Goal: Information Seeking & Learning: Learn about a topic

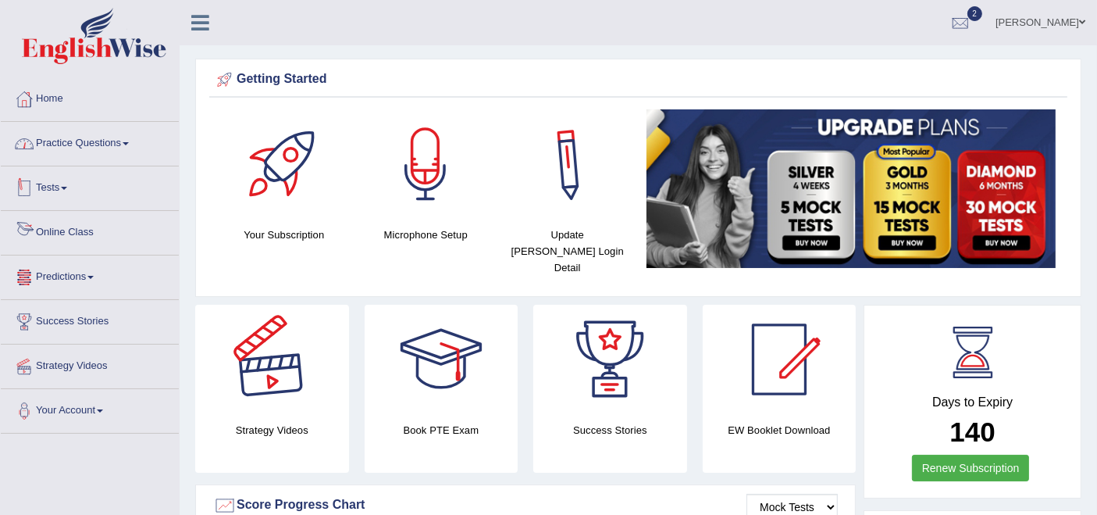
click at [82, 144] on link "Practice Questions" at bounding box center [90, 141] width 178 height 39
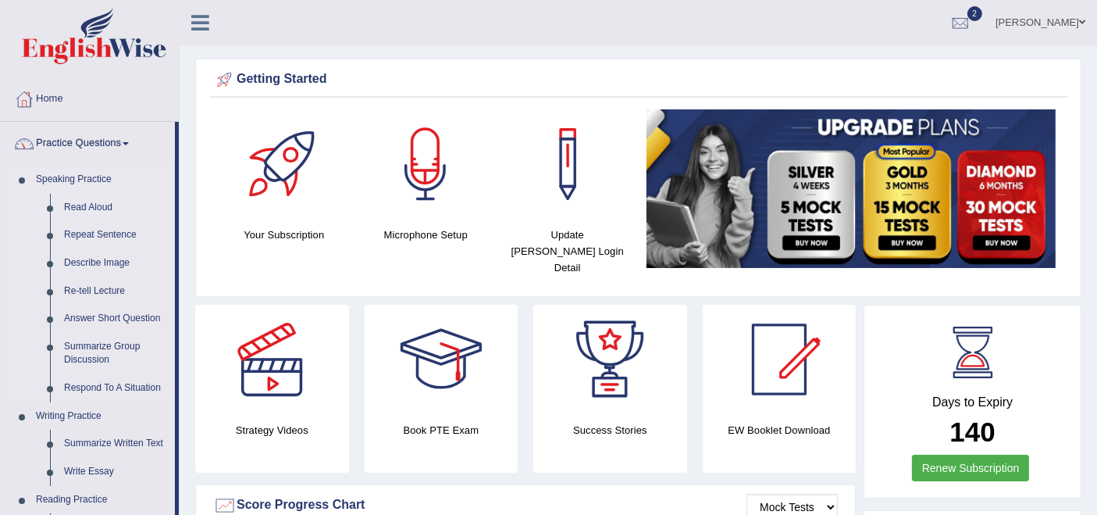
click at [98, 209] on link "Read Aloud" at bounding box center [116, 208] width 118 height 28
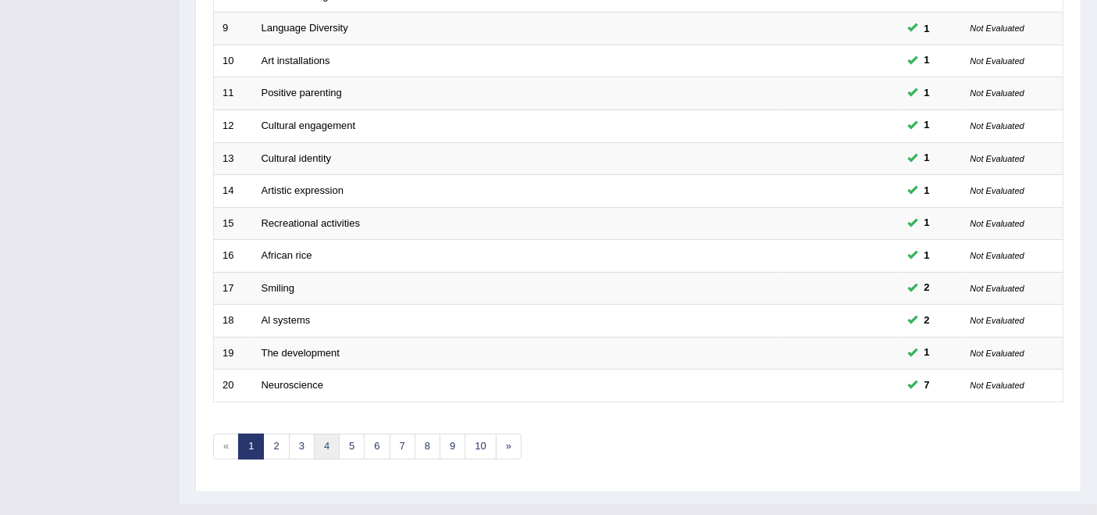
click at [335, 433] on link "4" at bounding box center [327, 446] width 26 height 26
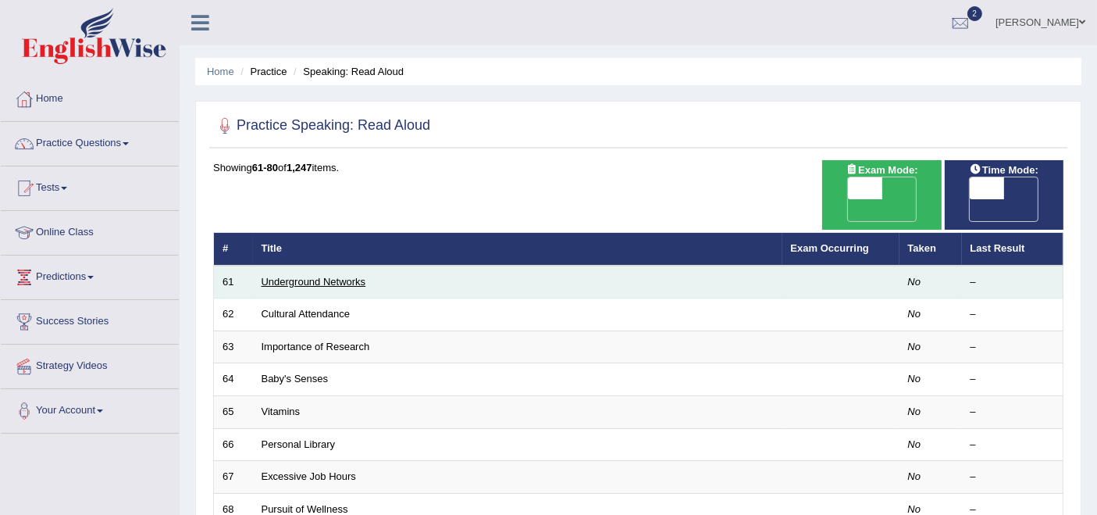
click at [298, 276] on link "Underground Networks" at bounding box center [314, 282] width 105 height 12
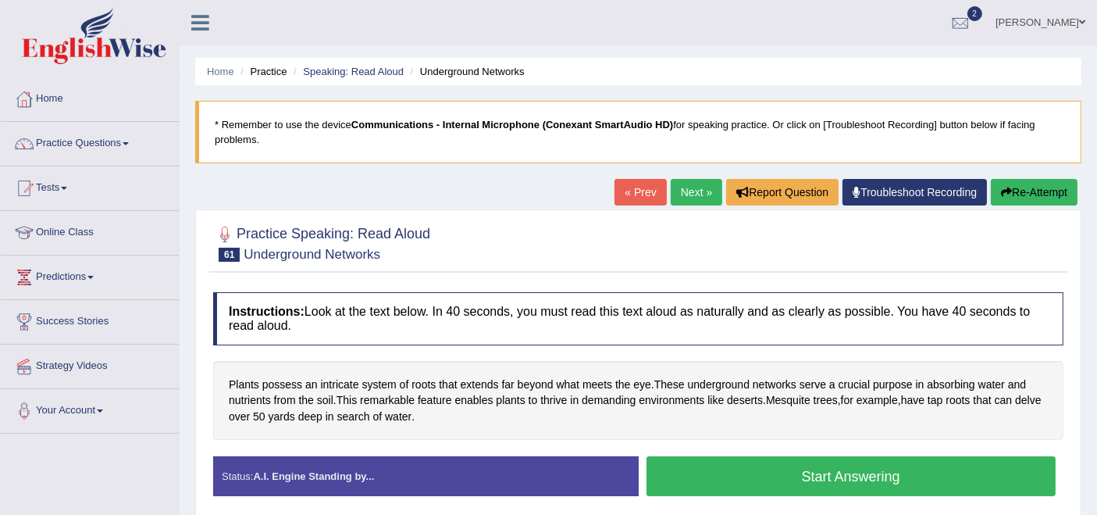
click at [825, 476] on button "Start Answering" at bounding box center [852, 476] width 410 height 40
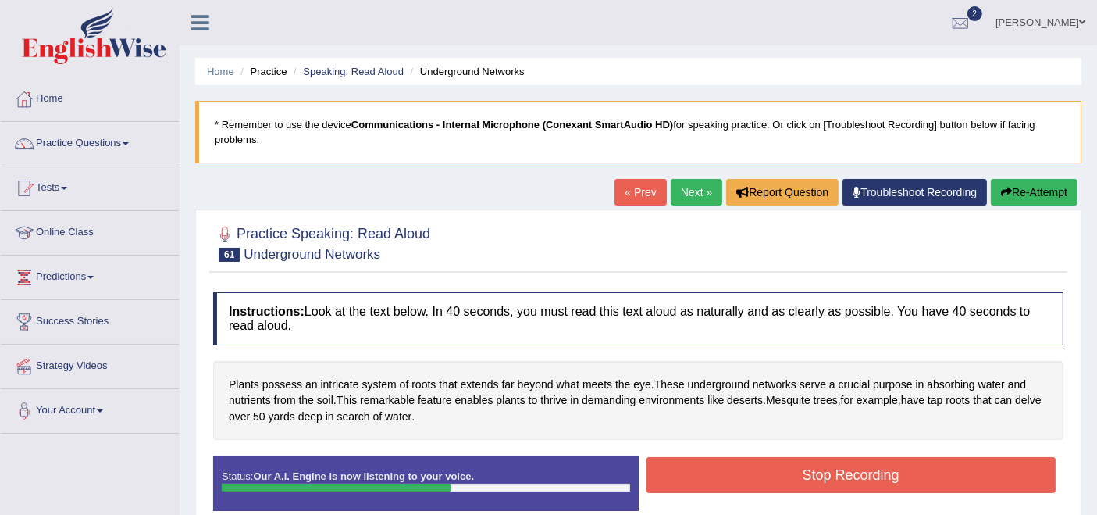
click at [825, 477] on button "Stop Recording" at bounding box center [852, 475] width 410 height 36
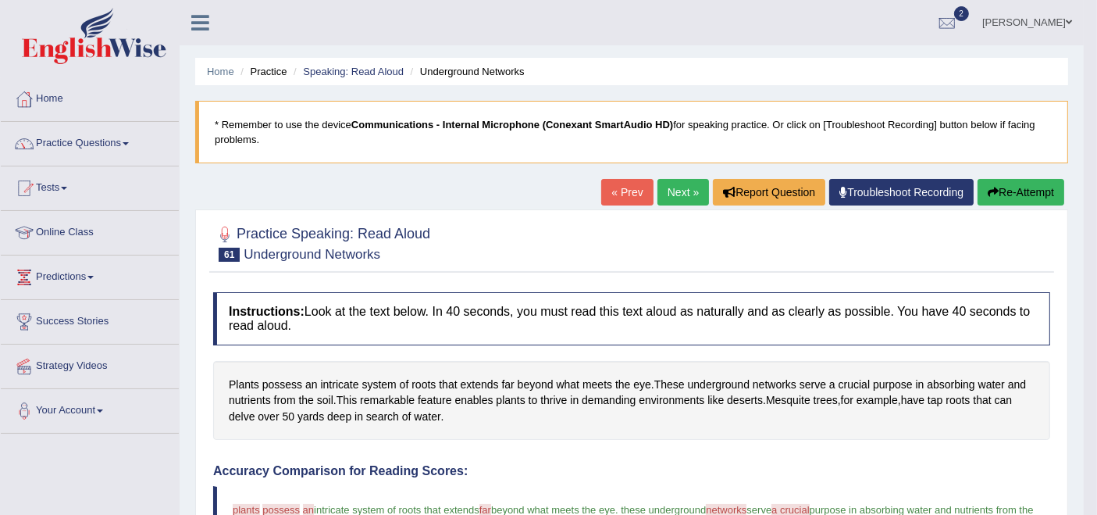
click at [691, 180] on link "Next »" at bounding box center [684, 192] width 52 height 27
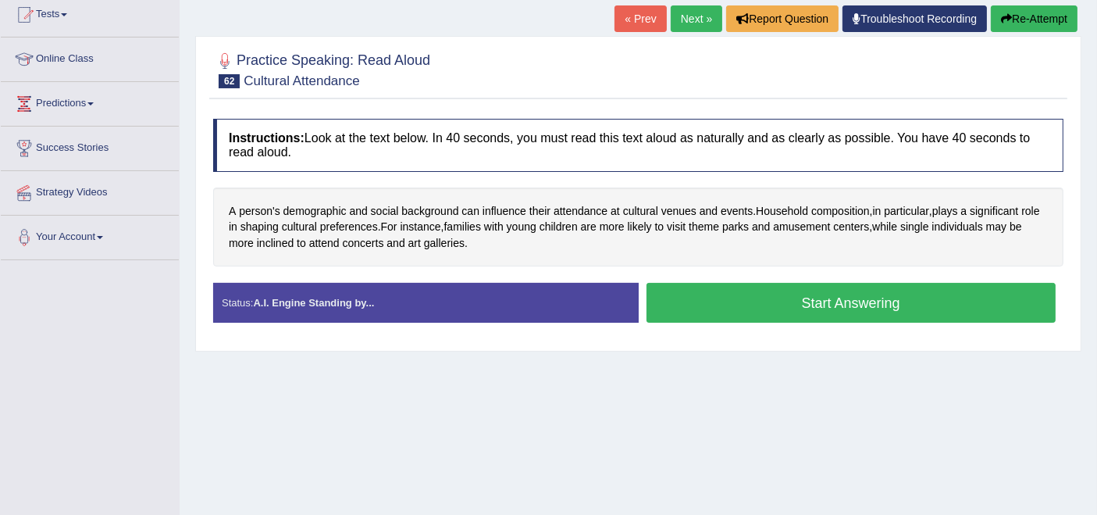
click at [715, 305] on button "Start Answering" at bounding box center [852, 303] width 410 height 40
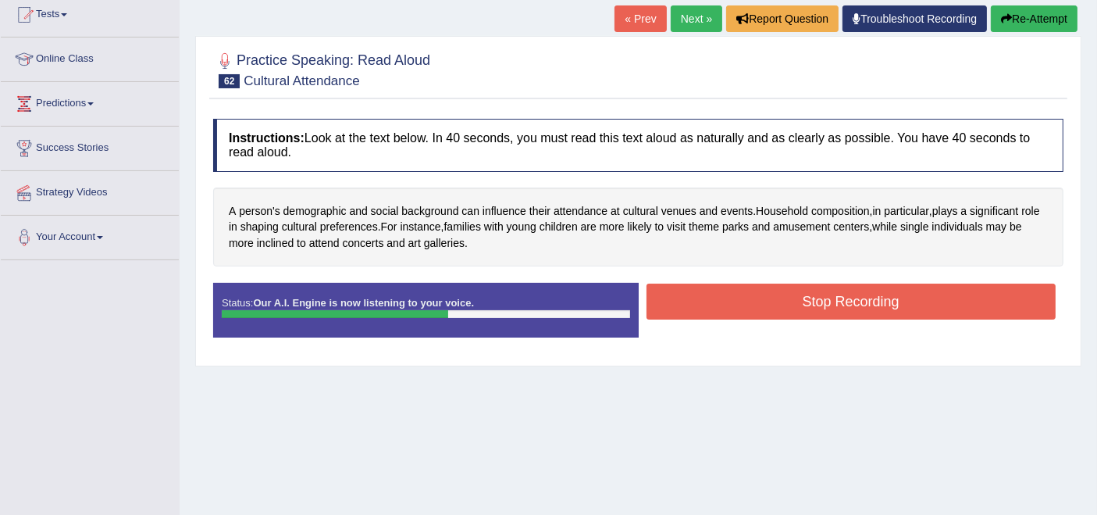
click at [785, 316] on button "Stop Recording" at bounding box center [852, 301] width 410 height 36
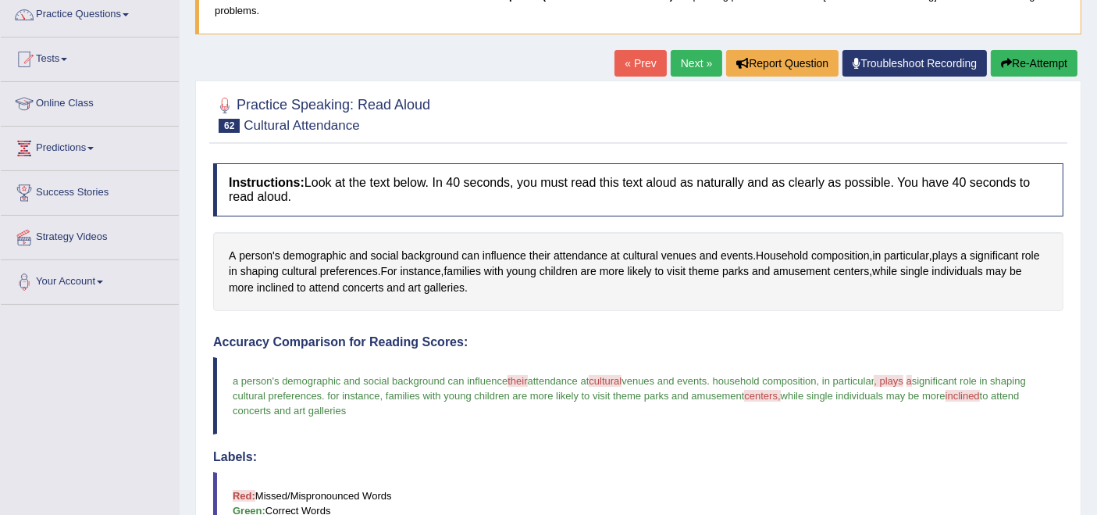
scroll to position [42, 0]
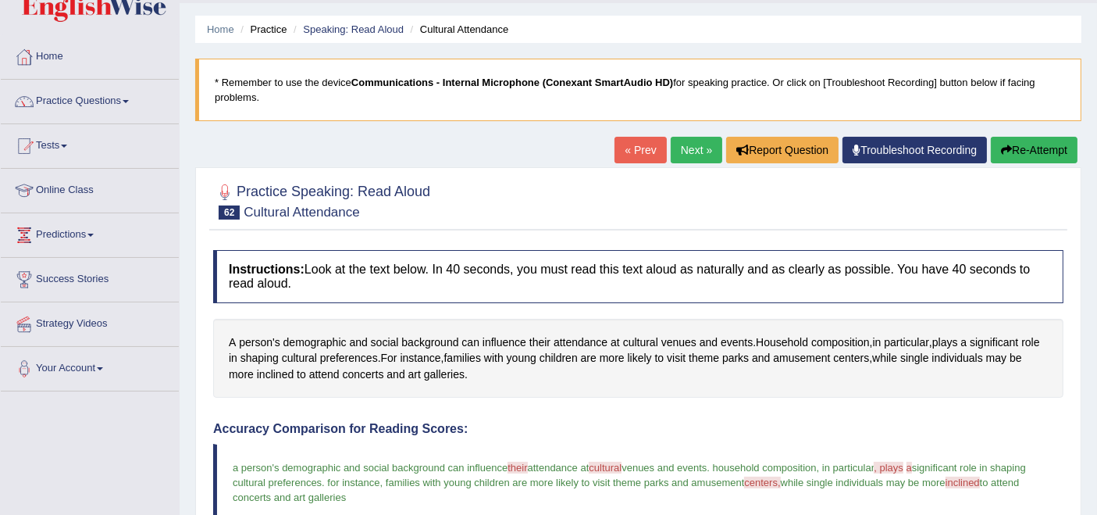
click at [699, 160] on link "Next »" at bounding box center [697, 150] width 52 height 27
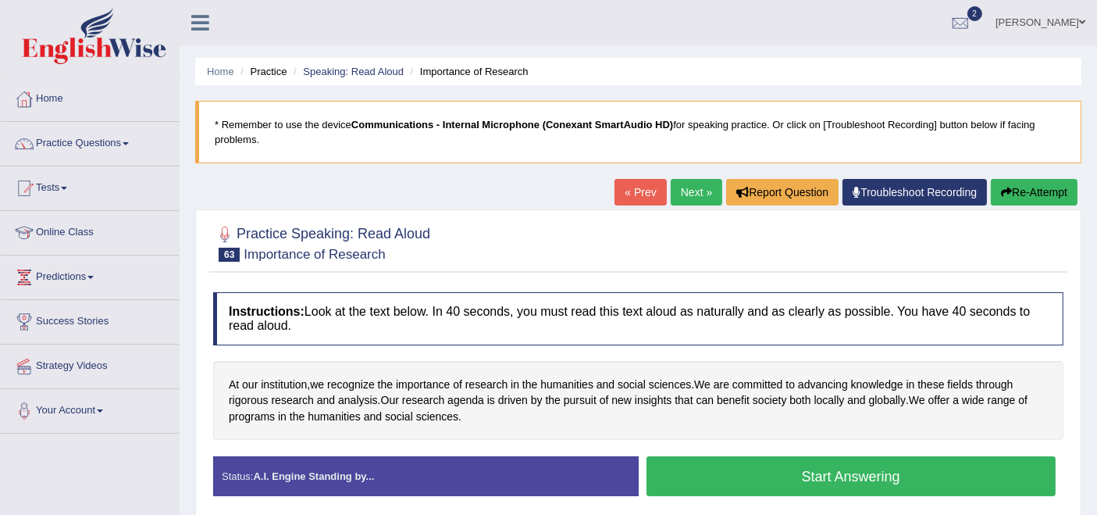
scroll to position [87, 0]
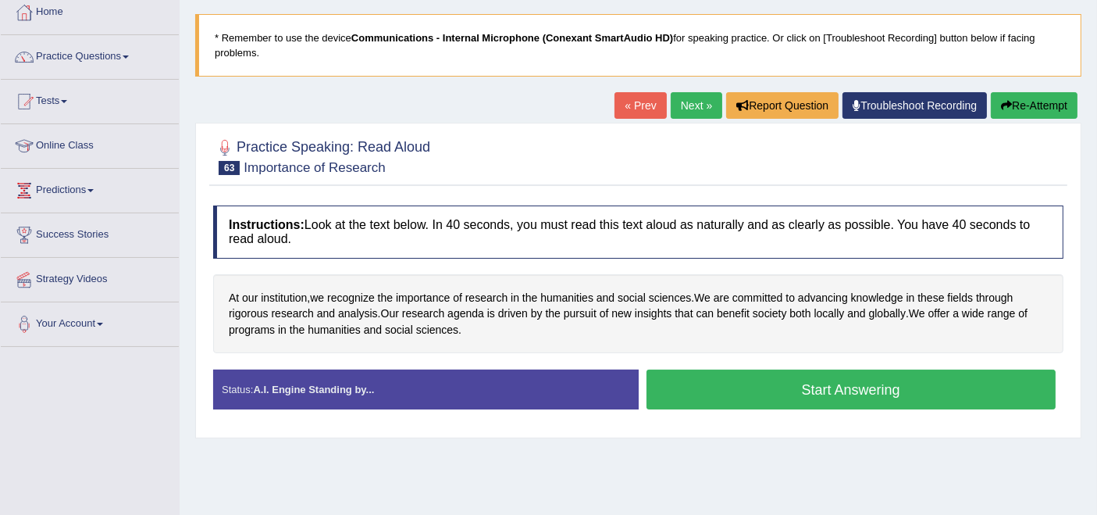
click at [722, 365] on div "Instructions: Look at the text below. In 40 seconds, you must read this text al…" at bounding box center [638, 314] width 858 height 232
click at [716, 387] on button "Start Answering" at bounding box center [852, 389] width 410 height 40
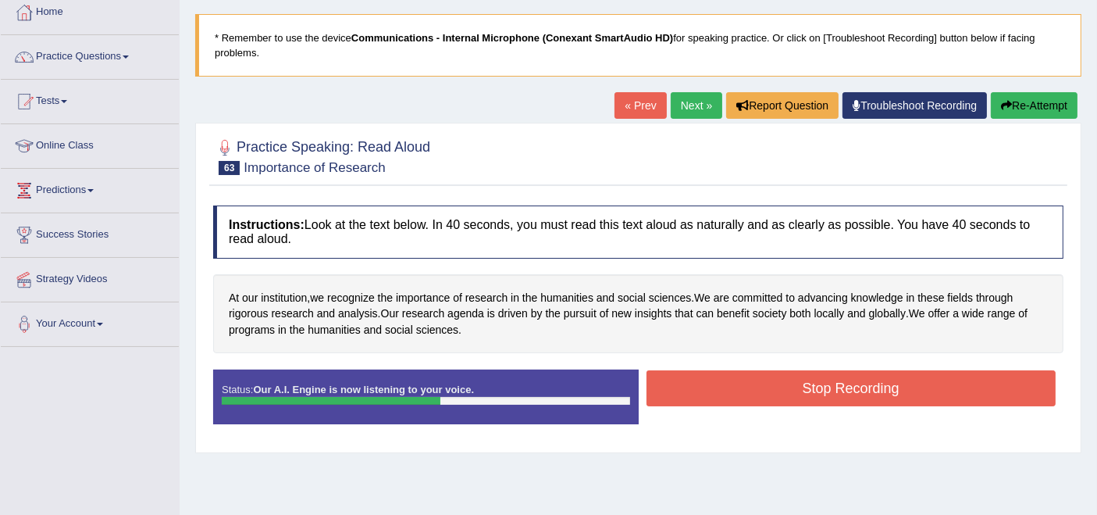
click at [688, 388] on button "Stop Recording" at bounding box center [852, 388] width 410 height 36
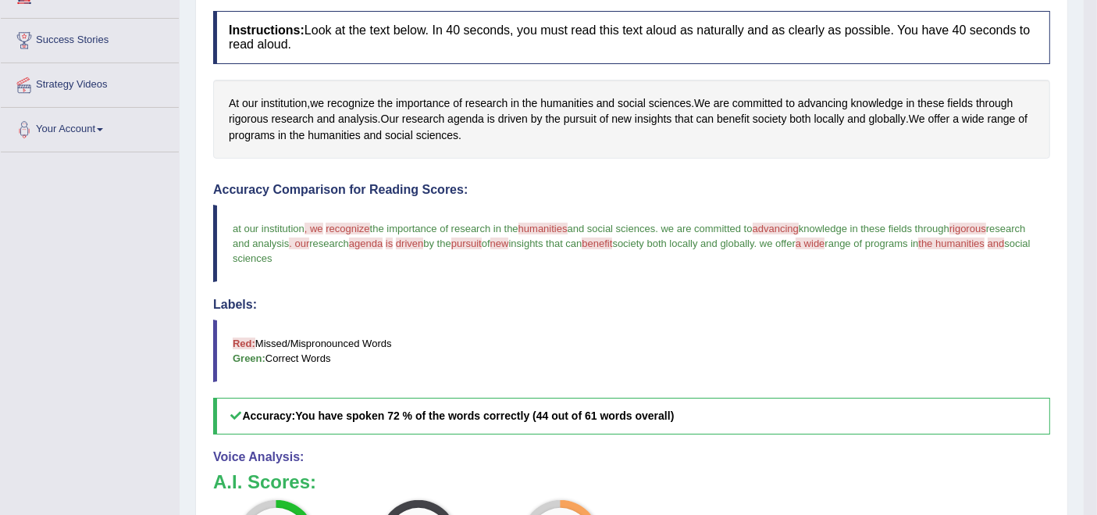
scroll to position [173, 0]
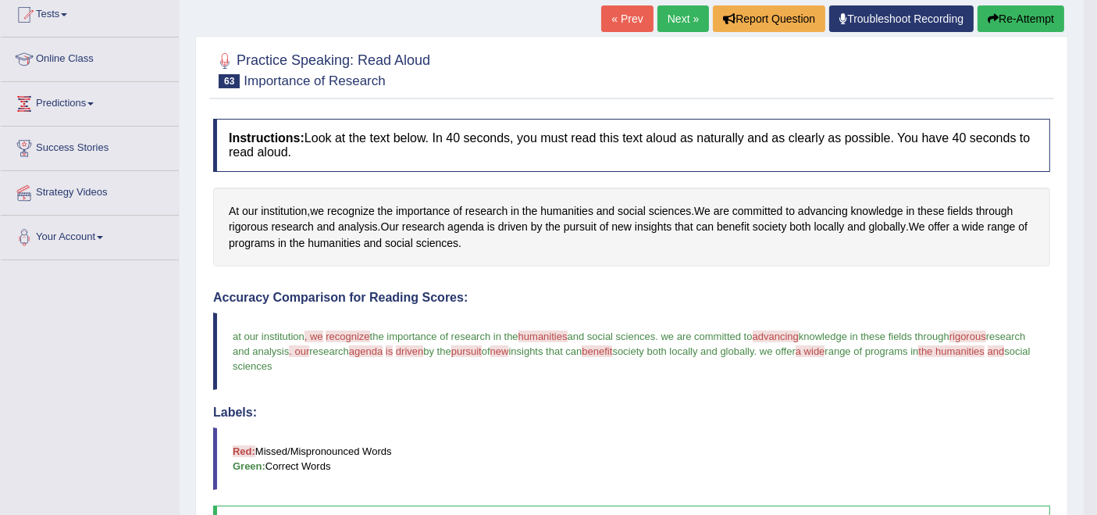
click at [687, 19] on link "Next »" at bounding box center [684, 18] width 52 height 27
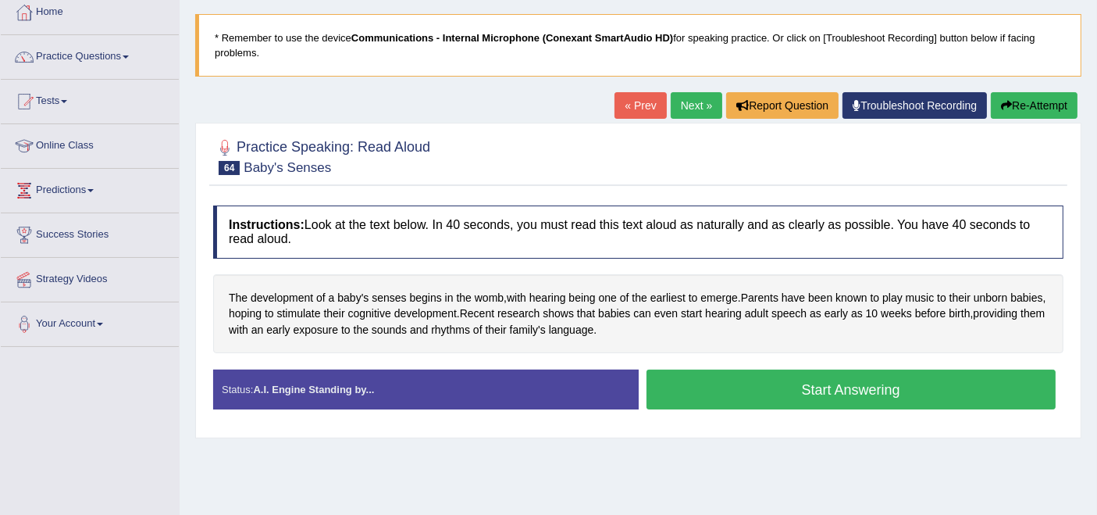
click at [765, 385] on button "Start Answering" at bounding box center [852, 389] width 410 height 40
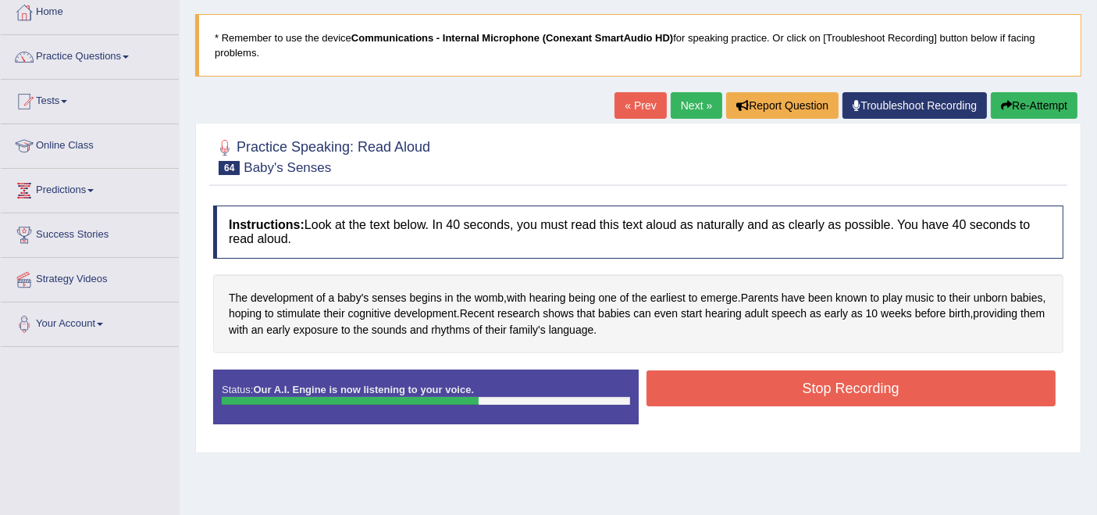
click at [765, 385] on button "Stop Recording" at bounding box center [852, 388] width 410 height 36
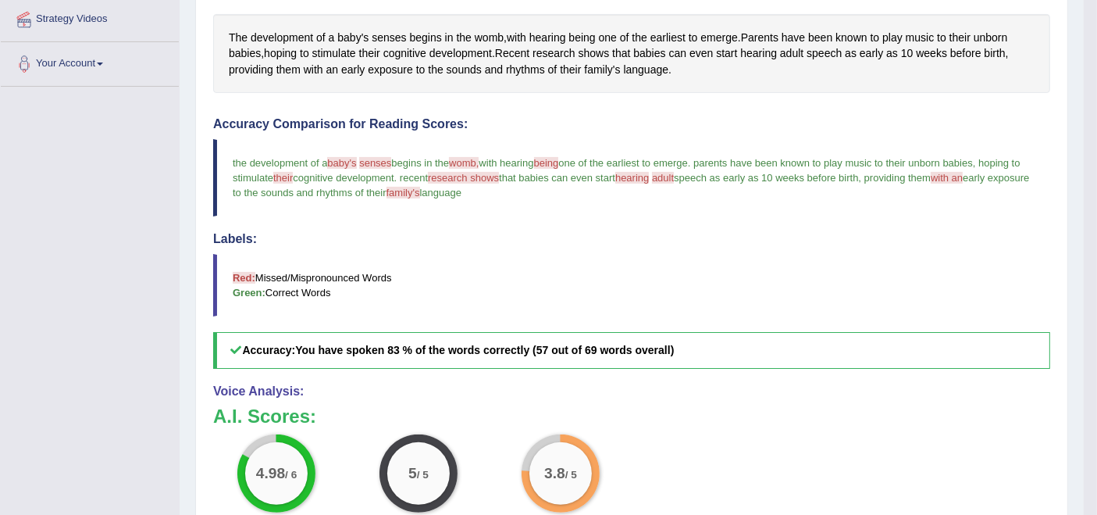
scroll to position [173, 0]
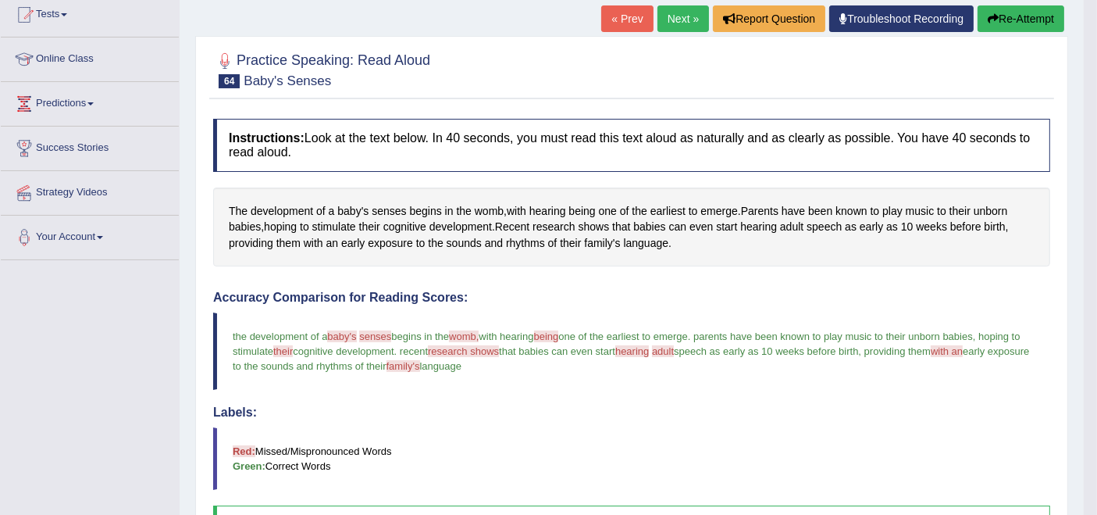
click at [683, 8] on link "Next »" at bounding box center [684, 18] width 52 height 27
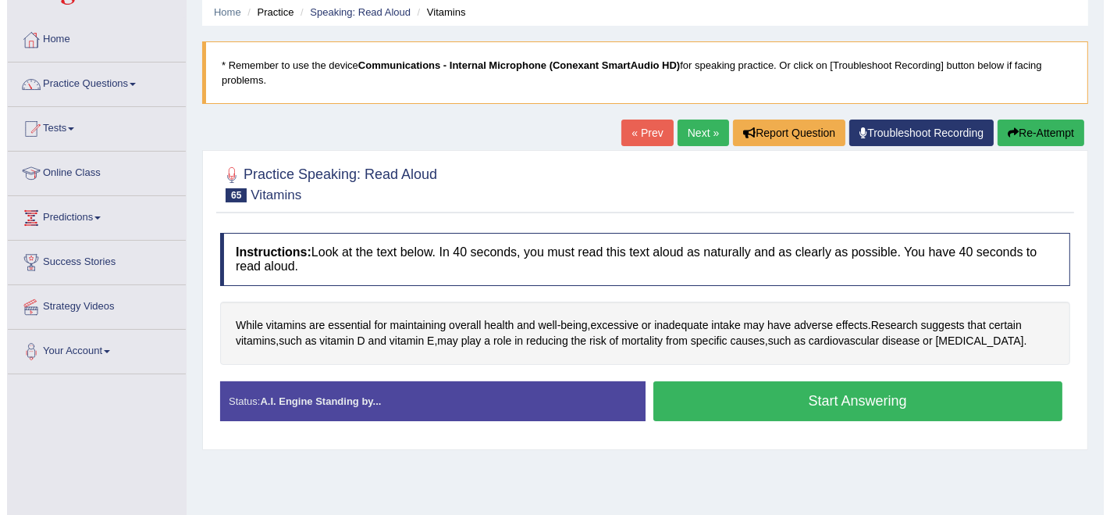
scroll to position [87, 0]
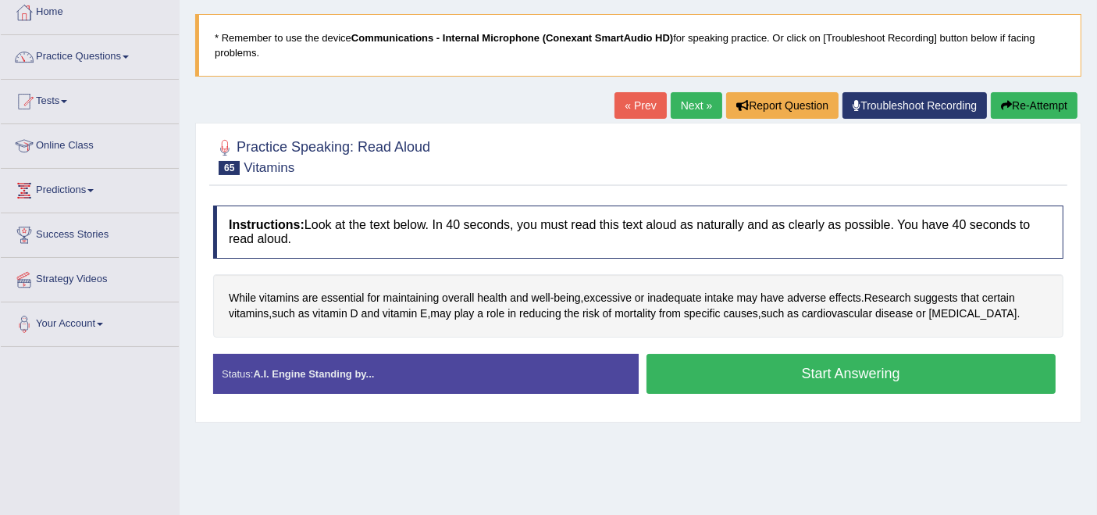
click at [770, 365] on button "Start Answering" at bounding box center [852, 374] width 410 height 40
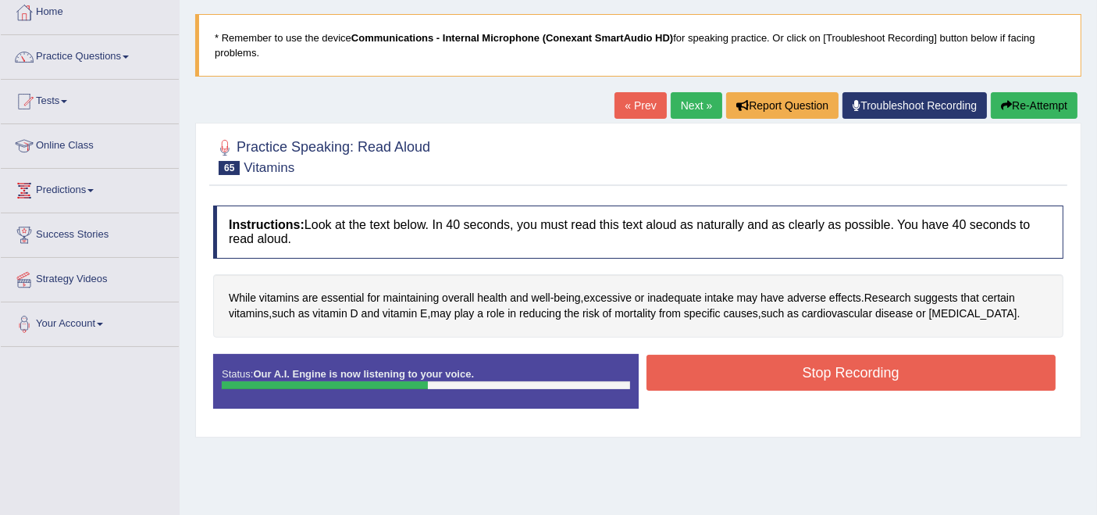
click at [768, 372] on button "Stop Recording" at bounding box center [852, 373] width 410 height 36
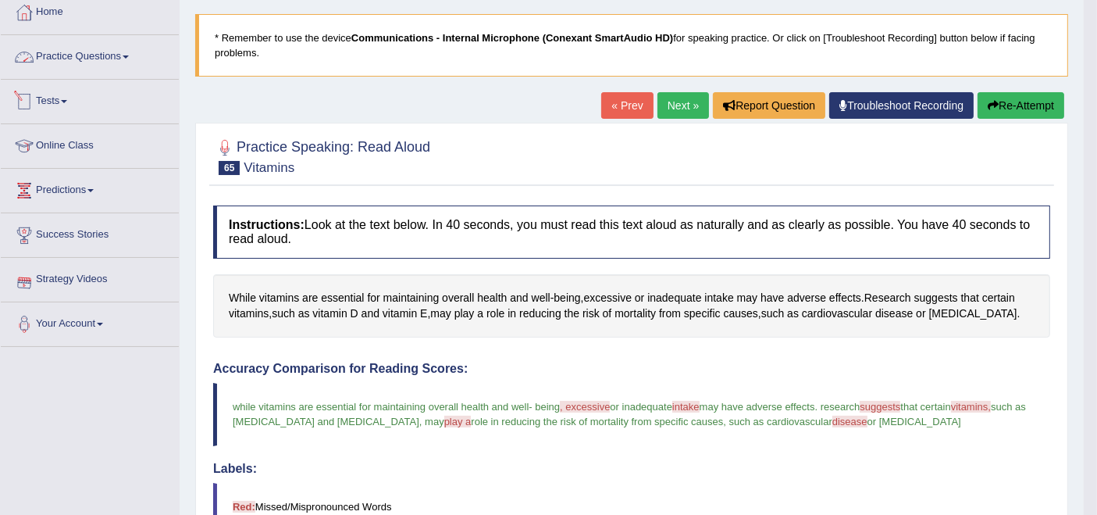
click at [84, 55] on link "Practice Questions" at bounding box center [90, 54] width 178 height 39
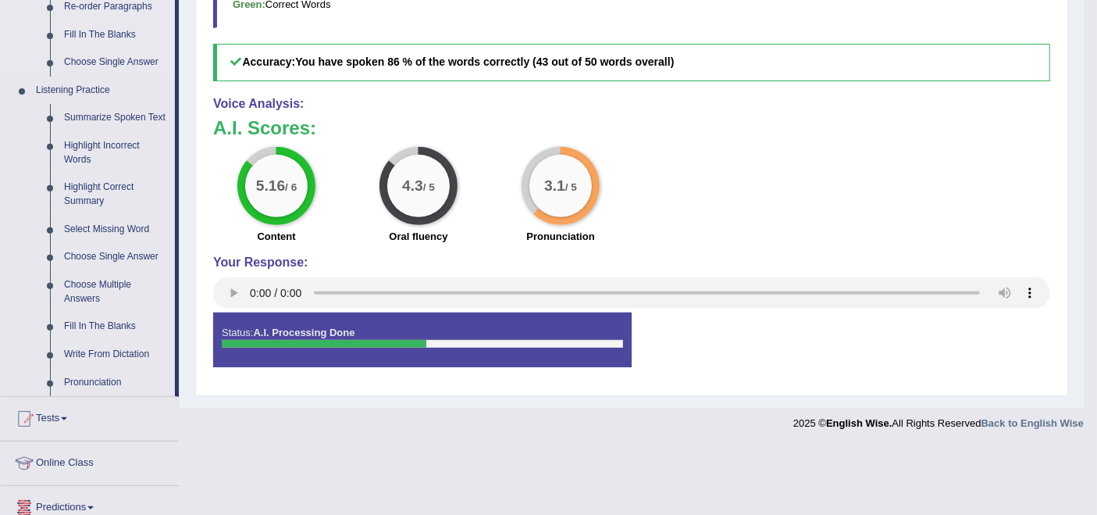
scroll to position [607, 0]
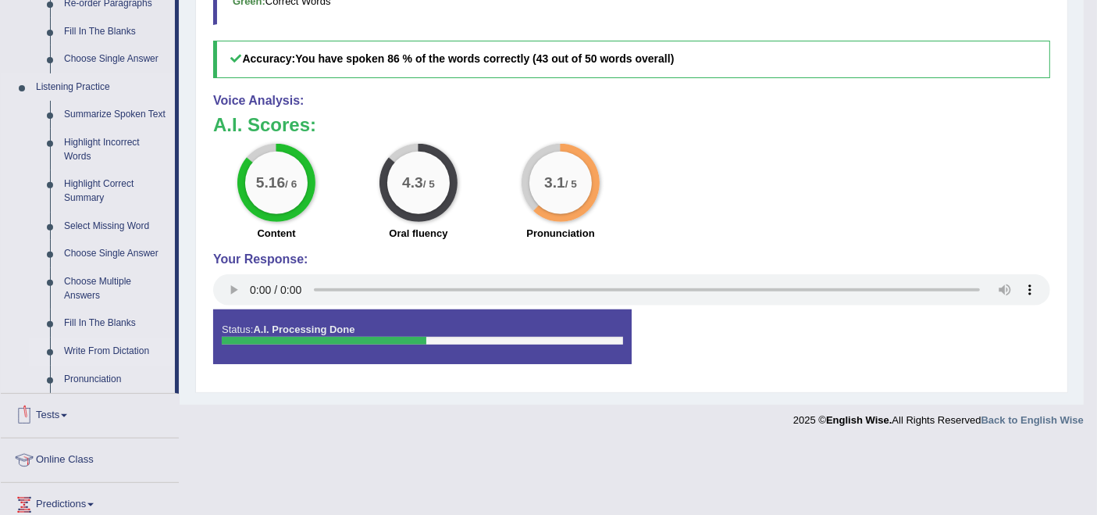
click at [98, 340] on link "Write From Dictation" at bounding box center [116, 351] width 118 height 28
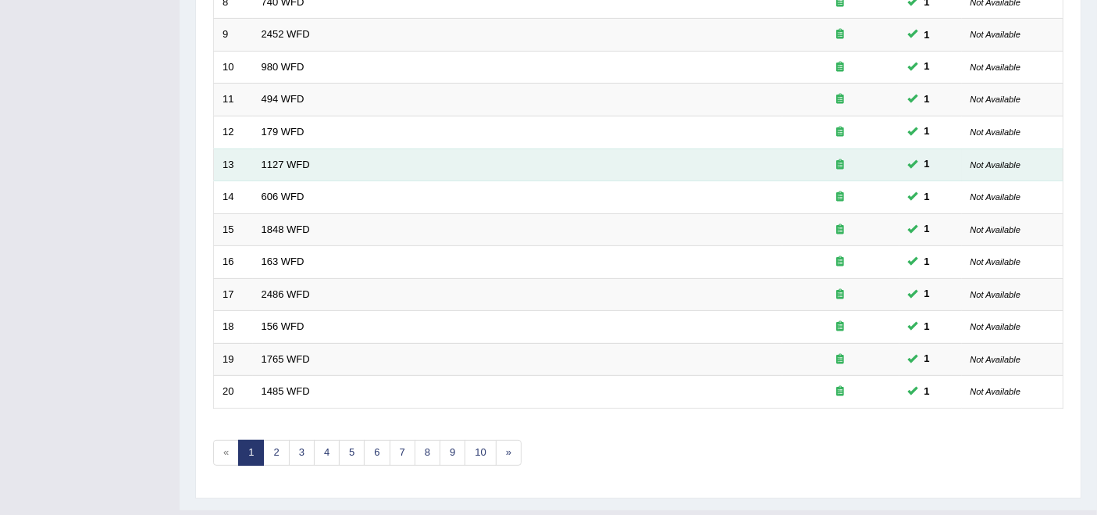
scroll to position [513, 0]
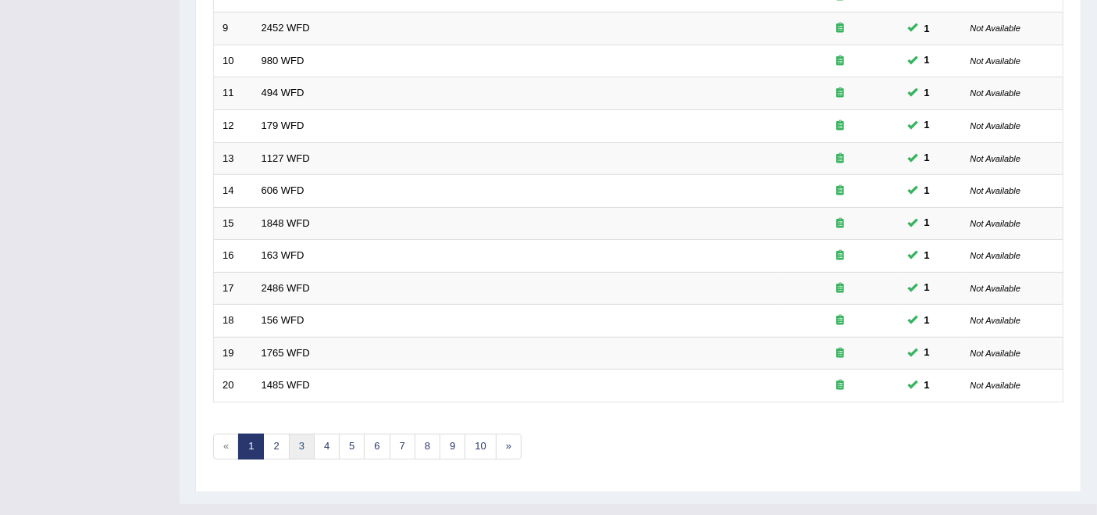
click at [305, 433] on link "3" at bounding box center [302, 446] width 26 height 26
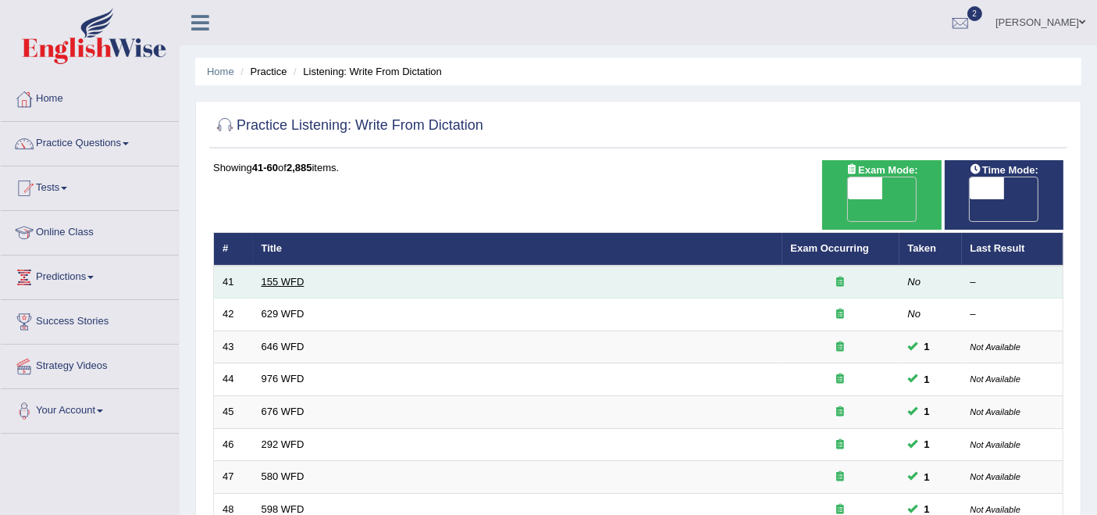
click at [279, 276] on link "155 WFD" at bounding box center [283, 282] width 43 height 12
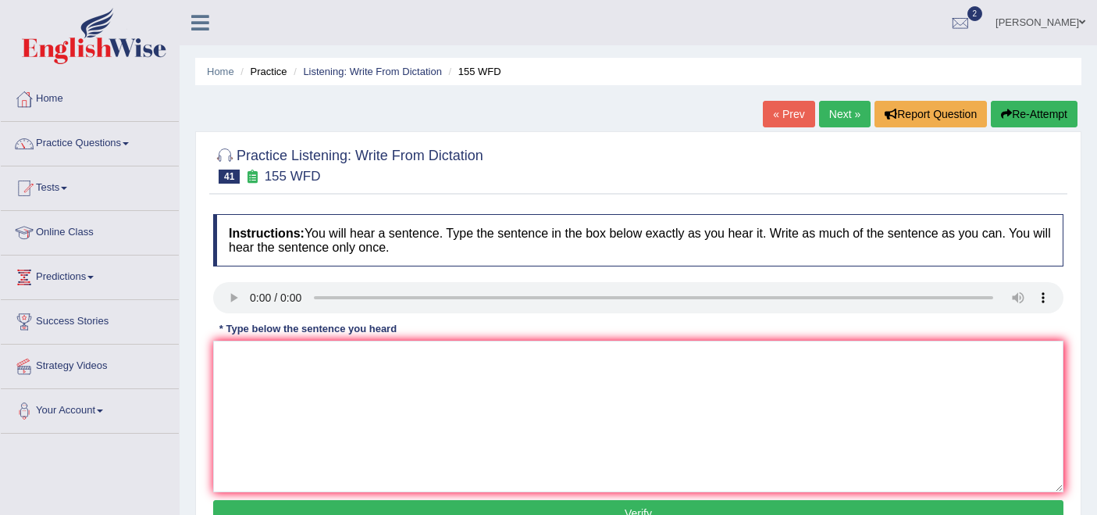
click at [404, 378] on textarea at bounding box center [638, 416] width 850 height 152
click at [259, 363] on textarea at bounding box center [638, 416] width 850 height 152
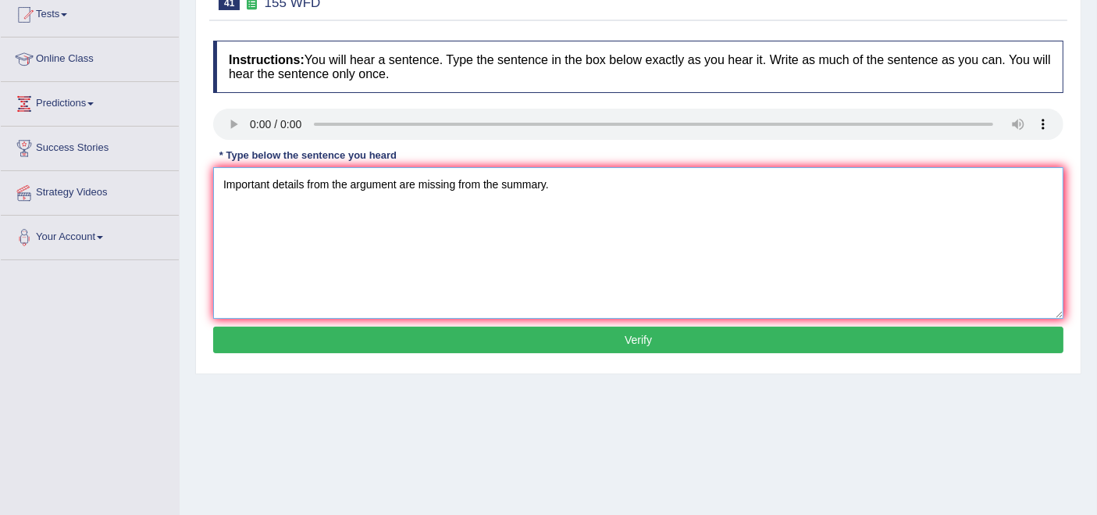
type textarea "Important details from the argument are missing from the summary."
click at [404, 333] on button "Verify" at bounding box center [638, 339] width 850 height 27
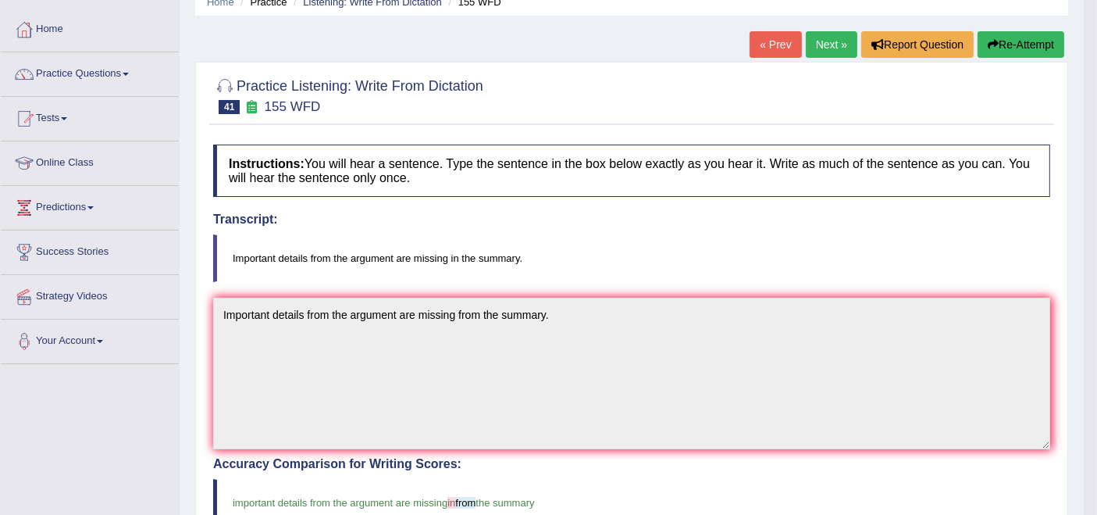
scroll to position [0, 0]
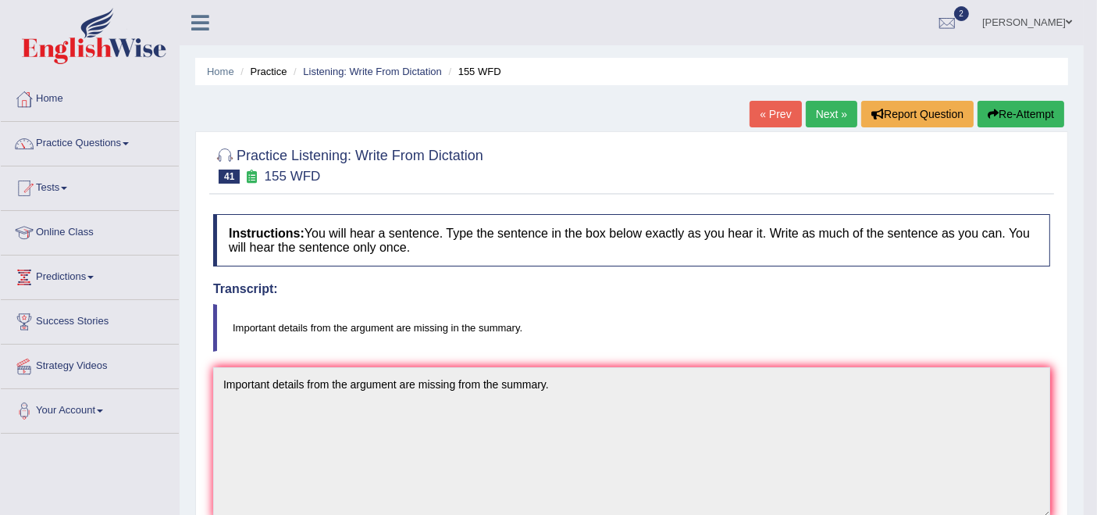
click at [829, 119] on link "Next »" at bounding box center [832, 114] width 52 height 27
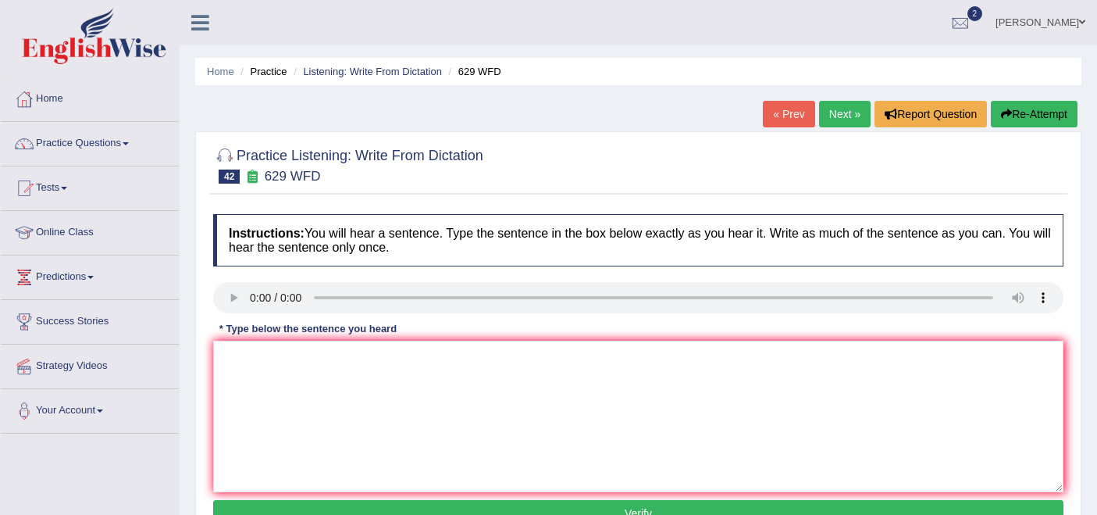
click at [420, 383] on textarea at bounding box center [638, 416] width 850 height 152
click at [340, 358] on textarea at bounding box center [638, 416] width 850 height 152
click at [526, 355] on textarea "Please provide reports to submit these ideas for these argumants." at bounding box center [638, 416] width 850 height 152
click at [410, 358] on textarea "Please provide reports to submit these ideas for these arguments." at bounding box center [638, 416] width 850 height 152
type textarea "Please provide reports to submit the ideas for these arguments."
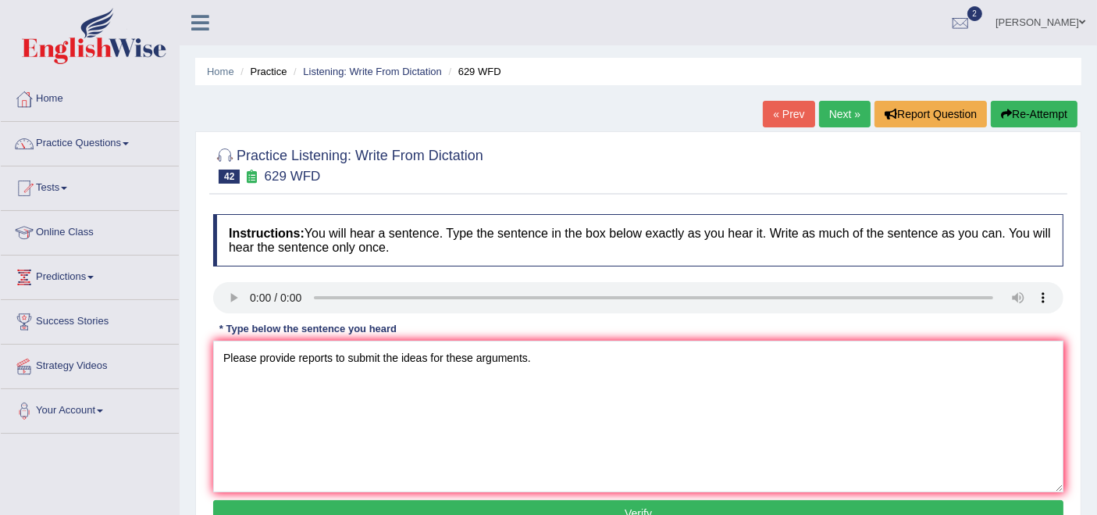
click at [451, 508] on button "Verify" at bounding box center [638, 513] width 850 height 27
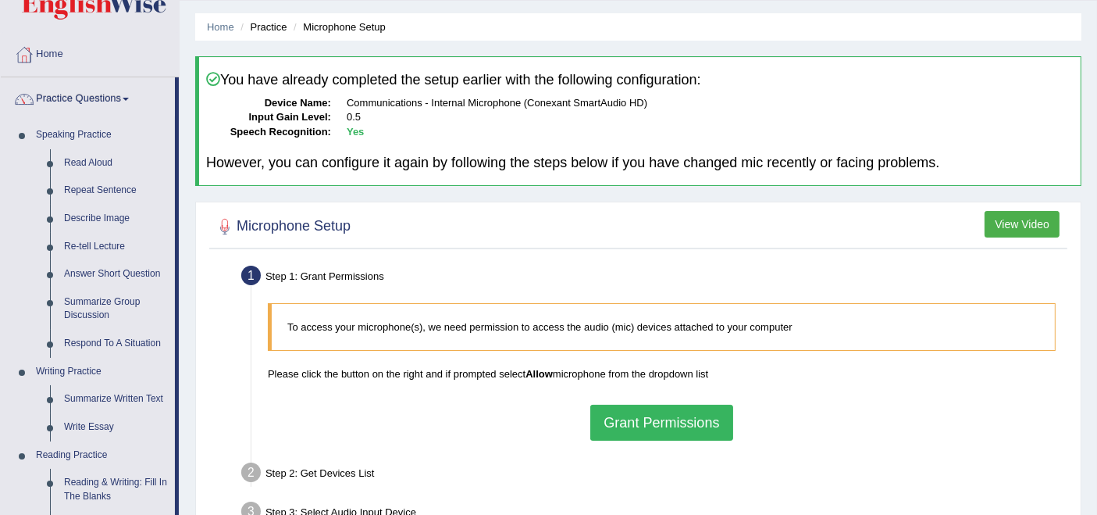
drag, startPoint x: 1100, startPoint y: 0, endPoint x: 751, endPoint y: 105, distance: 363.9
click at [751, 105] on dd "Communications - Internal Microphone (Conexant SmartAudio HD)" at bounding box center [710, 103] width 727 height 15
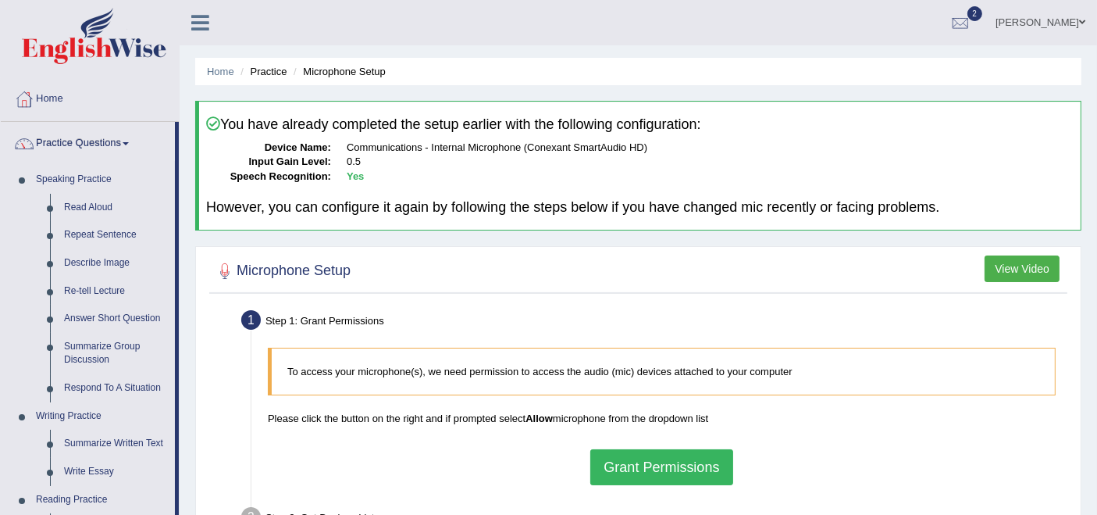
click at [1054, 29] on link "Rupali Selly" at bounding box center [1040, 20] width 113 height 41
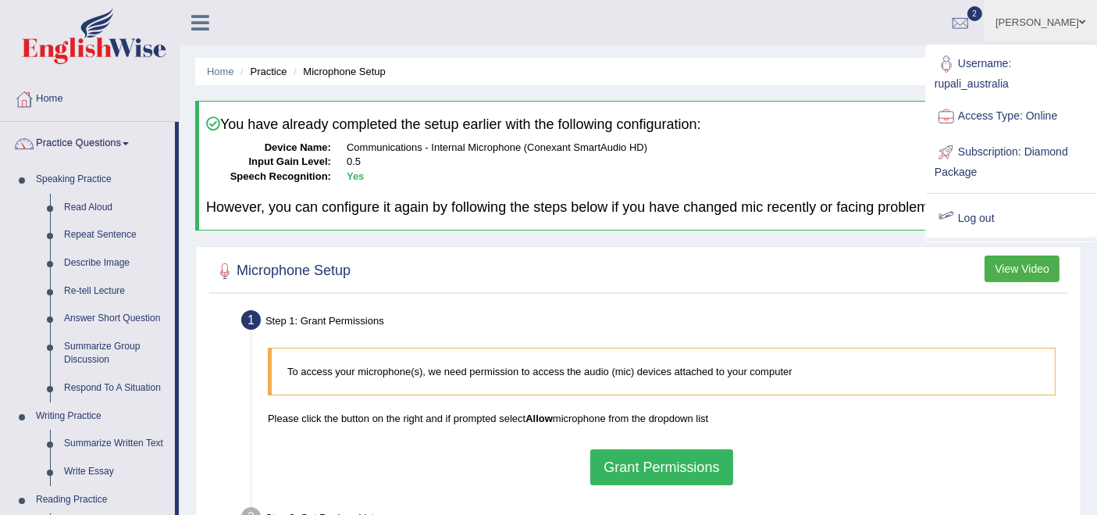
click at [964, 212] on link "Log out" at bounding box center [1011, 219] width 169 height 36
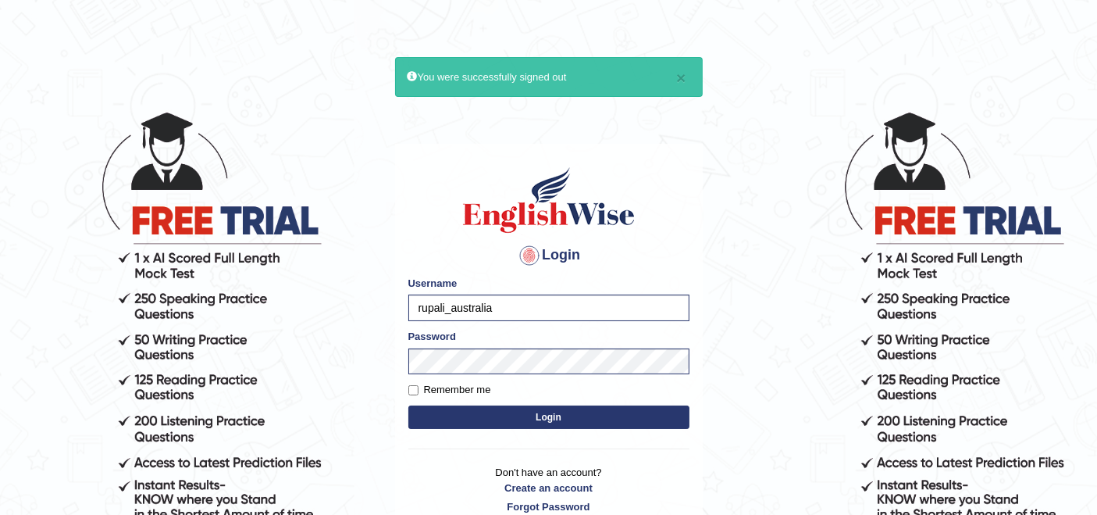
type input "rizwinriyas5"
click at [485, 417] on button "Login" at bounding box center [548, 416] width 281 height 23
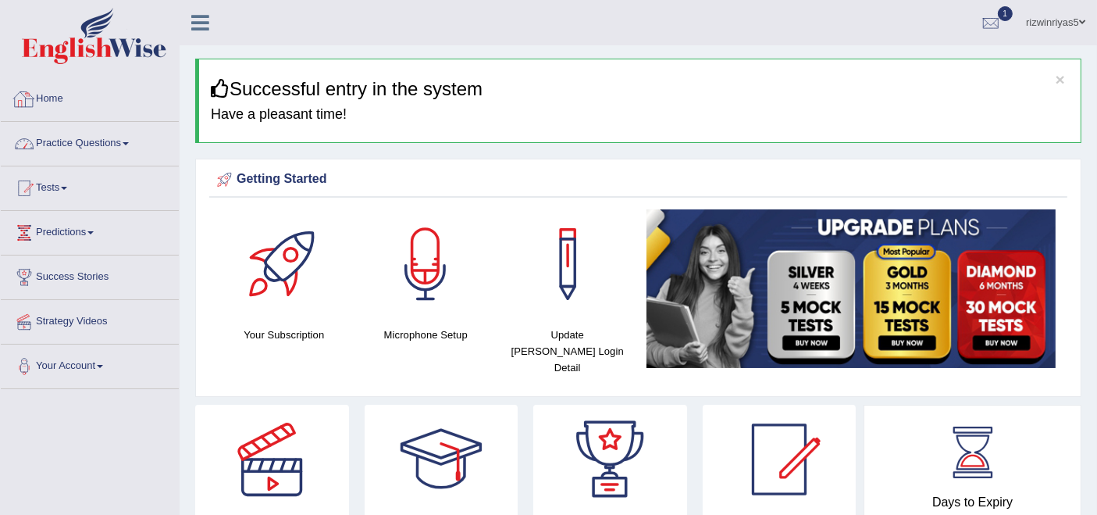
click at [72, 147] on link "Practice Questions" at bounding box center [90, 141] width 178 height 39
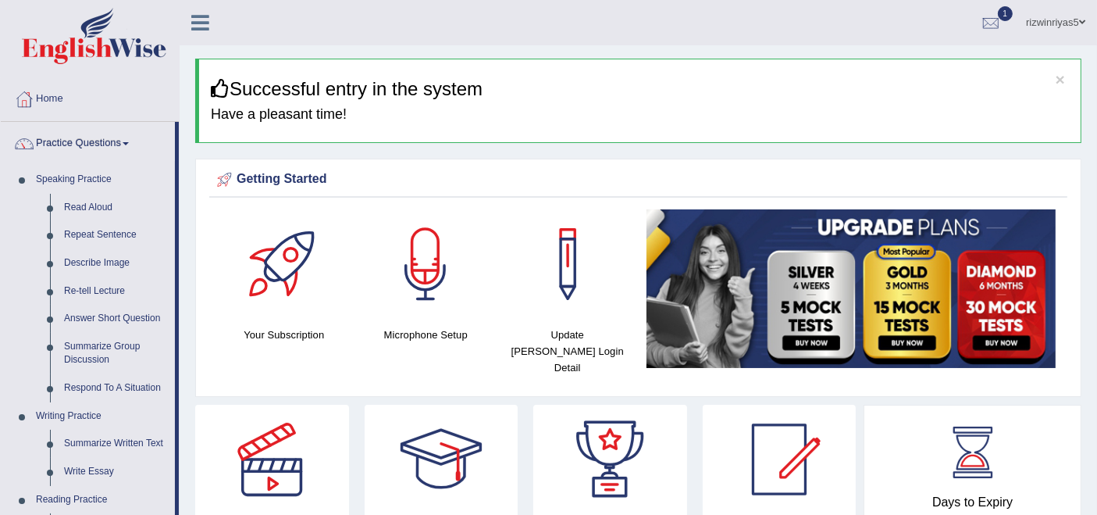
click at [82, 144] on link "Practice Questions" at bounding box center [88, 141] width 174 height 39
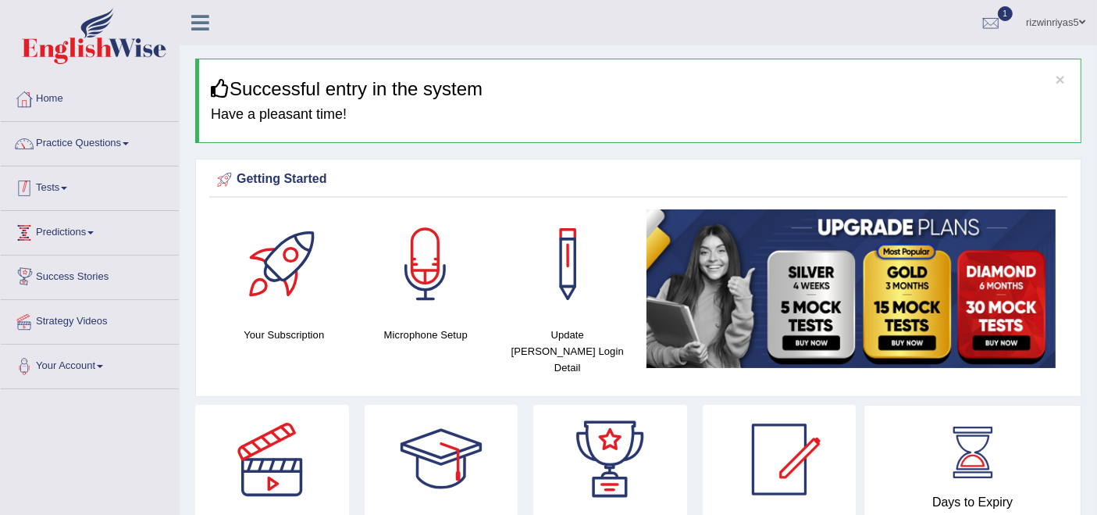
drag, startPoint x: 64, startPoint y: 189, endPoint x: 71, endPoint y: 198, distance: 11.1
click at [64, 189] on link "Tests" at bounding box center [90, 185] width 178 height 39
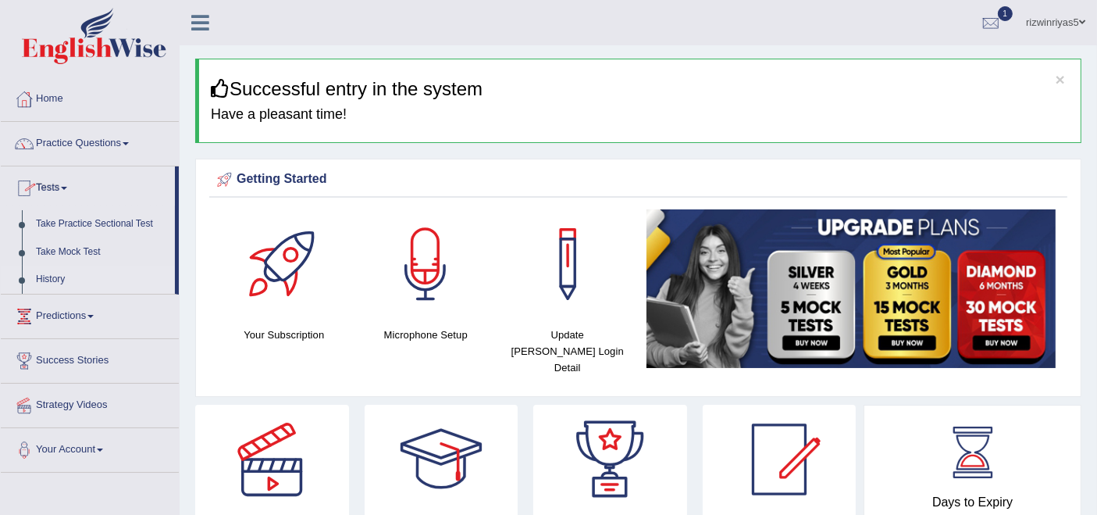
click at [56, 282] on link "History" at bounding box center [102, 280] width 146 height 28
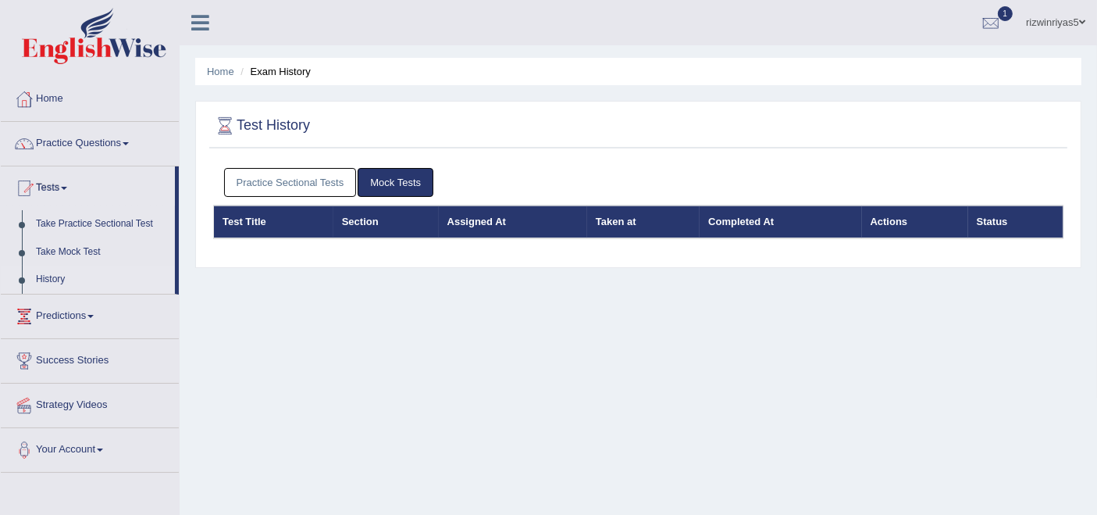
click at [320, 187] on link "Practice Sectional Tests" at bounding box center [290, 182] width 133 height 29
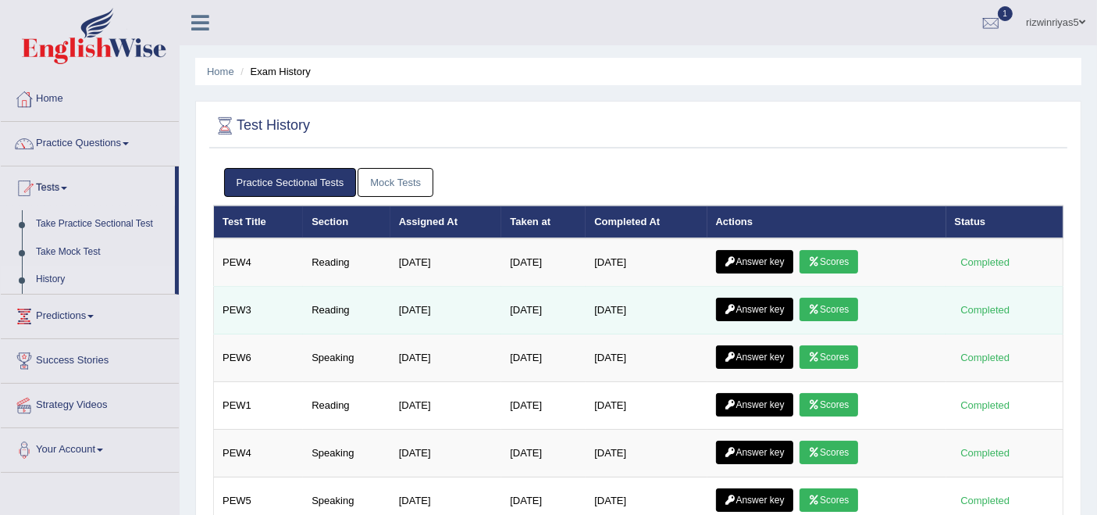
click at [829, 308] on link "Scores" at bounding box center [829, 309] width 58 height 23
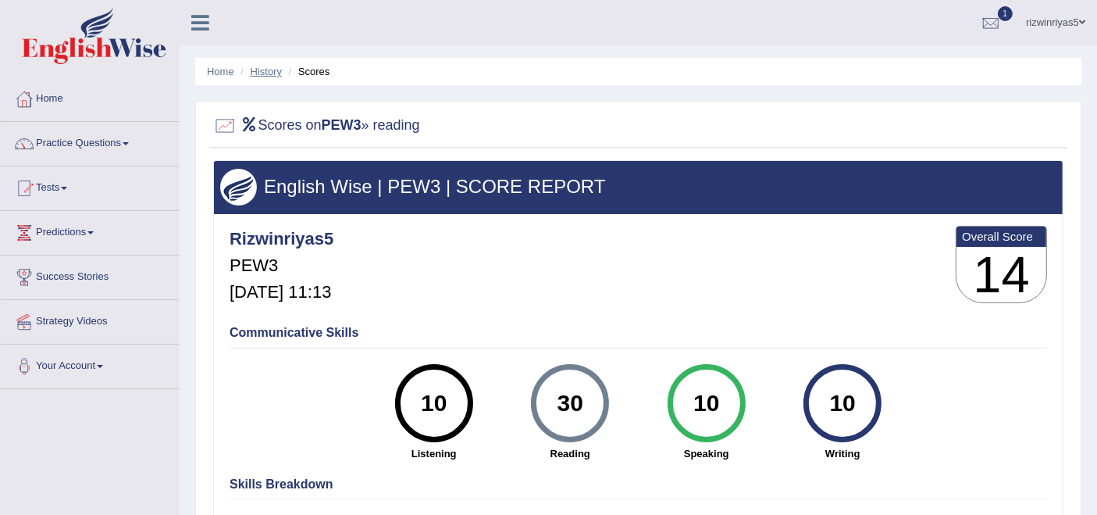
click at [273, 76] on link "History" at bounding box center [266, 72] width 31 height 12
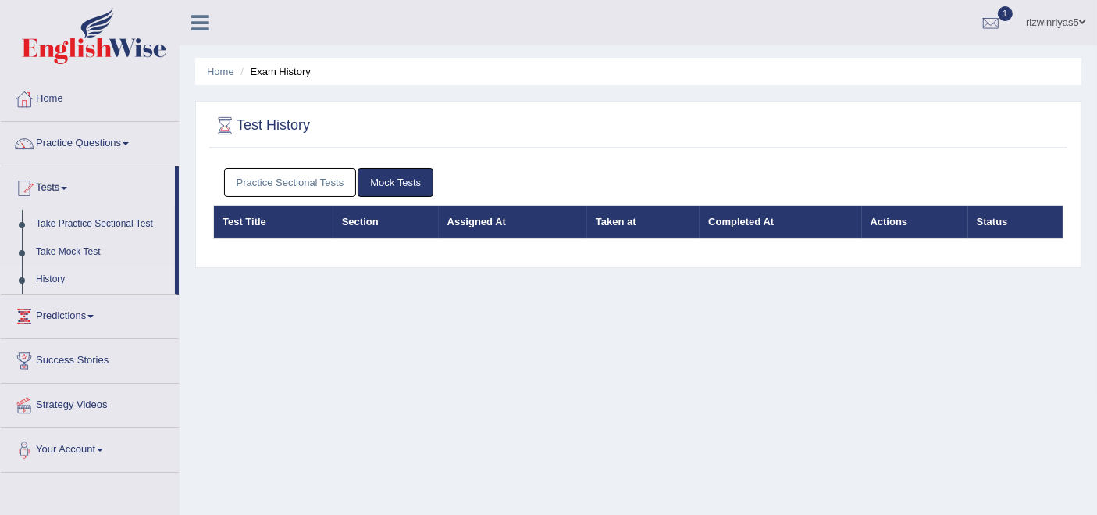
drag, startPoint x: 0, startPoint y: 0, endPoint x: 290, endPoint y: 185, distance: 343.8
click at [290, 185] on link "Practice Sectional Tests" at bounding box center [290, 182] width 133 height 29
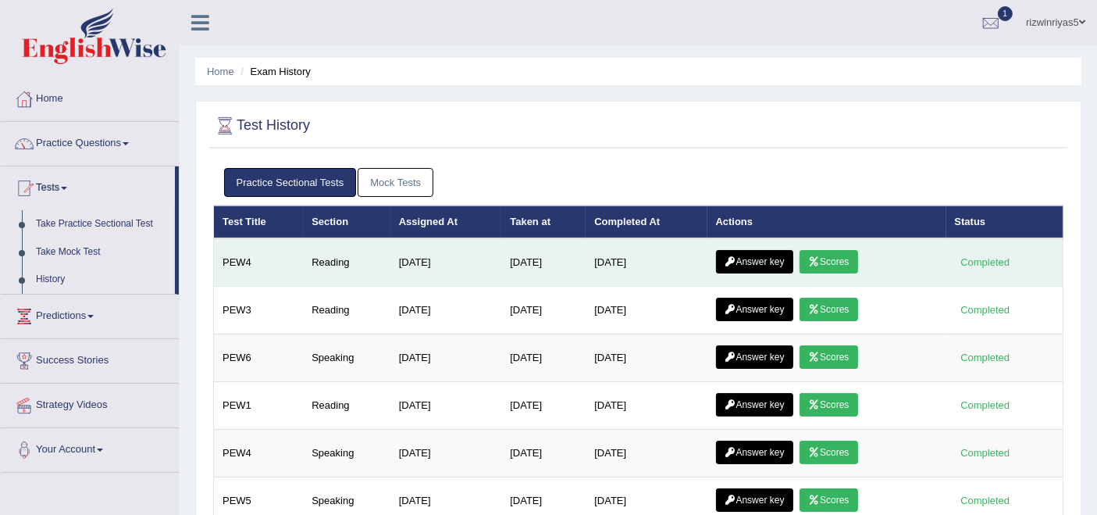
click at [836, 257] on link "Scores" at bounding box center [829, 261] width 58 height 23
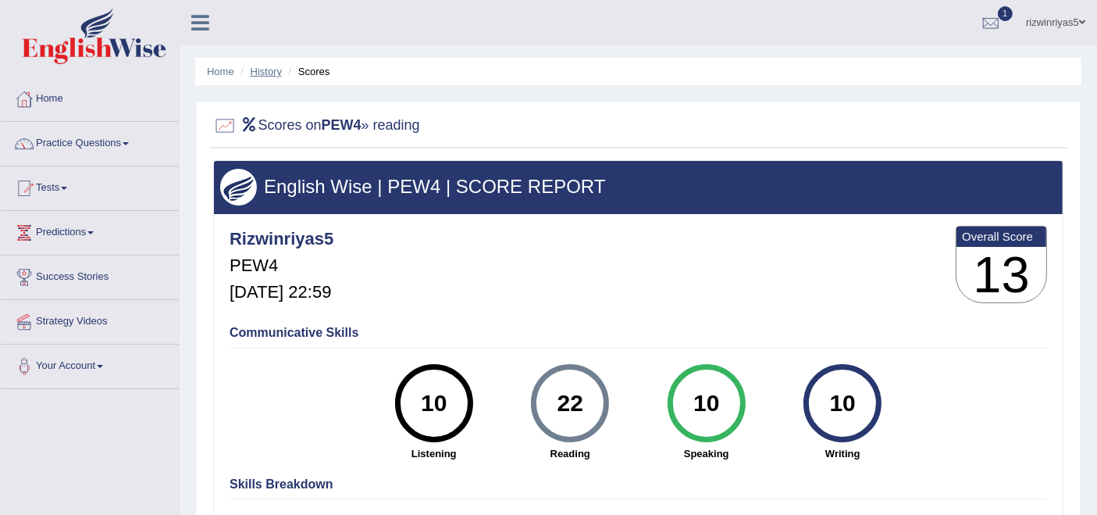
click at [267, 74] on link "History" at bounding box center [266, 72] width 31 height 12
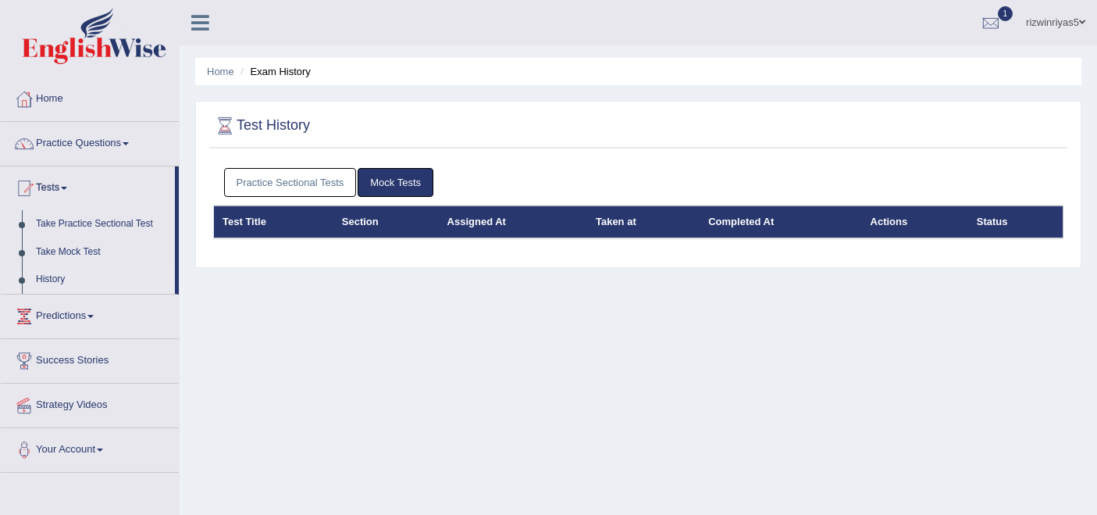
click at [319, 178] on link "Practice Sectional Tests" at bounding box center [290, 182] width 133 height 29
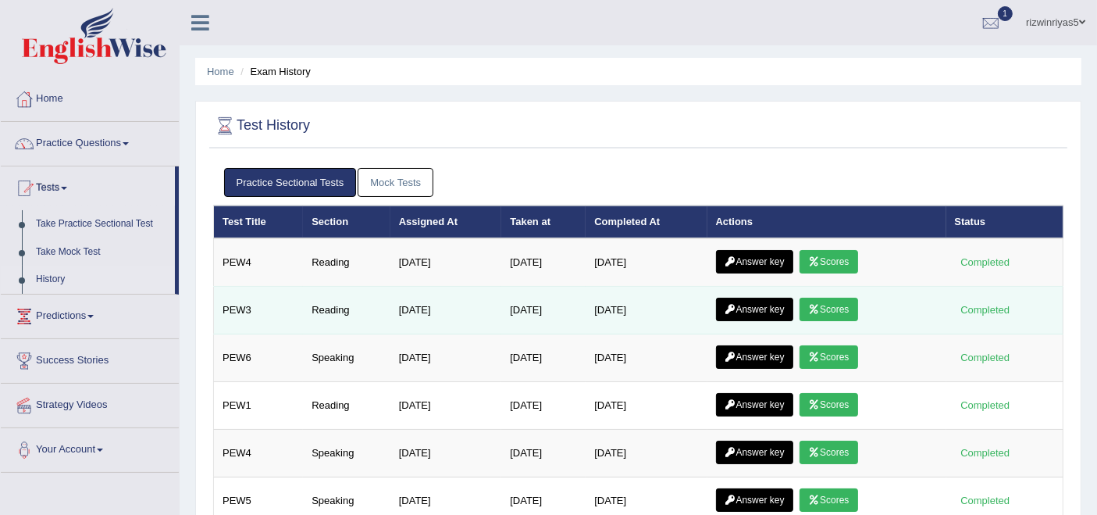
click at [834, 311] on link "Scores" at bounding box center [829, 309] width 58 height 23
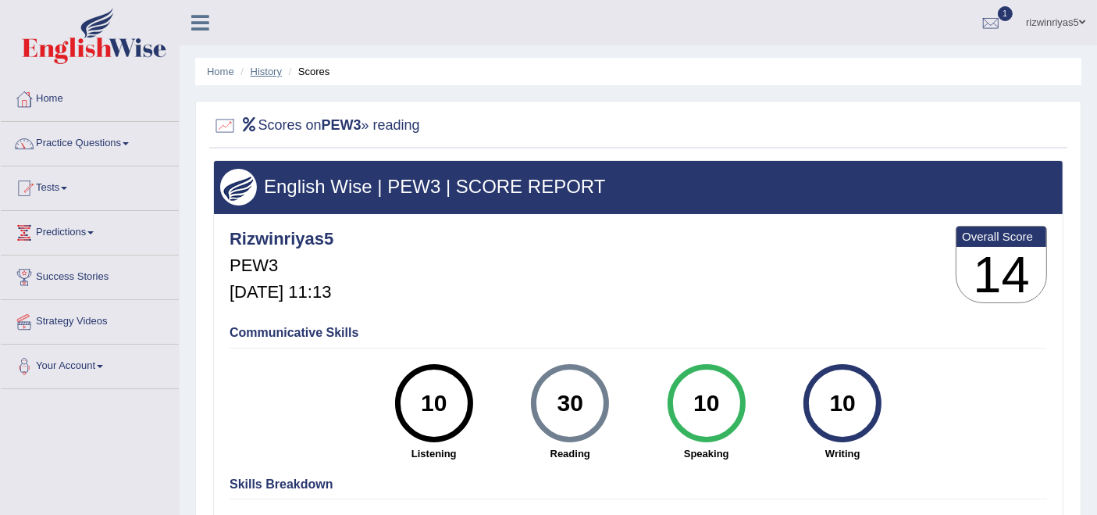
drag, startPoint x: 266, startPoint y: 63, endPoint x: 262, endPoint y: 73, distance: 10.2
click at [264, 68] on li "History" at bounding box center [259, 71] width 45 height 15
click at [262, 73] on link "History" at bounding box center [266, 72] width 31 height 12
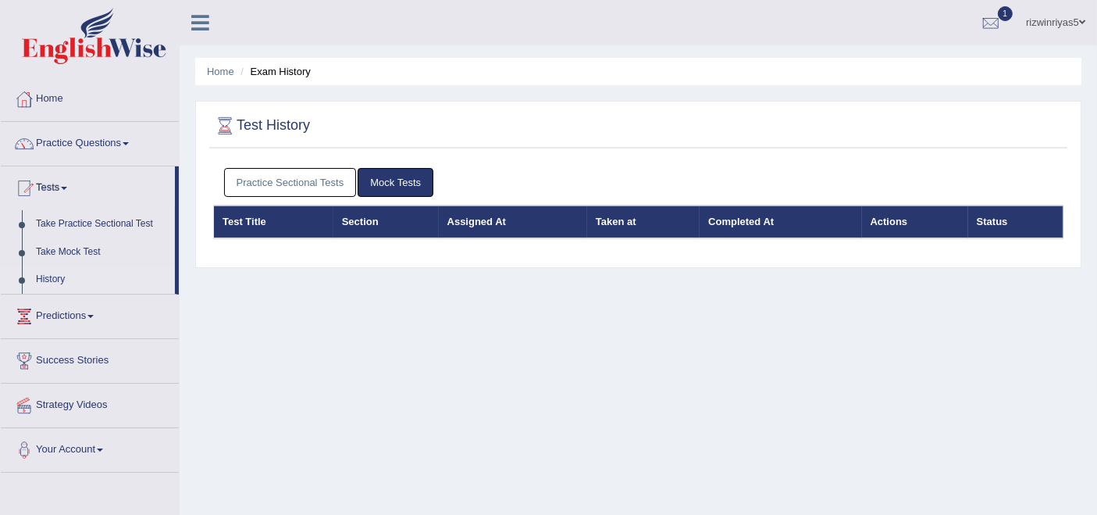
click at [311, 177] on link "Practice Sectional Tests" at bounding box center [290, 182] width 133 height 29
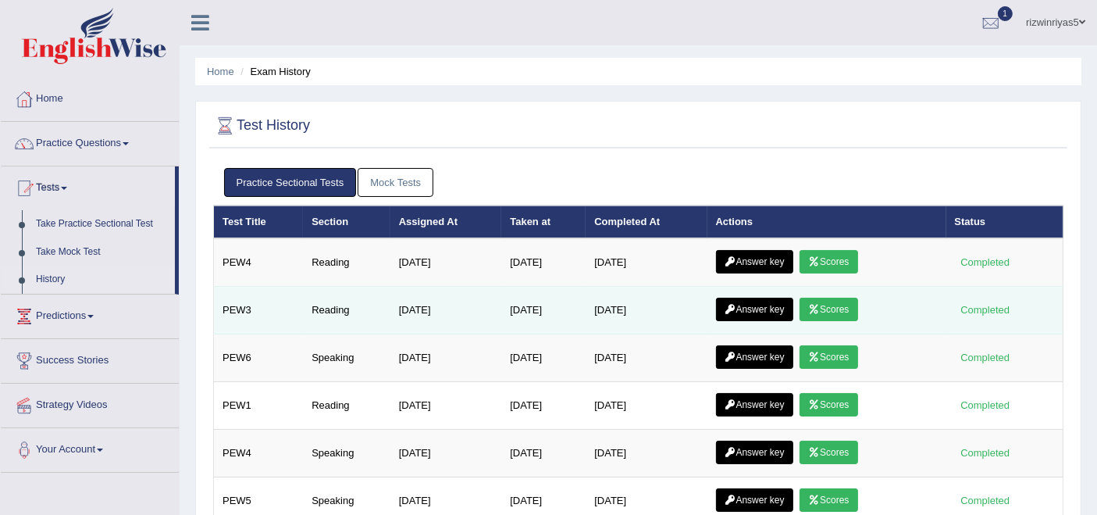
click at [771, 301] on link "Answer key" at bounding box center [754, 309] width 77 height 23
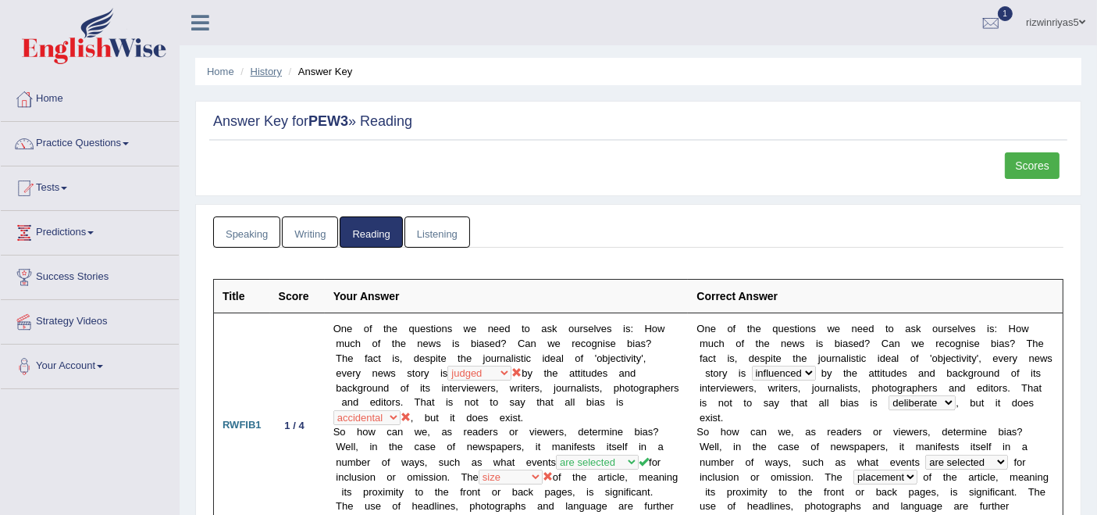
click at [266, 69] on link "History" at bounding box center [266, 72] width 31 height 12
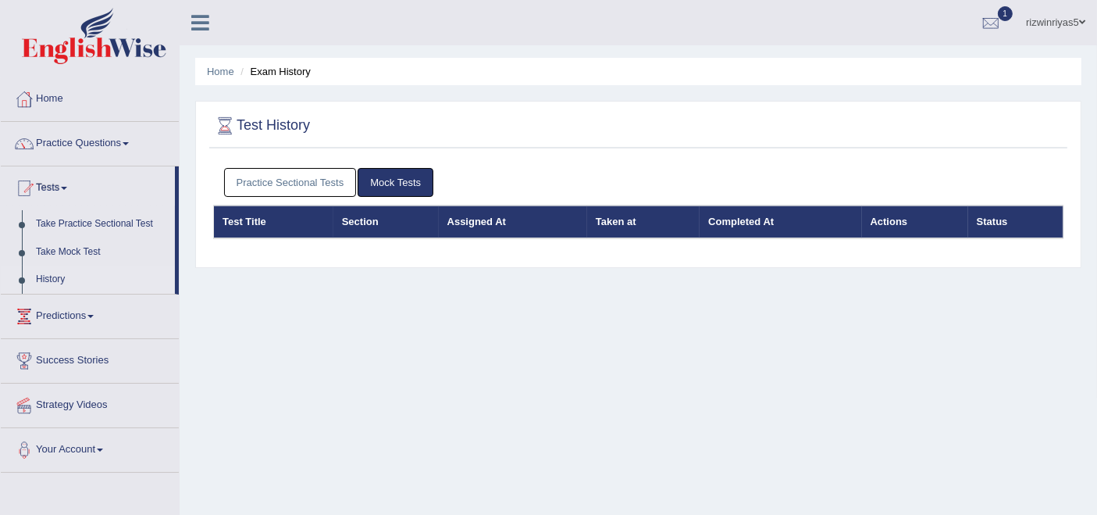
click at [264, 187] on link "Practice Sectional Tests" at bounding box center [290, 182] width 133 height 29
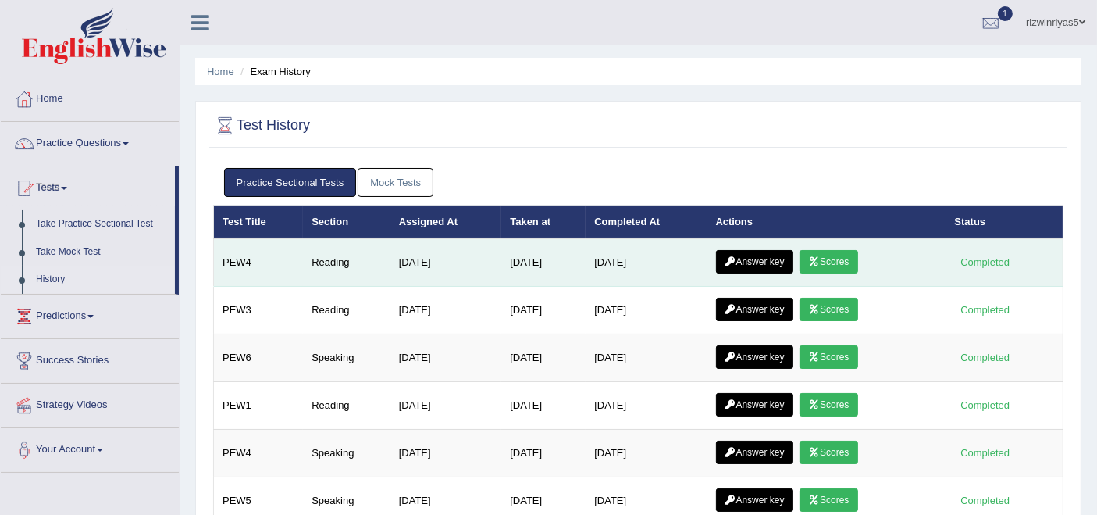
click at [773, 259] on link "Answer key" at bounding box center [754, 261] width 77 height 23
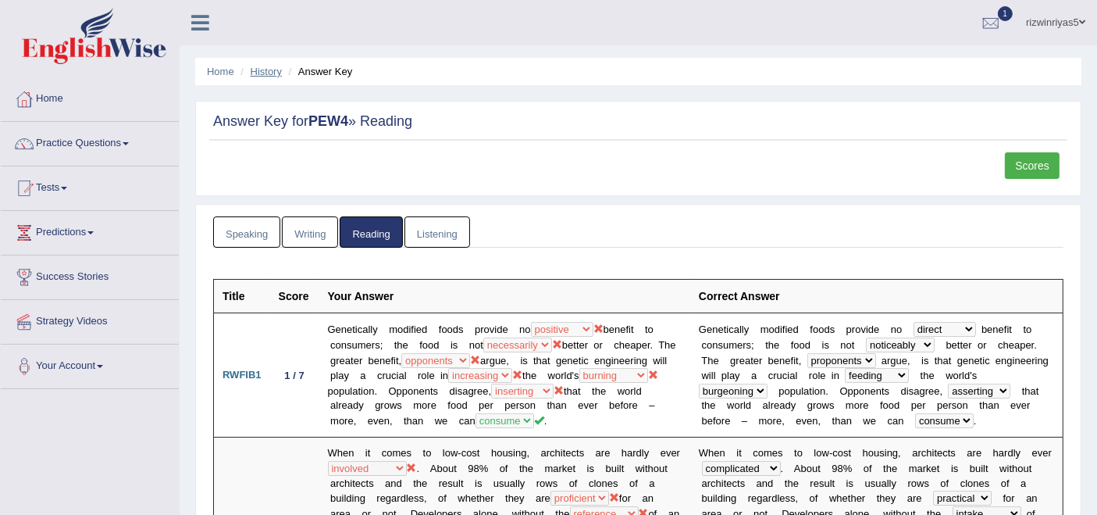
click at [262, 67] on link "History" at bounding box center [266, 72] width 31 height 12
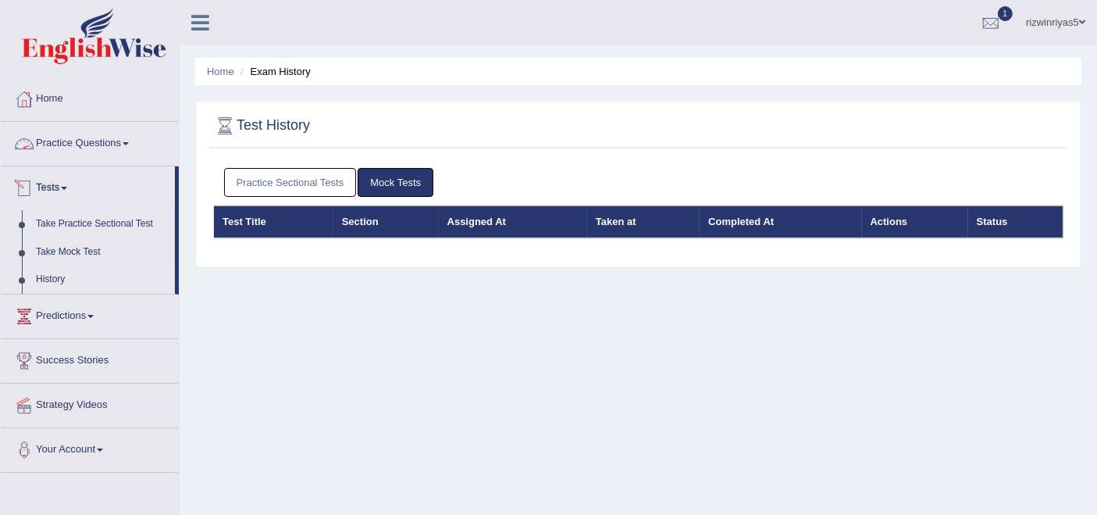
click at [66, 136] on link "Practice Questions" at bounding box center [90, 141] width 178 height 39
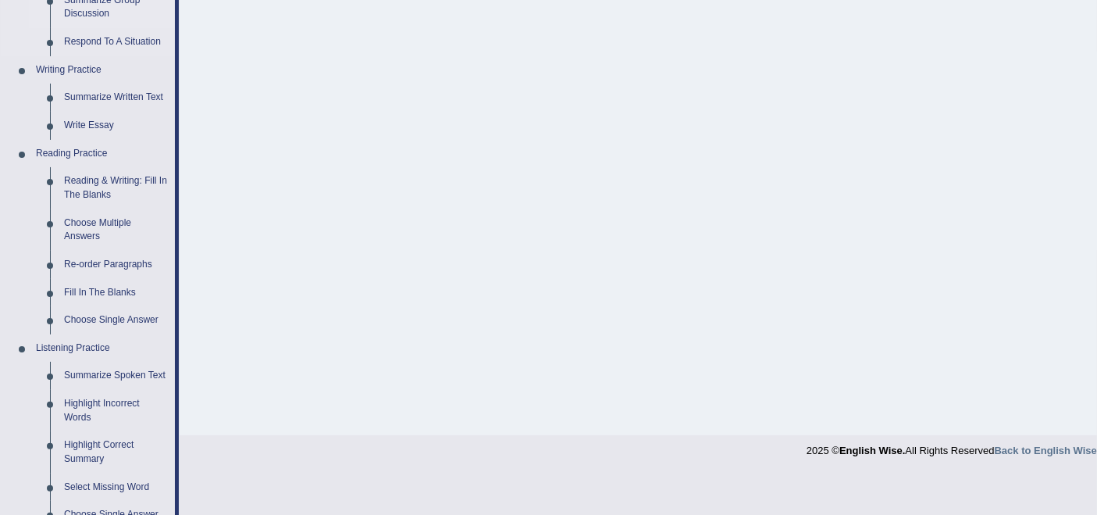
scroll to position [347, 0]
click at [118, 178] on link "Reading & Writing: Fill In The Blanks" at bounding box center [116, 186] width 118 height 41
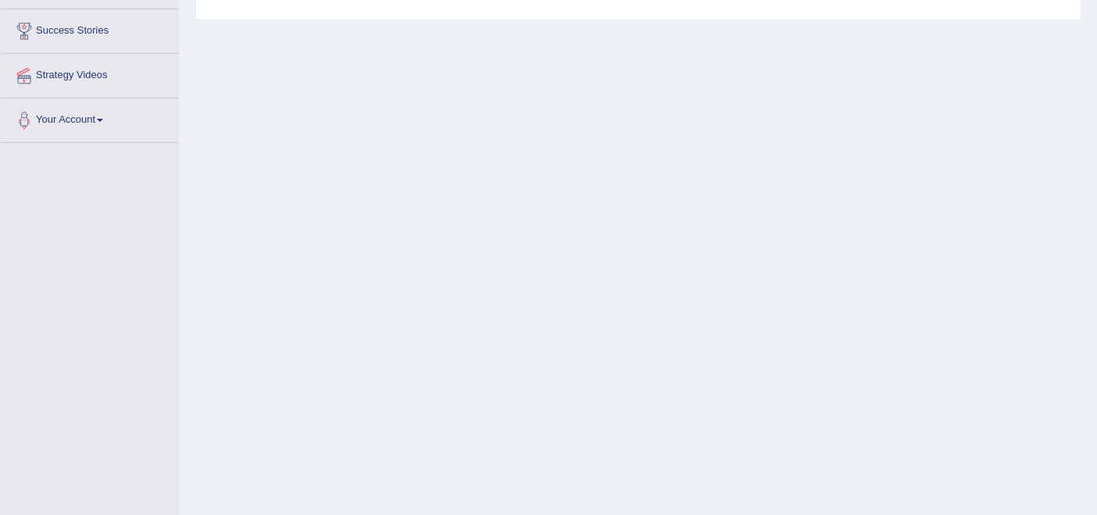
scroll to position [305, 0]
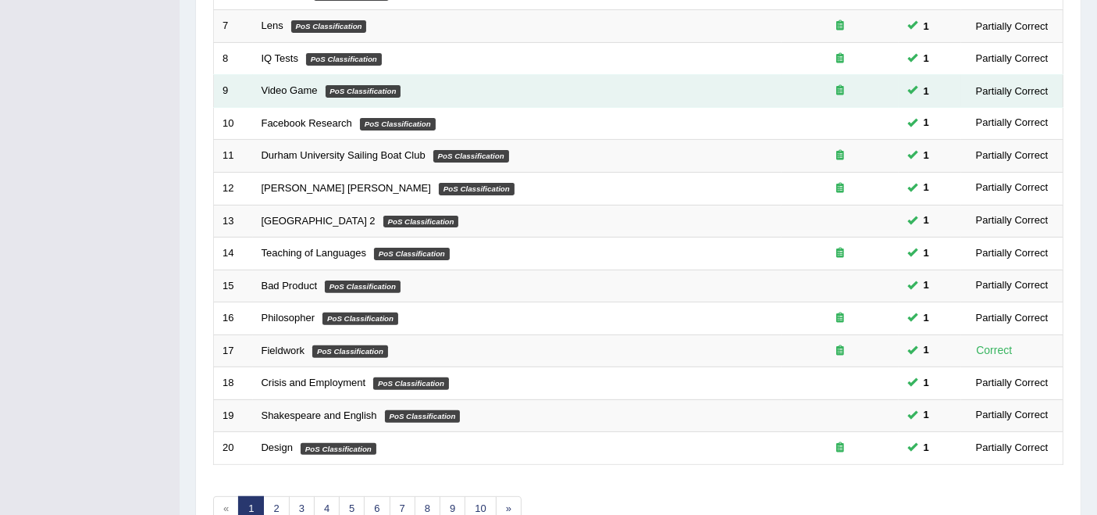
scroll to position [513, 0]
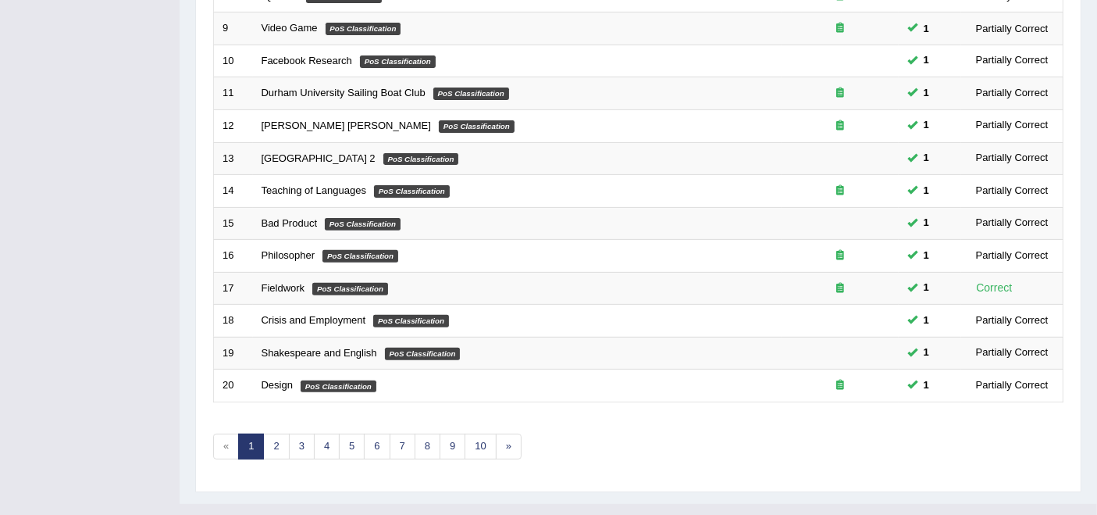
click at [262, 433] on link "1" at bounding box center [251, 446] width 26 height 26
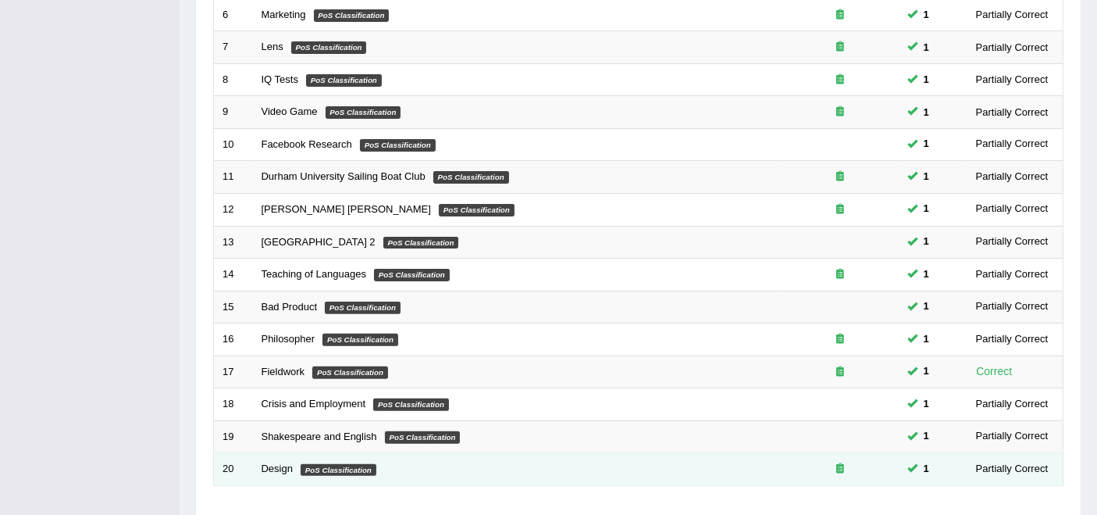
scroll to position [513, 0]
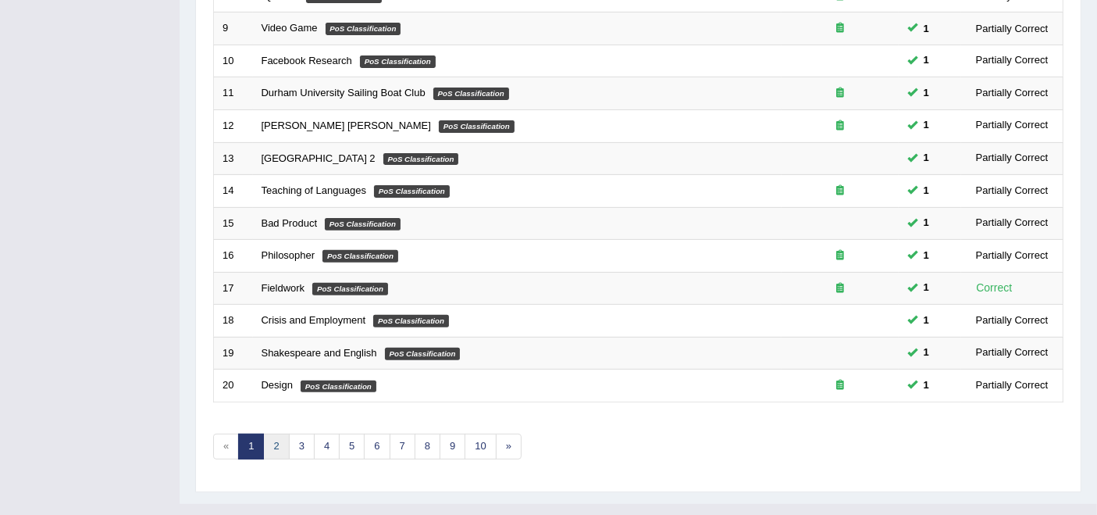
click at [269, 433] on link "2" at bounding box center [276, 446] width 26 height 26
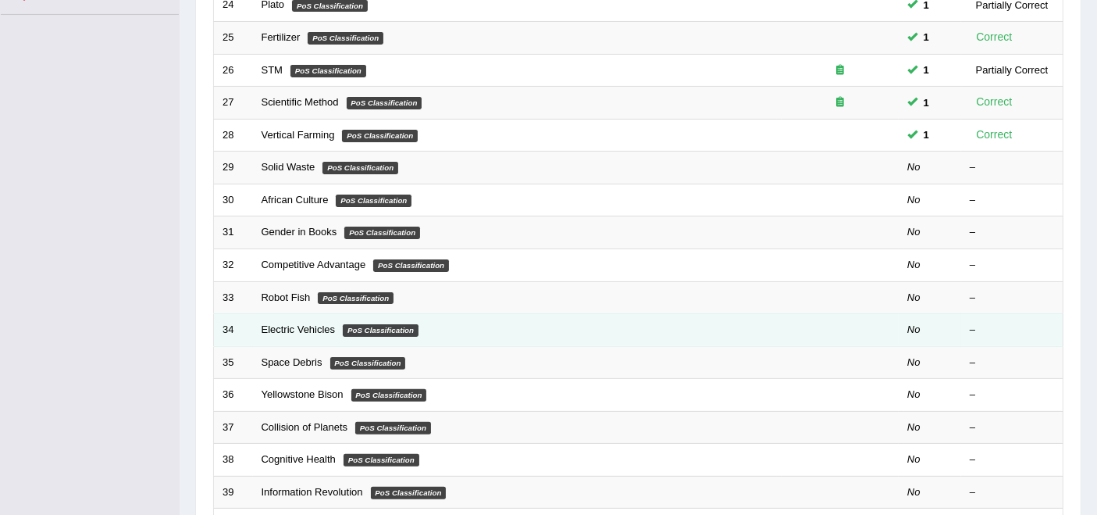
scroll to position [347, 0]
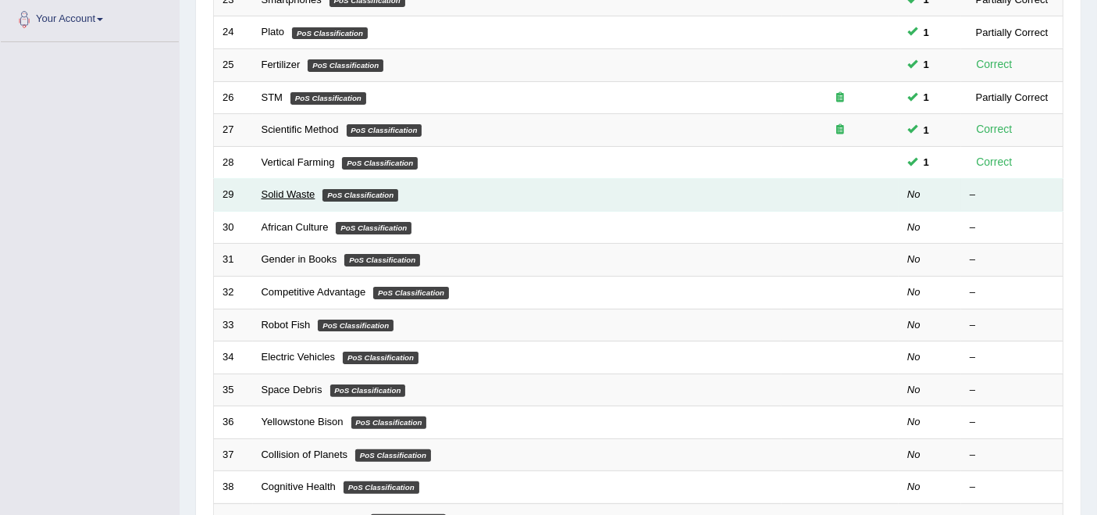
click at [296, 188] on link "Solid Waste" at bounding box center [289, 194] width 54 height 12
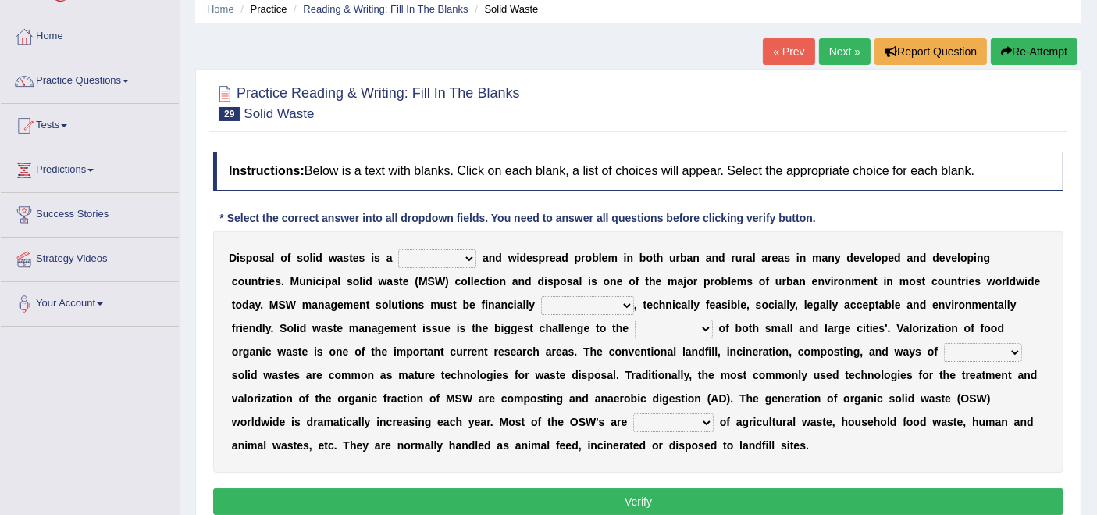
scroll to position [87, 0]
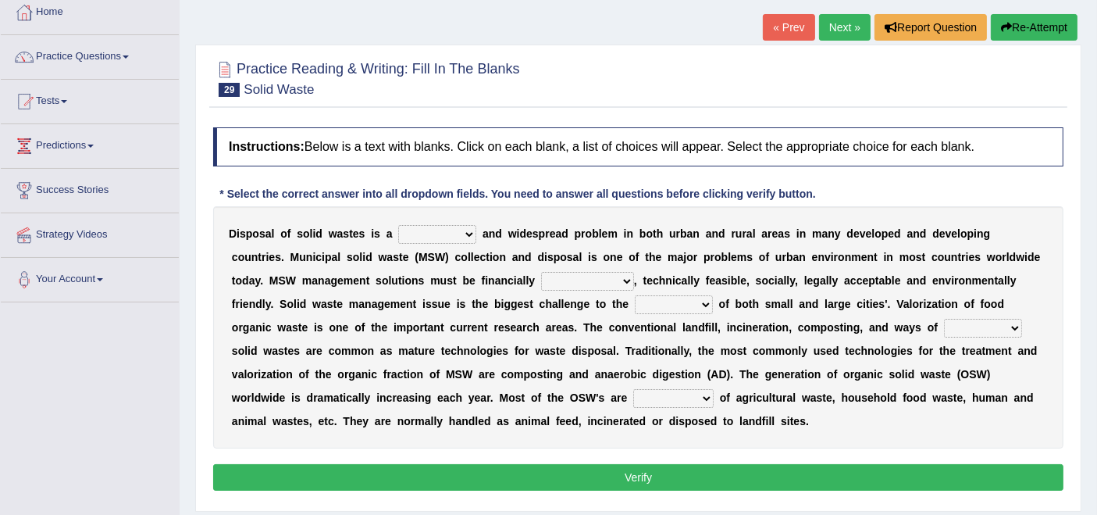
click at [462, 233] on select "slanting stinging stalling shafting" at bounding box center [437, 234] width 78 height 19
click at [848, 191] on div "Instructions: Below is a text with blanks. Click on each blank, a list of choic…" at bounding box center [638, 310] width 858 height 383
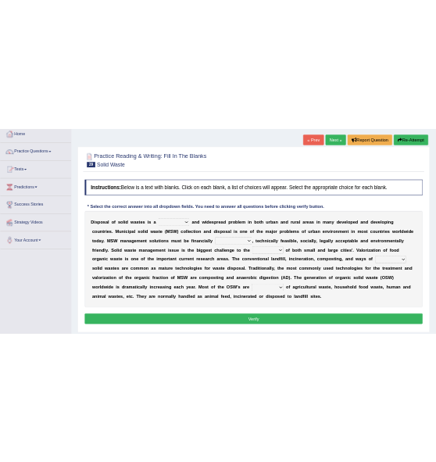
scroll to position [0, 0]
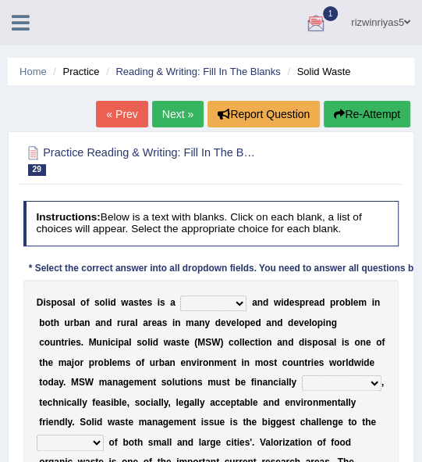
click at [237, 303] on select "slanting stinging stalling shafting" at bounding box center [213, 303] width 66 height 16
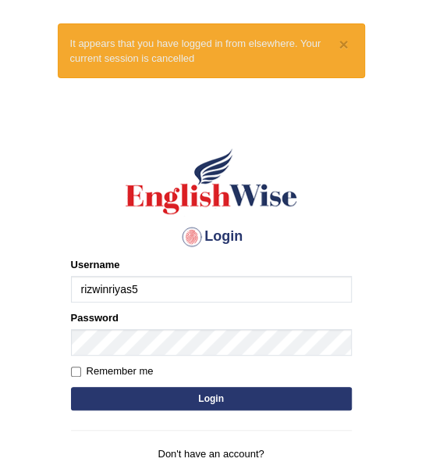
click at [214, 284] on input "rizwinriyas5" at bounding box center [211, 289] width 281 height 27
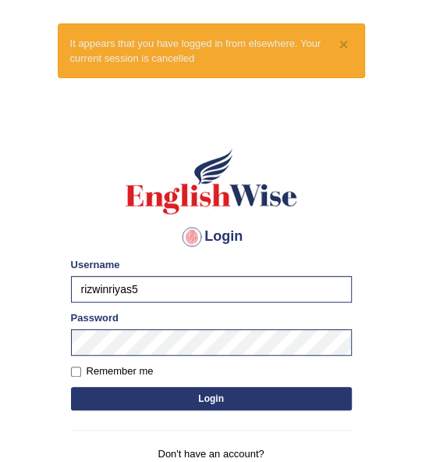
type input "rupali_australia"
click at [142, 404] on button "Login" at bounding box center [211, 398] width 281 height 23
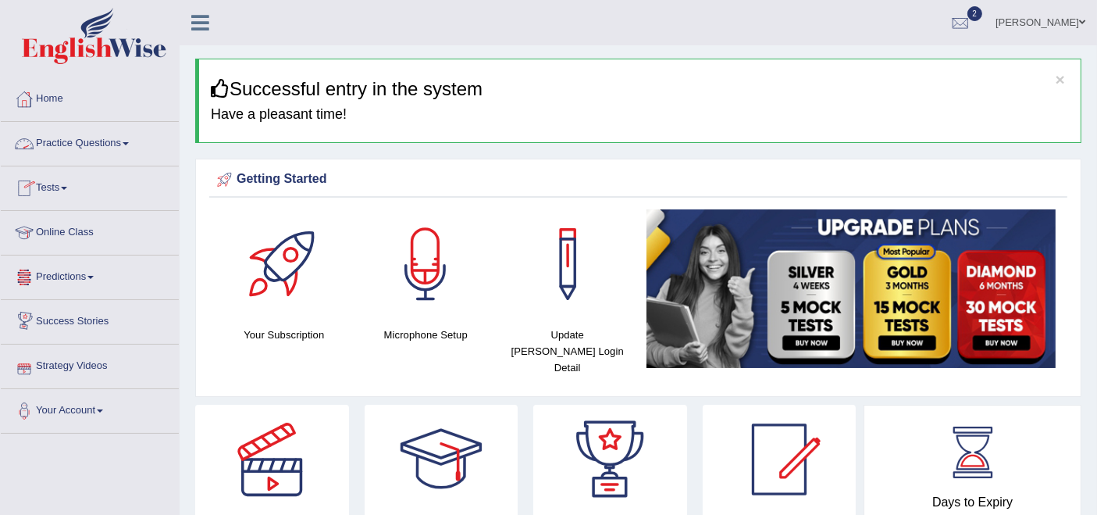
click at [73, 137] on link "Practice Questions" at bounding box center [90, 141] width 178 height 39
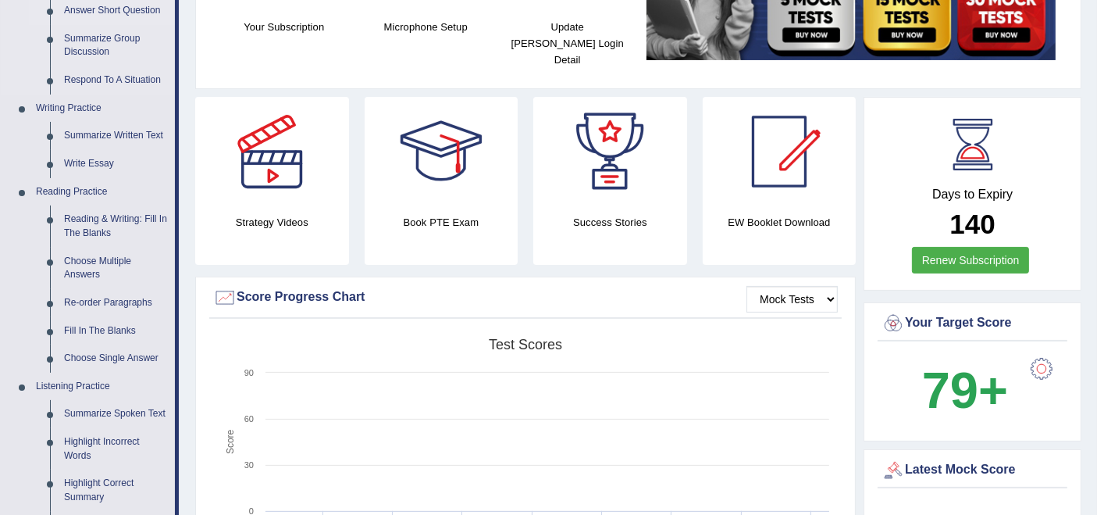
scroll to position [347, 0]
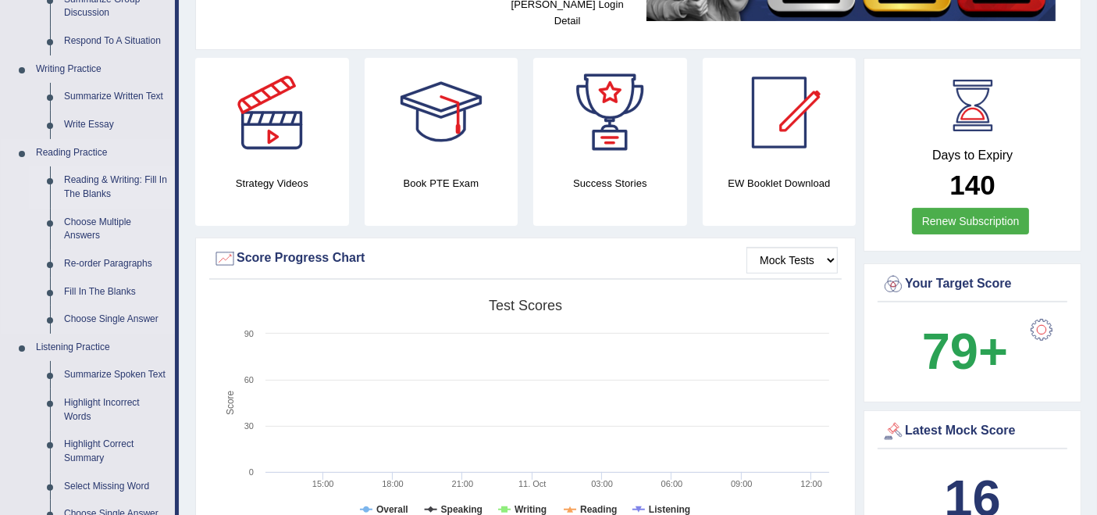
click at [93, 172] on link "Reading & Writing: Fill In The Blanks" at bounding box center [116, 186] width 118 height 41
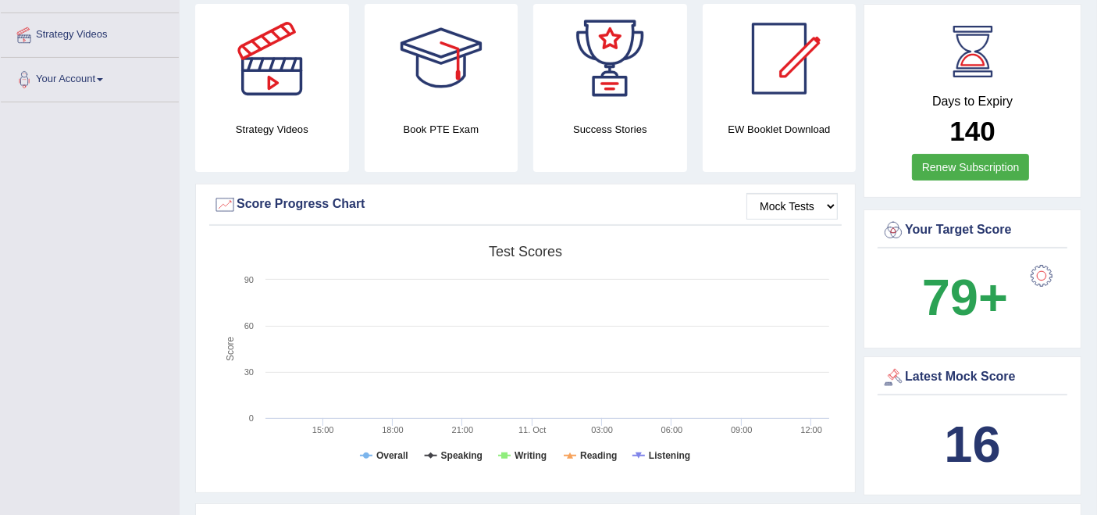
scroll to position [472, 0]
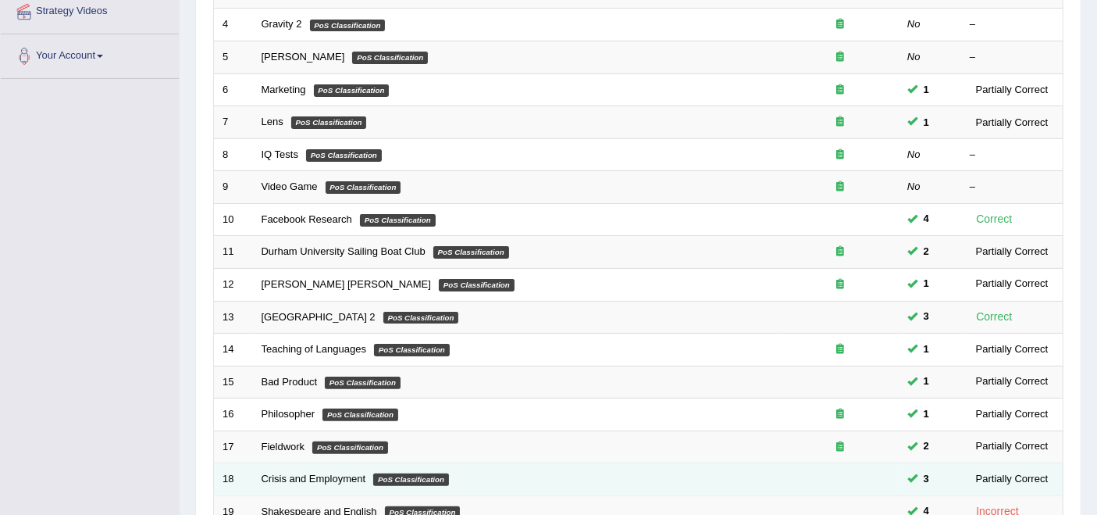
scroll to position [513, 0]
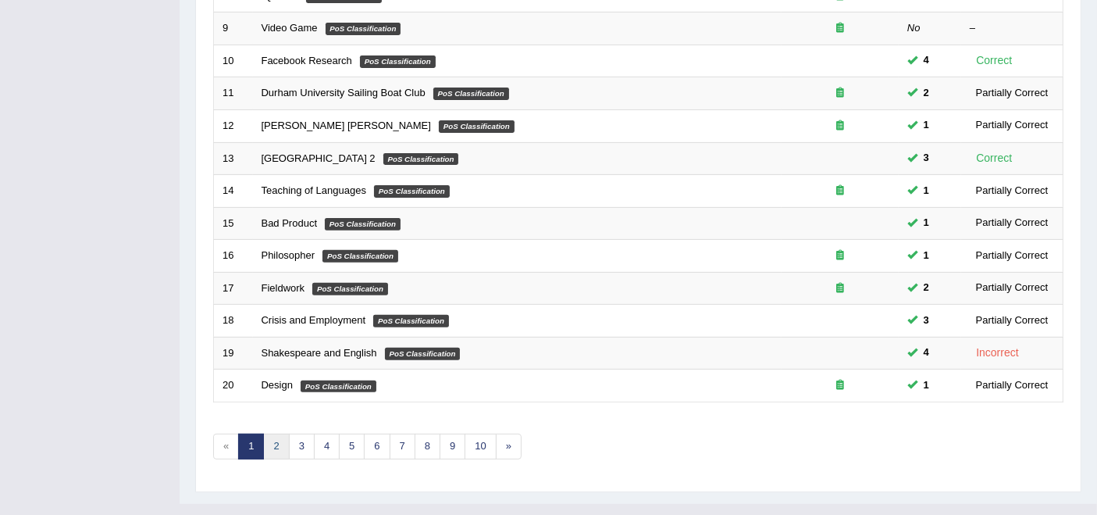
click at [280, 433] on link "2" at bounding box center [276, 446] width 26 height 26
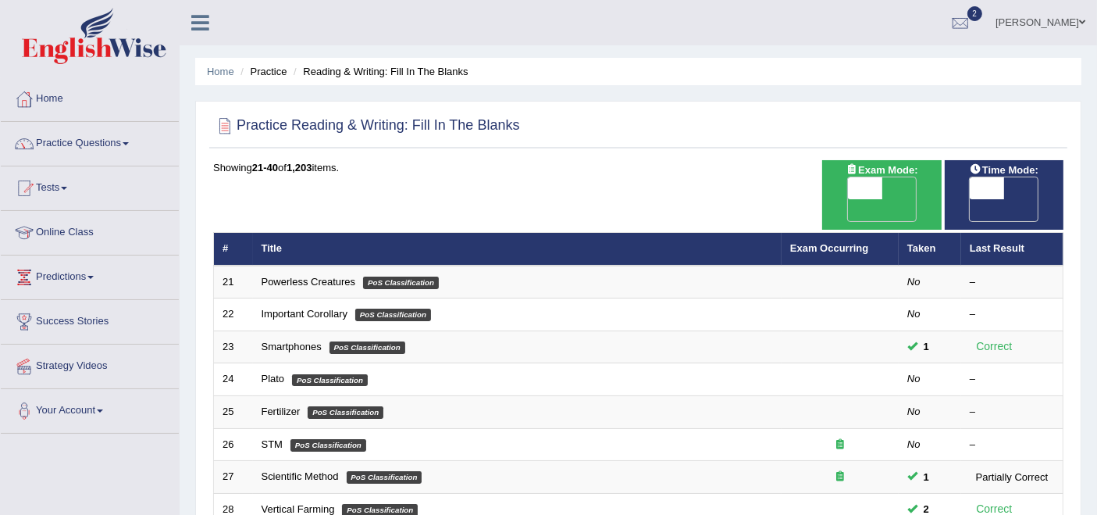
scroll to position [173, 0]
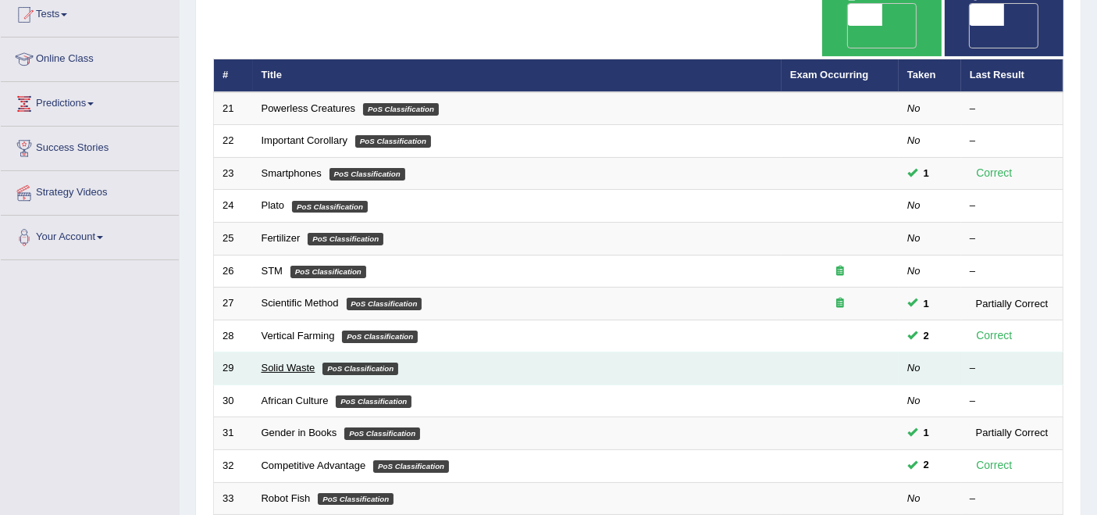
click at [298, 362] on link "Solid Waste" at bounding box center [289, 368] width 54 height 12
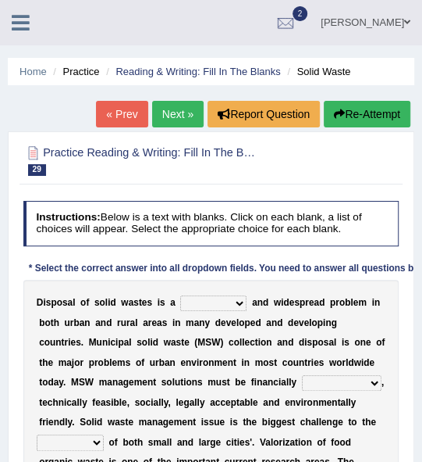
click at [223, 305] on select "slanting stinging stalling shafting" at bounding box center [213, 303] width 66 height 16
click at [234, 297] on select "slanting stinging stalling shafting" at bounding box center [213, 303] width 66 height 16
select select "stinging"
click at [180, 295] on select "slanting stinging stalling shafting" at bounding box center [213, 303] width 66 height 16
click at [359, 387] on select "unattainable sustainable objectionable treasonable" at bounding box center [342, 383] width 80 height 16
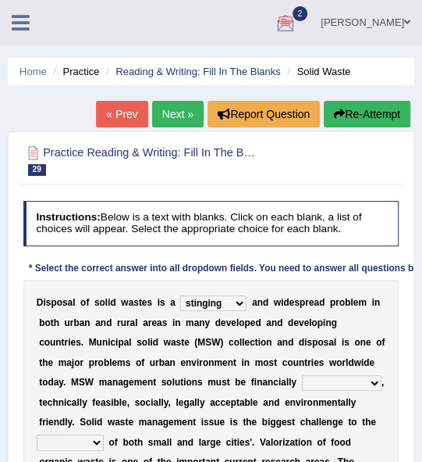
select select "treasonable"
click at [302, 375] on select "unattainable sustainable objectionable treasonable" at bounding box center [342, 383] width 80 height 16
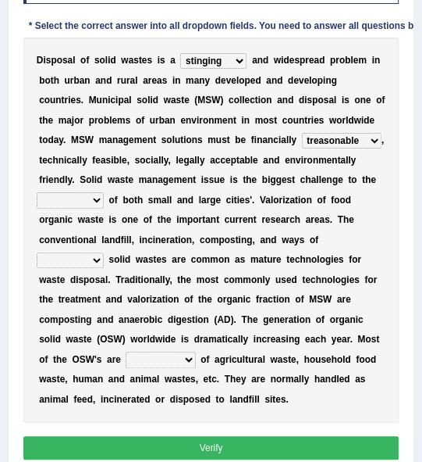
scroll to position [260, 0]
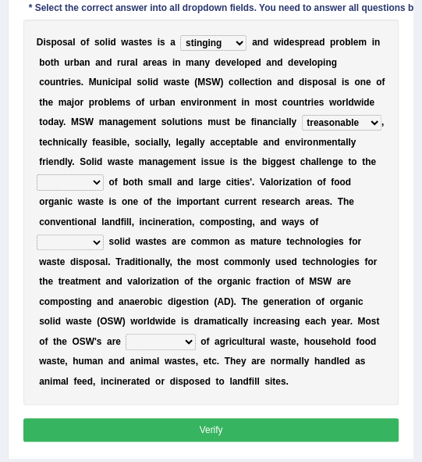
click at [91, 182] on select "plants culture authorities history" at bounding box center [70, 182] width 67 height 16
select select "culture"
click at [37, 174] on select "plants culture authorities history" at bounding box center [70, 182] width 67 height 16
click at [82, 248] on select "reserving preserving deserving handling" at bounding box center [70, 242] width 67 height 16
select select "preserving"
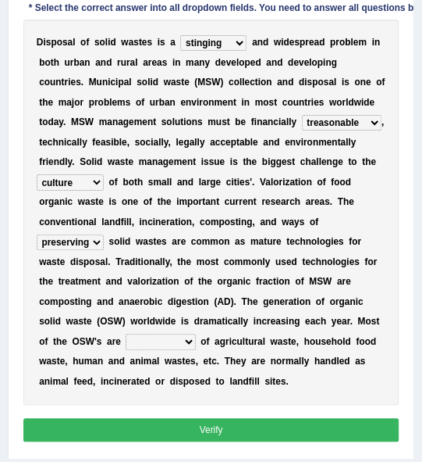
click at [37, 234] on select "reserving preserving deserving handling" at bounding box center [70, 242] width 67 height 16
click at [195, 337] on select "composed disposed composing disposing" at bounding box center [161, 341] width 70 height 16
select select "composed"
click at [126, 333] on select "composed disposed composing disposing" at bounding box center [161, 341] width 70 height 16
click at [157, 420] on button "Verify" at bounding box center [211, 429] width 376 height 23
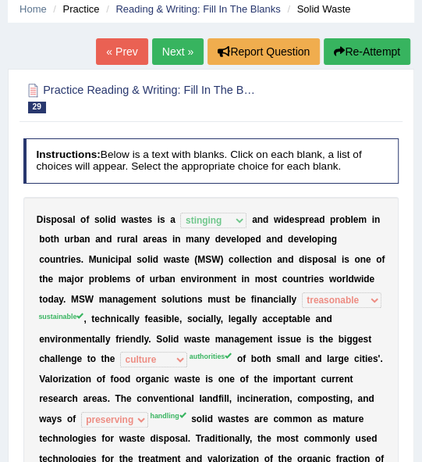
scroll to position [45, 0]
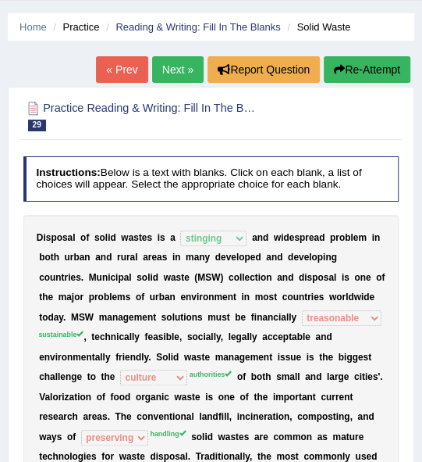
click at [368, 70] on button "Re-Attempt" at bounding box center [367, 69] width 87 height 27
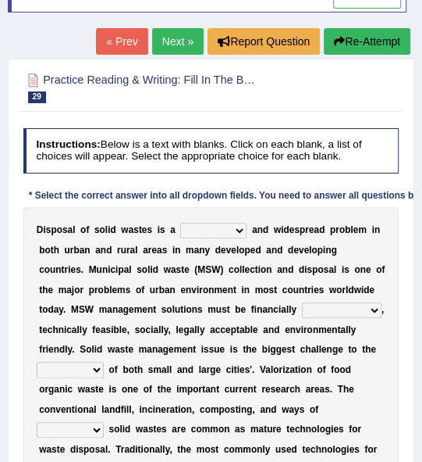
scroll to position [218, 0]
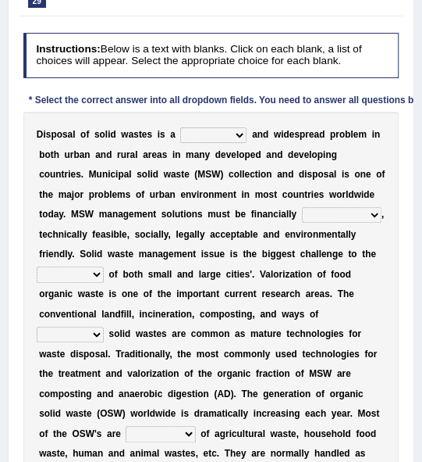
click at [80, 266] on select "plants culture authorities history" at bounding box center [70, 274] width 67 height 16
select select "authorities"
click at [37, 266] on select "plants culture authorities history" at bounding box center [70, 274] width 67 height 16
click at [91, 277] on select "plants culture authorities history" at bounding box center [70, 274] width 67 height 16
click at [184, 297] on b "m" at bounding box center [183, 293] width 9 height 11
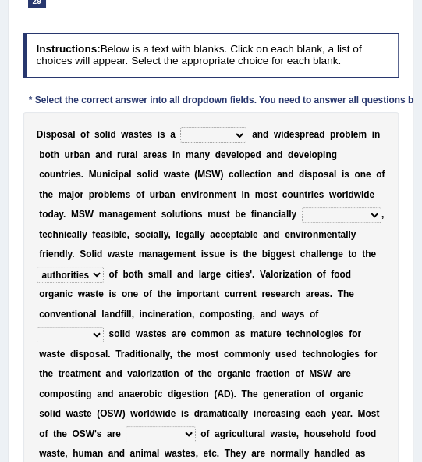
click at [96, 336] on select "reserving preserving deserving handling" at bounding box center [70, 334] width 67 height 16
select select "handling"
click at [37, 326] on select "reserving preserving deserving handling" at bounding box center [70, 334] width 67 height 16
click at [94, 333] on select "reserving preserving deserving handling" at bounding box center [70, 334] width 67 height 16
click at [37, 326] on select "reserving preserving deserving handling" at bounding box center [70, 334] width 67 height 16
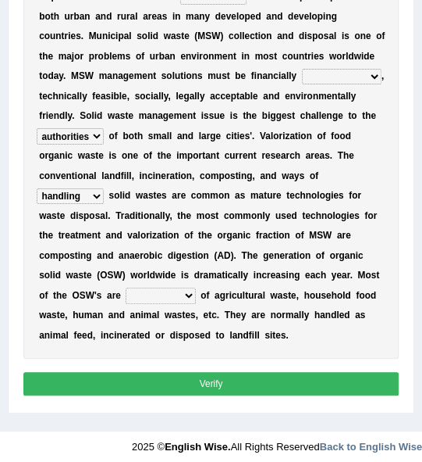
scroll to position [363, 0]
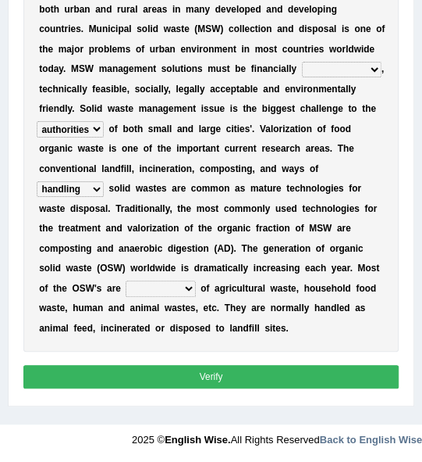
click at [163, 283] on select "composed disposed composing disposing" at bounding box center [161, 288] width 70 height 16
select select "composed"
click at [126, 280] on select "composed disposed composing disposing" at bounding box center [161, 288] width 70 height 16
click at [196, 291] on b at bounding box center [198, 288] width 5 height 11
click at [189, 287] on select "composed disposed composing disposing" at bounding box center [161, 288] width 70 height 16
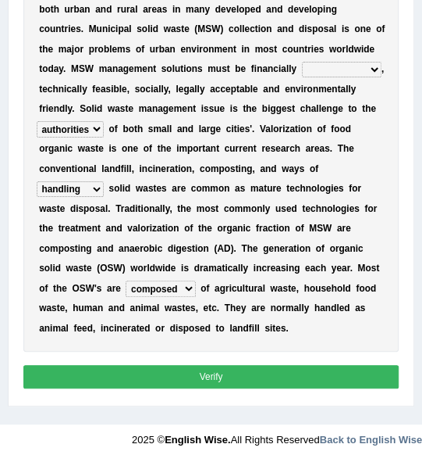
click at [222, 337] on div "D i s p o s a l o f s o l i d w a s t e s i s a slanting stinging stalling shaf…" at bounding box center [211, 158] width 376 height 385
click at [355, 75] on select "unattainable sustainable objectionable treasonable" at bounding box center [342, 70] width 80 height 16
select select "sustainable"
click at [302, 62] on select "unattainable sustainable objectionable treasonable" at bounding box center [342, 70] width 80 height 16
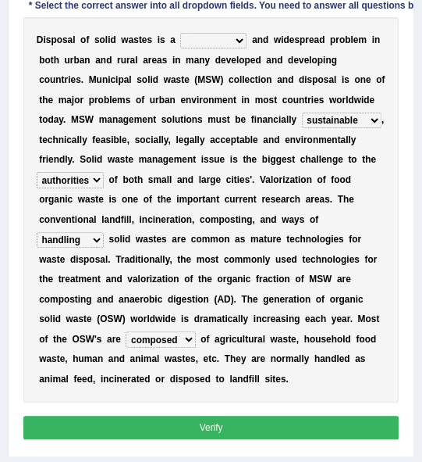
scroll to position [276, 0]
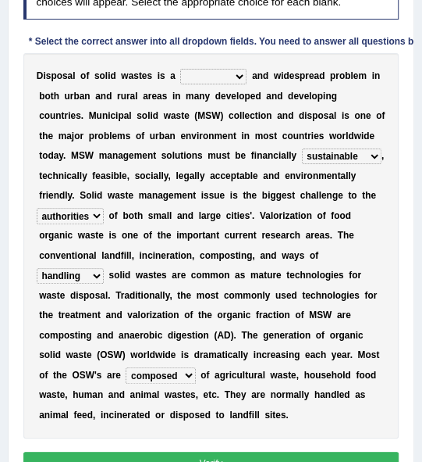
click at [221, 69] on select "slanting stinging stalling shafting" at bounding box center [213, 77] width 66 height 16
select select "stinging"
click at [180, 69] on select "slanting stinging stalling shafting" at bounding box center [213, 77] width 66 height 16
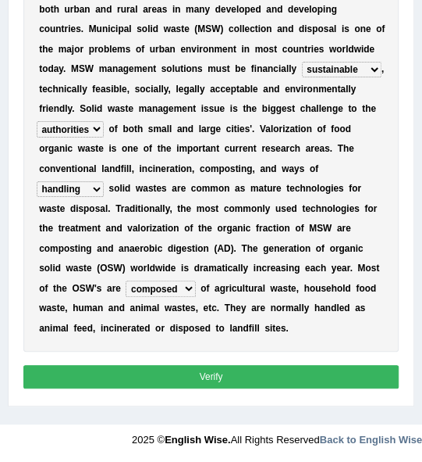
click at [139, 372] on button "Verify" at bounding box center [211, 376] width 376 height 23
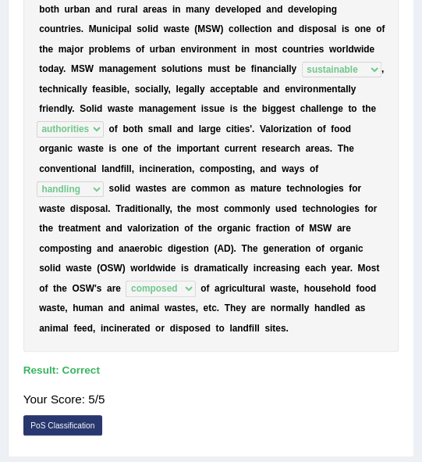
scroll to position [0, 0]
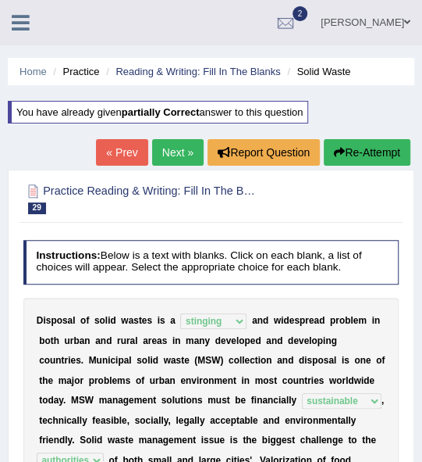
click at [182, 157] on link "Next »" at bounding box center [178, 152] width 52 height 27
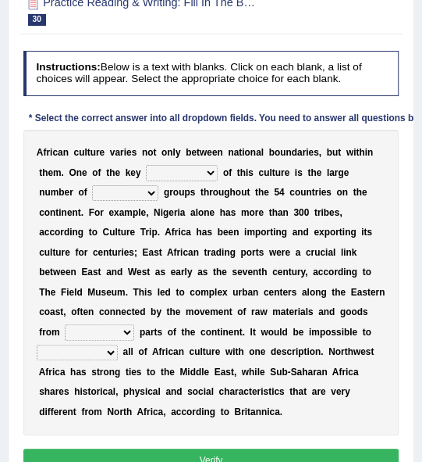
scroll to position [144, 0]
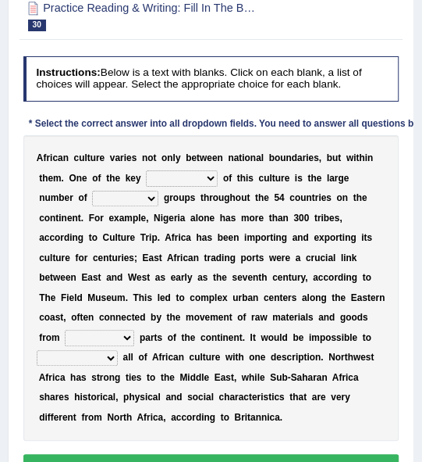
click at [203, 179] on select "conjectures features issues doubts" at bounding box center [182, 178] width 72 height 16
click at [258, 188] on div "A f r i c a n c u l t u r e v a r i e s n o t o n l y b e t w e e n n a t i o n…" at bounding box center [211, 287] width 376 height 305
click at [189, 180] on select "conjectures features issues doubts" at bounding box center [182, 178] width 72 height 16
select select "features"
click at [146, 170] on select "conjectures features issues doubts" at bounding box center [182, 178] width 72 height 16
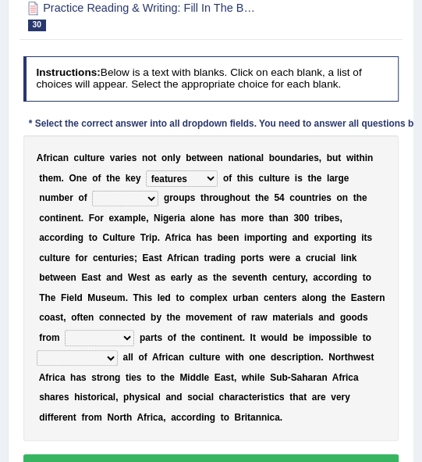
click at [204, 175] on select "conjectures features issues doubts" at bounding box center [182, 178] width 72 height 16
click at [283, 235] on b "g" at bounding box center [284, 237] width 5 height 11
click at [186, 174] on select "conjectures features issues doubts" at bounding box center [182, 178] width 72 height 16
click at [125, 197] on select "ethic ethnic eugenic epic" at bounding box center [125, 199] width 66 height 16
select select "ethnic"
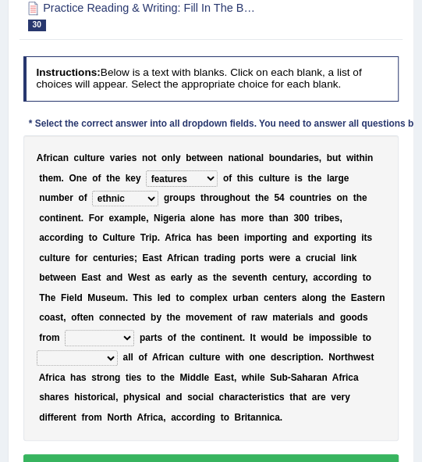
click at [92, 191] on select "ethic ethnic eugenic epic" at bounding box center [125, 199] width 66 height 16
click at [198, 175] on select "conjectures features issues doubts" at bounding box center [182, 178] width 72 height 16
click at [234, 255] on b "g" at bounding box center [232, 257] width 5 height 11
click at [118, 336] on select "forelocked interlocked unlocked landlocked" at bounding box center [100, 338] width 70 height 16
select select "forelocked"
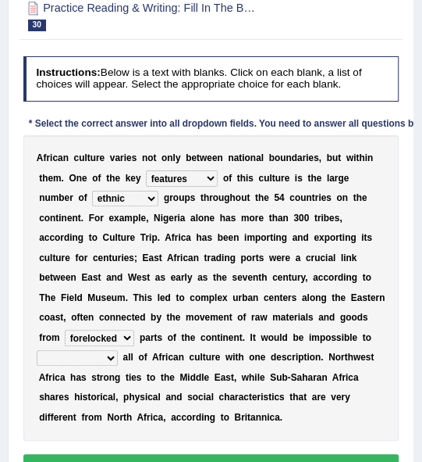
click at [65, 330] on select "forelocked interlocked unlocked landlocked" at bounding box center [100, 338] width 70 height 16
click at [94, 362] on select "characterize conceptualize symbolize synthesize" at bounding box center [77, 358] width 81 height 16
select select "characterize"
click at [37, 350] on select "characterize conceptualize symbolize synthesize" at bounding box center [77, 358] width 81 height 16
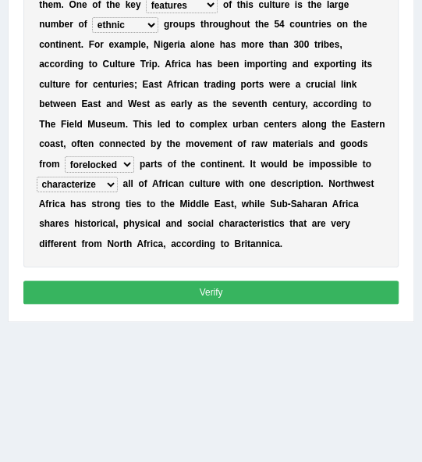
click at [209, 286] on button "Verify" at bounding box center [211, 291] width 376 height 23
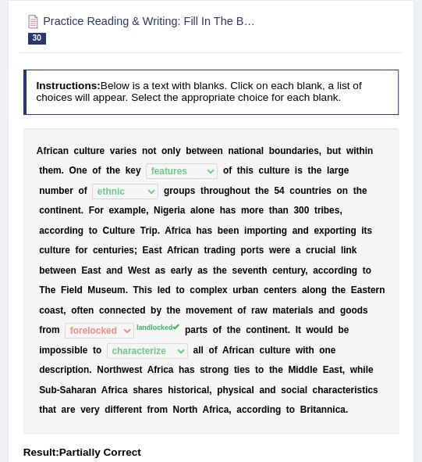
scroll to position [37, 0]
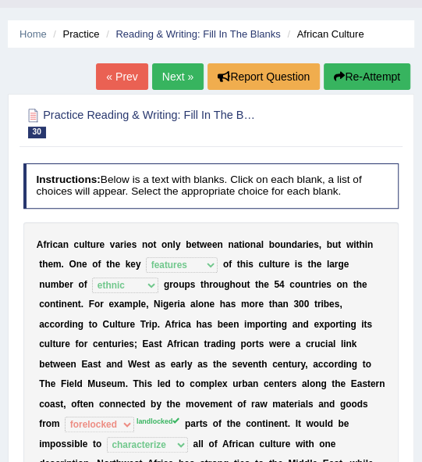
click at [365, 66] on button "Re-Attempt" at bounding box center [367, 76] width 87 height 27
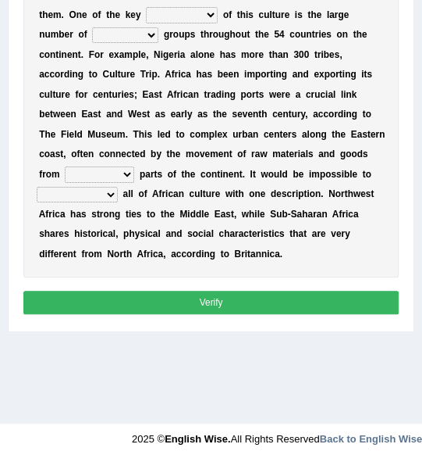
click at [100, 187] on select "characterize conceptualize symbolize synthesize" at bounding box center [77, 195] width 81 height 16
select select "characterize"
click at [37, 187] on select "characterize conceptualize symbolize synthesize" at bounding box center [77, 195] width 81 height 16
click at [141, 34] on select "ethic ethnic eugenic epic" at bounding box center [125, 35] width 66 height 16
select select "ethnic"
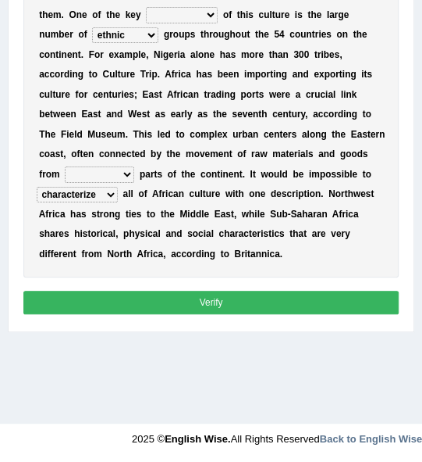
click at [92, 27] on select "ethic ethnic eugenic epic" at bounding box center [125, 35] width 66 height 16
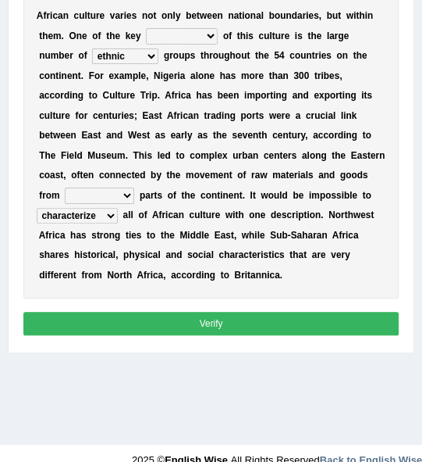
scroll to position [271, 0]
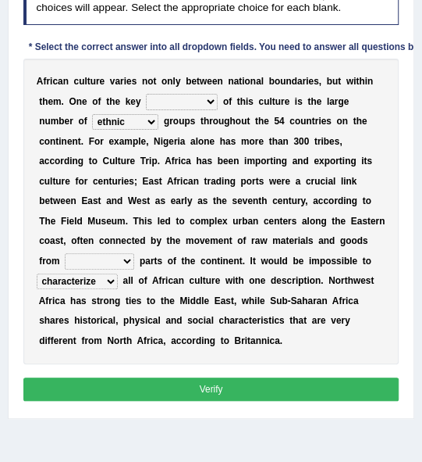
click at [107, 258] on select "forelocked interlocked unlocked landlocked" at bounding box center [100, 261] width 70 height 16
select select "landlocked"
click at [65, 253] on select "forelocked interlocked unlocked landlocked" at bounding box center [100, 261] width 70 height 16
click at [197, 108] on select "conjectures features issues doubts" at bounding box center [182, 102] width 72 height 16
select select "features"
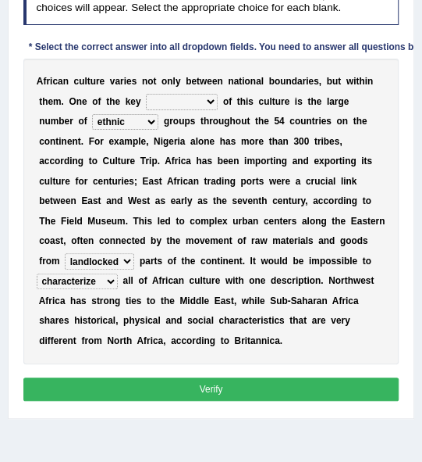
click at [146, 94] on select "conjectures features issues doubts" at bounding box center [182, 102] width 72 height 16
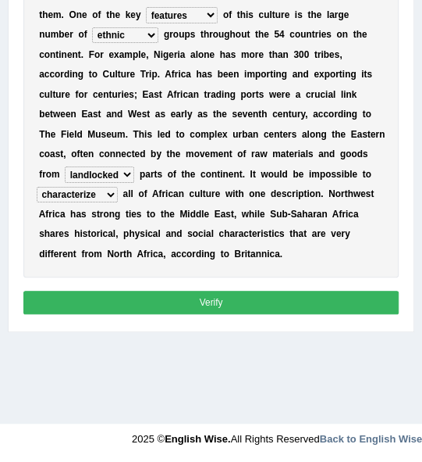
click at [243, 293] on button "Verify" at bounding box center [211, 302] width 376 height 23
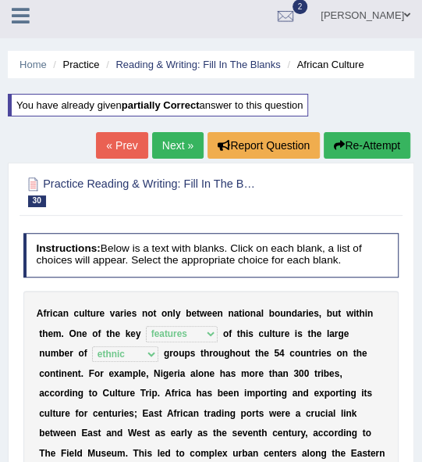
scroll to position [0, 0]
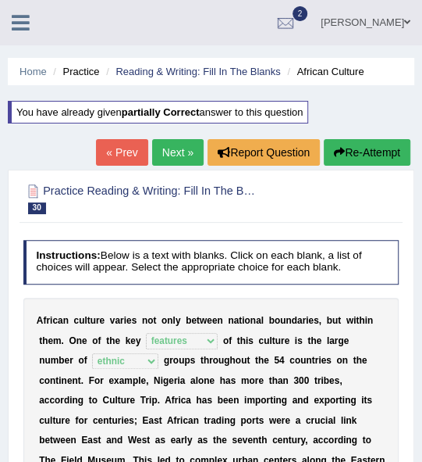
click at [179, 159] on link "Next »" at bounding box center [178, 152] width 52 height 27
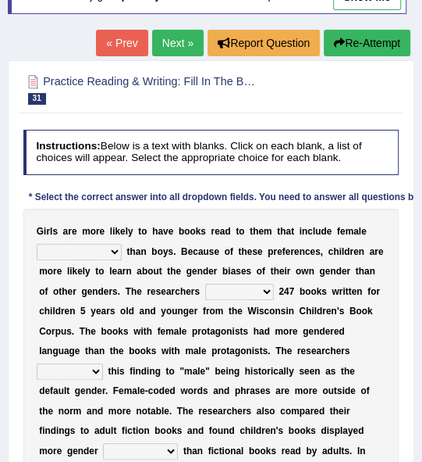
scroll to position [123, 0]
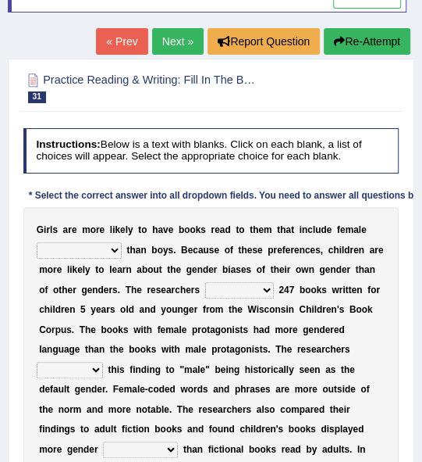
click at [105, 244] on select "protagonists cosmogonists agonists expressionists" at bounding box center [79, 250] width 85 height 16
select select "protagonists"
click at [37, 242] on select "protagonists cosmogonists agonists expressionists" at bounding box center [79, 250] width 85 height 16
click at [112, 251] on select "protagonists cosmogonists agonists expressionists" at bounding box center [79, 250] width 85 height 16
click at [37, 242] on select "protagonists cosmogonists agonists expressionists" at bounding box center [79, 250] width 85 height 16
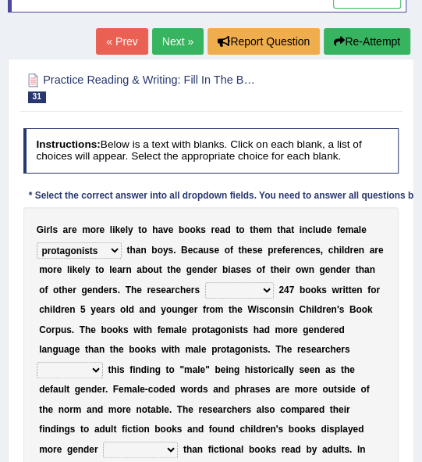
click at [258, 291] on select "hydrolyzed paralyzed catalyzed analyzed" at bounding box center [239, 290] width 69 height 16
click at [152, 322] on div "G i r l s a r e m o r e l i k e l y t o h a v e b o o k s r e a d t o t h e m t…" at bounding box center [211, 370] width 376 height 326
click at [254, 291] on select "hydrolyzed paralyzed catalyzed analyzed" at bounding box center [239, 290] width 69 height 16
select select "analyzed"
click at [205, 282] on select "hydrolyzed paralyzed catalyzed analyzed" at bounding box center [239, 290] width 69 height 16
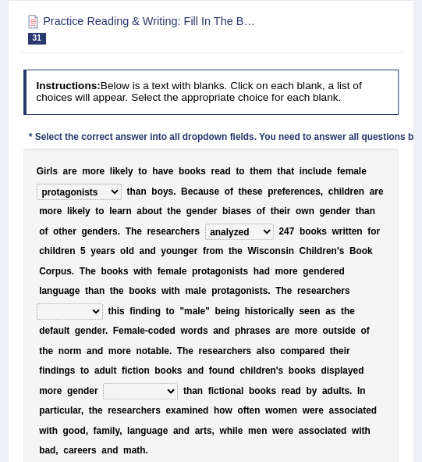
scroll to position [208, 0]
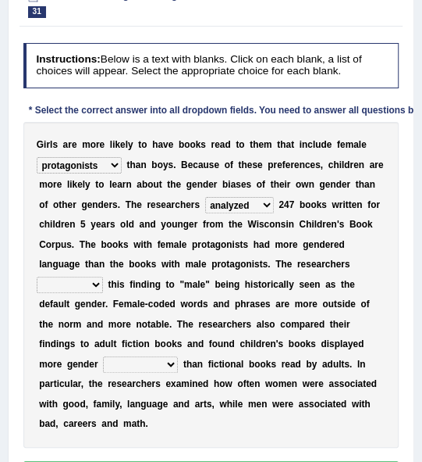
click at [112, 173] on div "G i r l s a r e m o r e l i k e l y t o h a v e b o o k s r e a d t o t h e m t…" at bounding box center [211, 285] width 376 height 326
click at [109, 162] on select "protagonists cosmogonists agonists expressionists" at bounding box center [79, 165] width 85 height 16
click at [158, 180] on b "u" at bounding box center [155, 184] width 5 height 11
click at [90, 289] on select "contribute tribute distribute attribute" at bounding box center [70, 284] width 66 height 16
click at [225, 303] on b "d" at bounding box center [226, 303] width 5 height 11
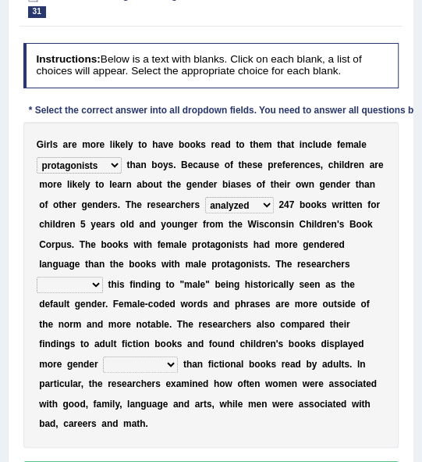
click at [98, 286] on select "contribute tribute distribute attribute" at bounding box center [70, 284] width 66 height 16
select select "contribute"
click at [37, 276] on select "contribute tribute distribute attribute" at bounding box center [70, 284] width 66 height 16
click at [159, 358] on select "stereotypes teletypes prototypes electrotypes" at bounding box center [140, 364] width 75 height 16
select select "stereotypes"
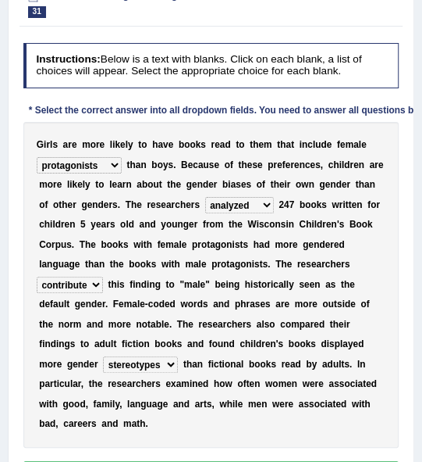
click at [103, 356] on select "stereotypes teletypes prototypes electrotypes" at bounding box center [140, 364] width 75 height 16
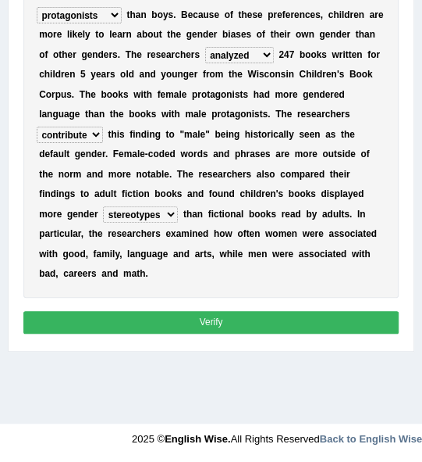
click at [170, 313] on button "Verify" at bounding box center [211, 322] width 376 height 23
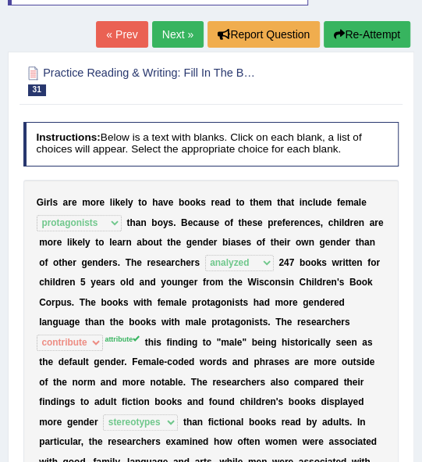
scroll to position [94, 0]
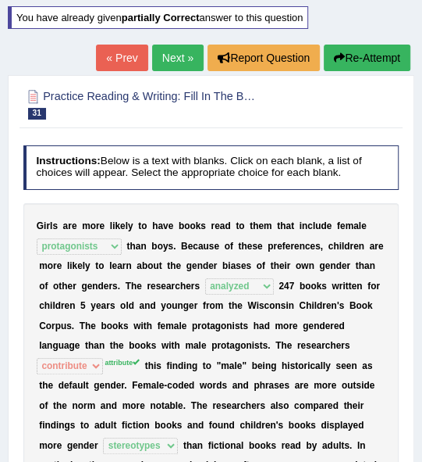
click at [359, 63] on button "Re-Attempt" at bounding box center [367, 58] width 87 height 27
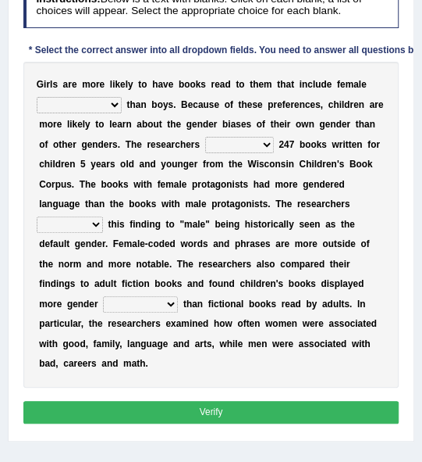
click at [89, 224] on select "contribute tribute distribute attribute" at bounding box center [70, 224] width 66 height 16
select select "attribute"
click at [37, 216] on select "contribute tribute distribute attribute" at bounding box center [70, 224] width 66 height 16
click at [169, 297] on select "stereotypes teletypes prototypes electrotypes" at bounding box center [140, 304] width 75 height 16
click at [103, 296] on select "stereotypes teletypes prototypes electrotypes" at bounding box center [140, 304] width 75 height 16
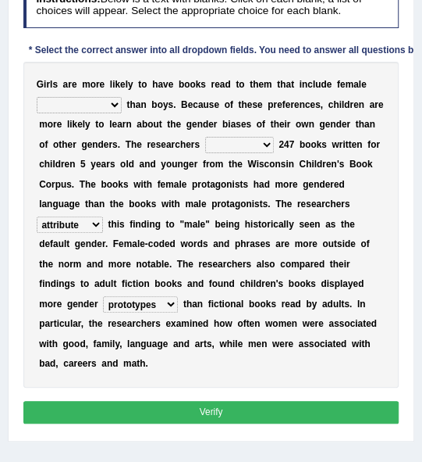
click at [154, 297] on select "stereotypes teletypes prototypes electrotypes" at bounding box center [140, 304] width 75 height 16
select select "stereotypes"
click at [103, 296] on select "stereotypes teletypes prototypes electrotypes" at bounding box center [140, 304] width 75 height 16
click at [158, 411] on button "Verify" at bounding box center [211, 412] width 376 height 23
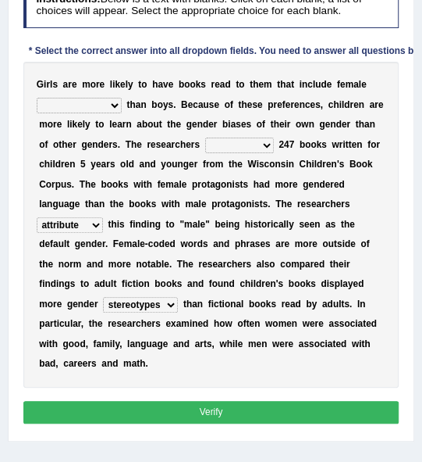
click at [158, 411] on button "Verify" at bounding box center [211, 412] width 376 height 23
drag, startPoint x: 104, startPoint y: 90, endPoint x: 101, endPoint y: 98, distance: 9.1
click at [102, 95] on div "G i r l s a r e m o r e l i k e l y t o h a v e b o o k s r e a d t o t h e m t…" at bounding box center [211, 225] width 376 height 326
click at [103, 95] on div "G i r l s a r e m o r e l i k e l y t o h a v e b o o k s r e a d t o t h e m t…" at bounding box center [211, 225] width 376 height 326
click at [103, 108] on select "protagonists cosmogonists agonists expressionists" at bounding box center [79, 106] width 85 height 16
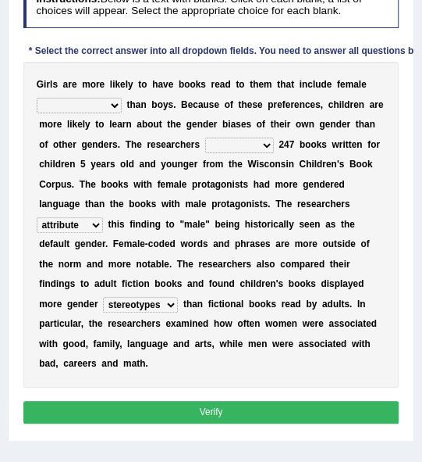
select select "protagonists"
click at [37, 98] on select "protagonists cosmogonists agonists expressionists" at bounding box center [79, 106] width 85 height 16
click at [219, 142] on select "hydrolyzed paralyzed catalyzed analyzed" at bounding box center [239, 145] width 69 height 16
select select "analyzed"
click at [205, 137] on select "hydrolyzed paralyzed catalyzed analyzed" at bounding box center [239, 145] width 69 height 16
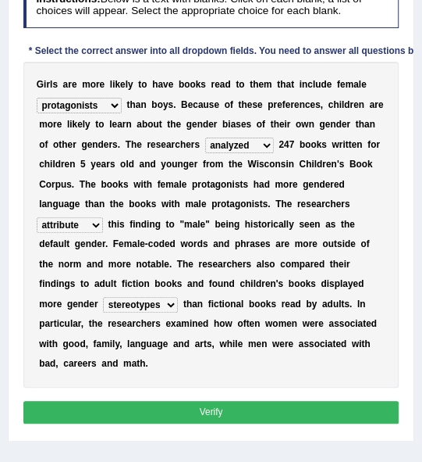
click at [210, 412] on button "Verify" at bounding box center [211, 412] width 376 height 23
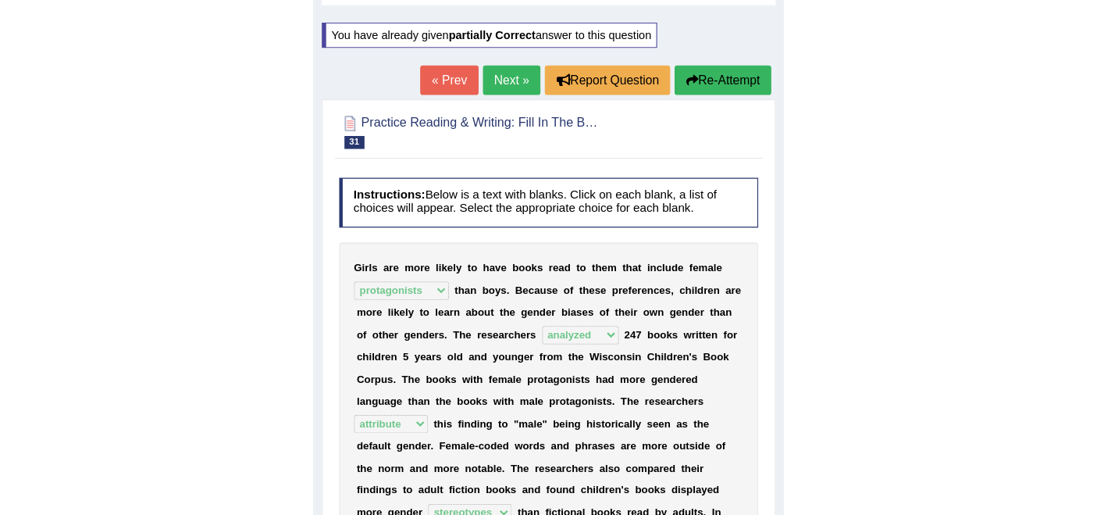
scroll to position [74, 0]
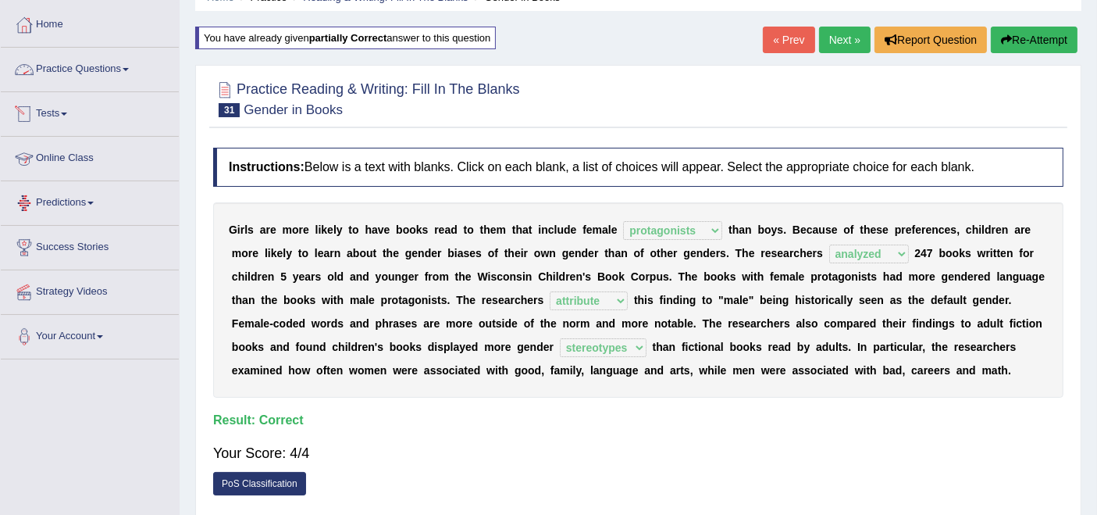
click at [60, 62] on link "Practice Questions" at bounding box center [90, 67] width 178 height 39
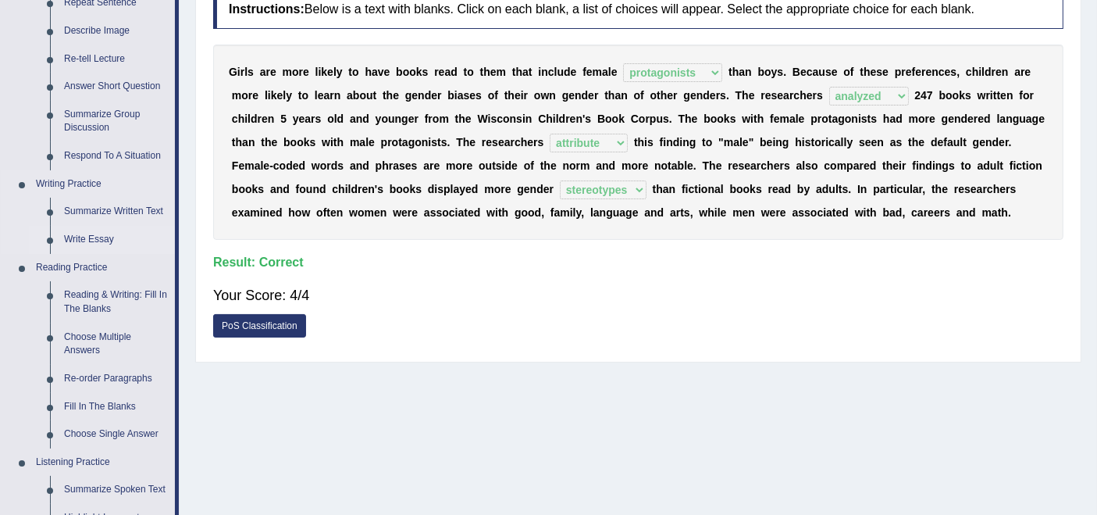
scroll to position [248, 0]
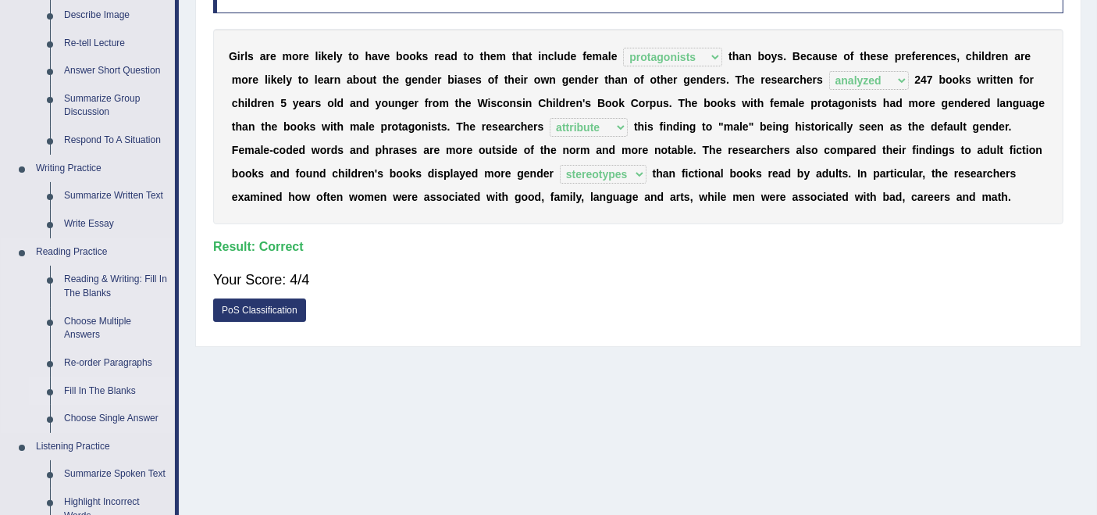
drag, startPoint x: 82, startPoint y: 359, endPoint x: 103, endPoint y: 342, distance: 27.2
click at [84, 359] on link "Re-order Paragraphs" at bounding box center [116, 363] width 118 height 28
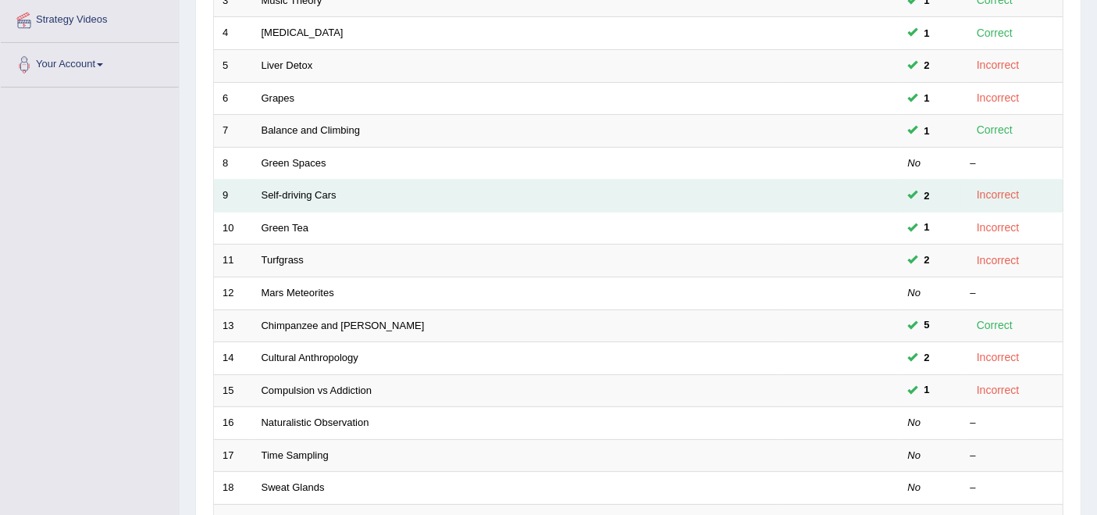
scroll to position [340, 0]
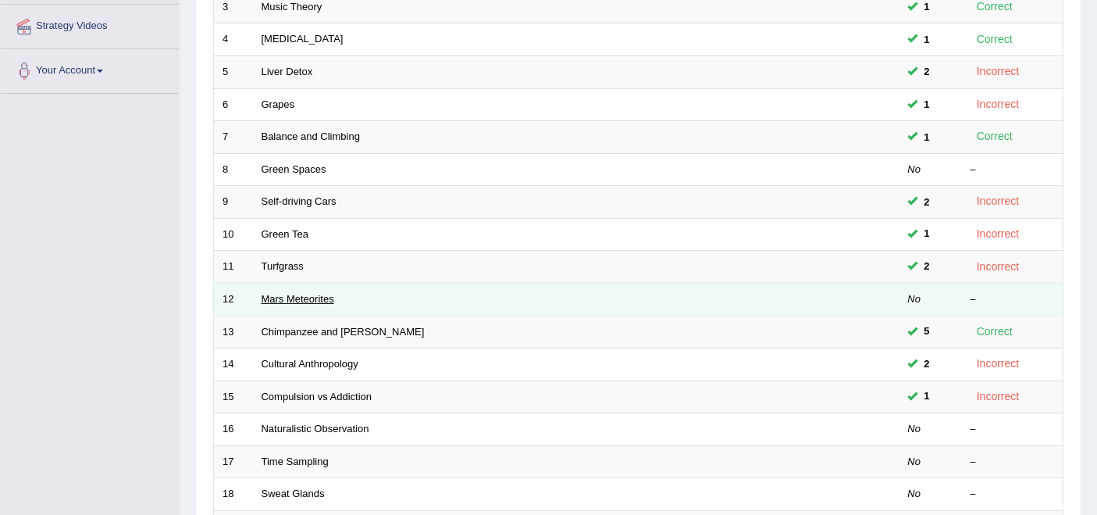
click at [298, 293] on link "Mars Meteorites" at bounding box center [298, 299] width 73 height 12
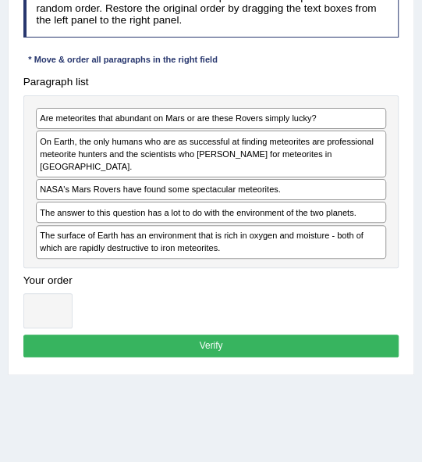
scroll to position [260, 0]
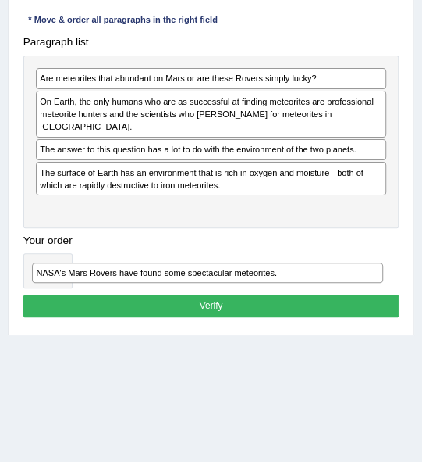
drag, startPoint x: 83, startPoint y: 128, endPoint x: 82, endPoint y: 306, distance: 178.1
click at [82, 306] on div "Instructions: The text boxes in the left panel have been placed in a random ord…" at bounding box center [211, 131] width 383 height 394
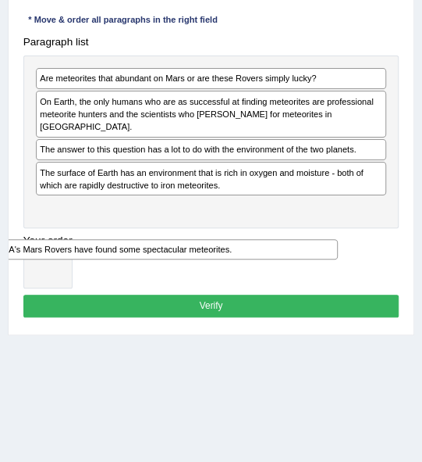
drag, startPoint x: 69, startPoint y: 191, endPoint x: 15, endPoint y: 285, distance: 108.1
click at [15, 285] on div "Practice Reading: Re-order Paragraphs 12 Mars Meteorites Instructions: The text…" at bounding box center [211, 103] width 407 height 464
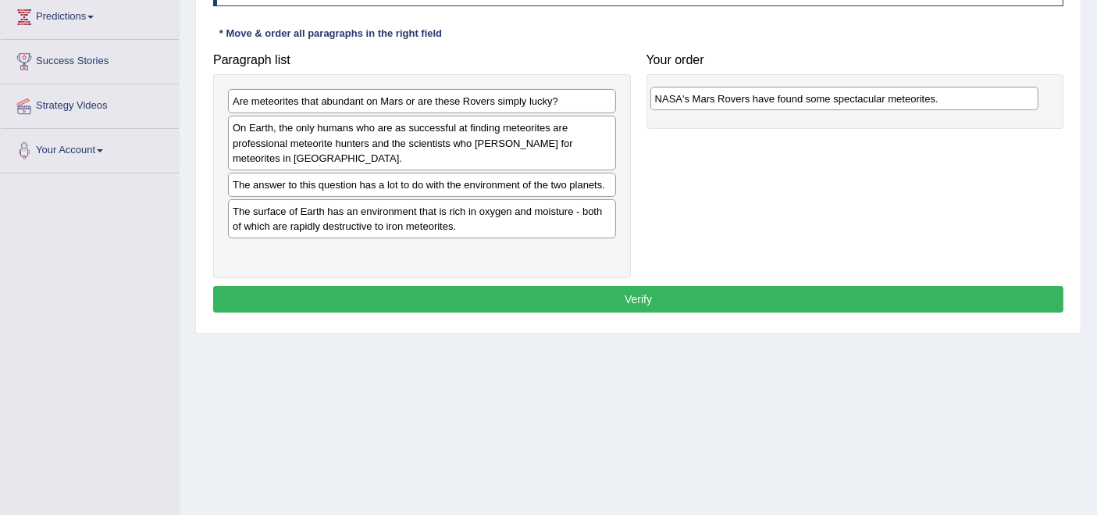
drag, startPoint x: 287, startPoint y: 252, endPoint x: 709, endPoint y: 100, distance: 449.1
click at [709, 100] on div "NASA's Mars Rovers have found some spectacular meteorites." at bounding box center [845, 99] width 388 height 24
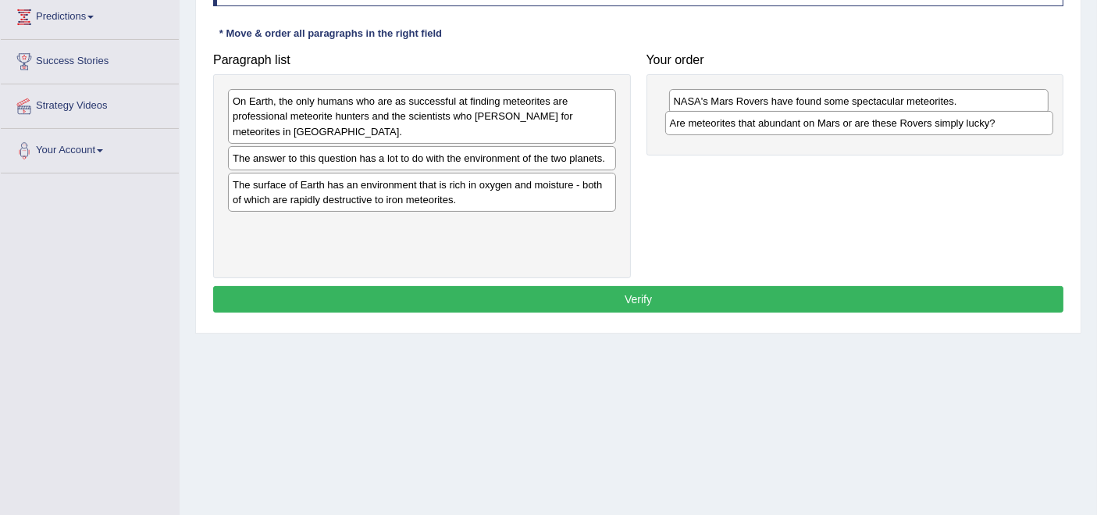
drag, startPoint x: 298, startPoint y: 94, endPoint x: 735, endPoint y: 116, distance: 437.9
click at [735, 116] on div "Are meteorites that abundant on Mars or are these Rovers simply lucky?" at bounding box center [859, 123] width 388 height 24
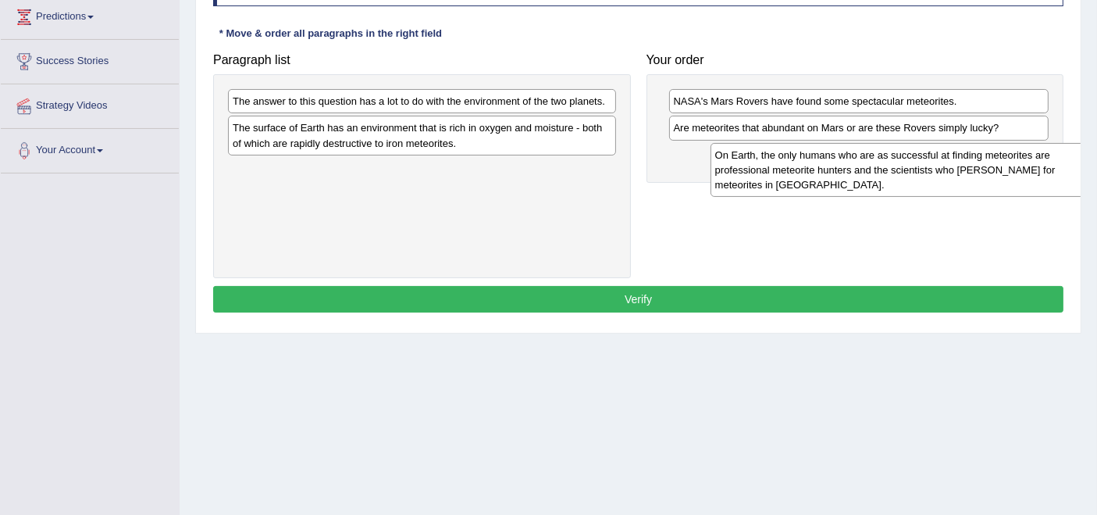
drag, startPoint x: 330, startPoint y: 112, endPoint x: 785, endPoint y: 177, distance: 459.9
click at [785, 177] on div "On Earth, the only humans who are as successful at finding meteorites are profe…" at bounding box center [905, 170] width 388 height 54
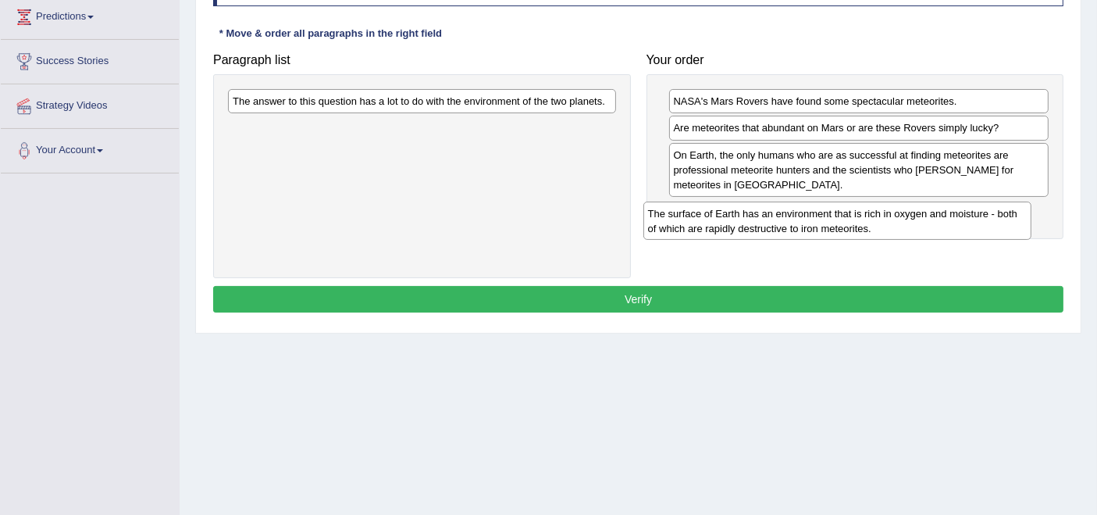
drag, startPoint x: 455, startPoint y: 123, endPoint x: 875, endPoint y: 209, distance: 428.8
click at [875, 209] on div "The surface of Earth has an environment that is rich in oxygen and moisture - b…" at bounding box center [837, 220] width 388 height 39
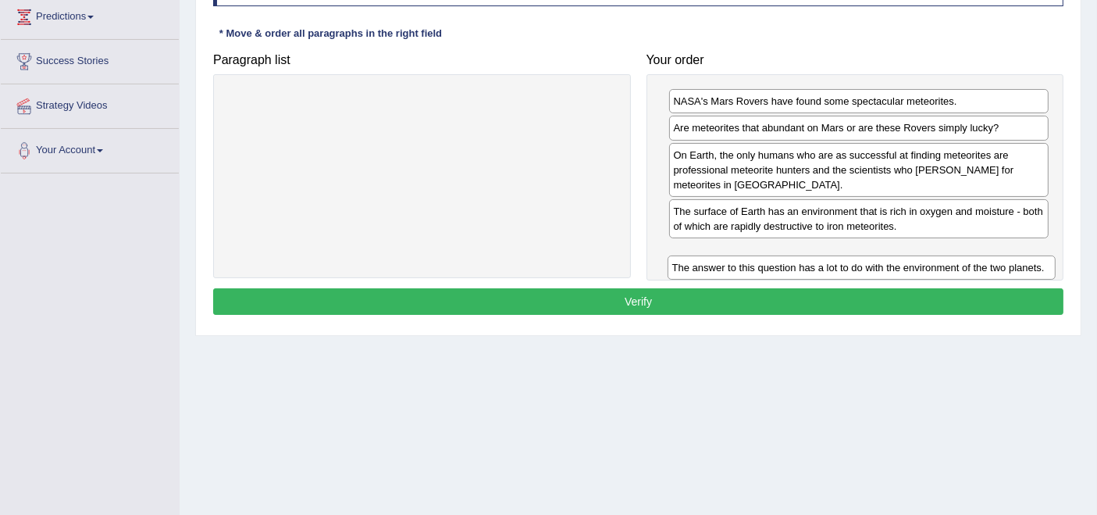
drag, startPoint x: 477, startPoint y: 103, endPoint x: 918, endPoint y: 257, distance: 467.3
click at [919, 258] on div "The answer to this question has a lot to do with the environment of the two pla…" at bounding box center [862, 267] width 388 height 24
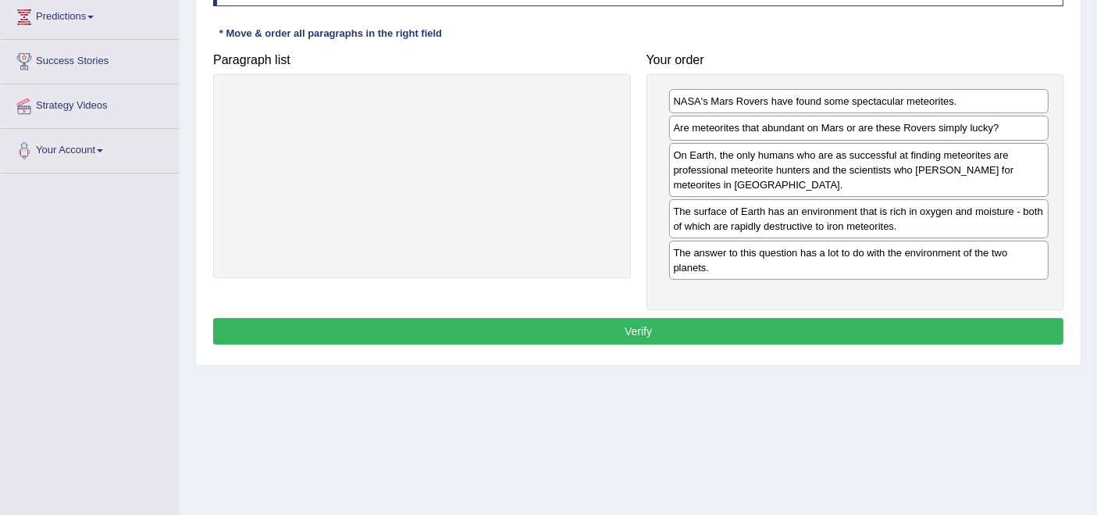
click at [772, 330] on button "Verify" at bounding box center [638, 331] width 850 height 27
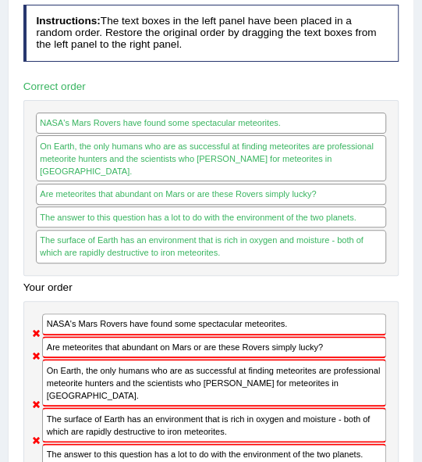
scroll to position [87, 0]
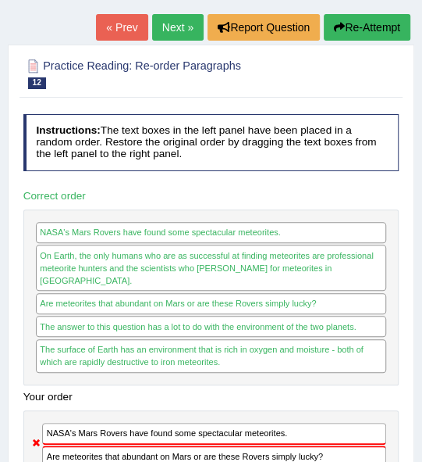
click at [172, 34] on link "Next »" at bounding box center [178, 27] width 52 height 27
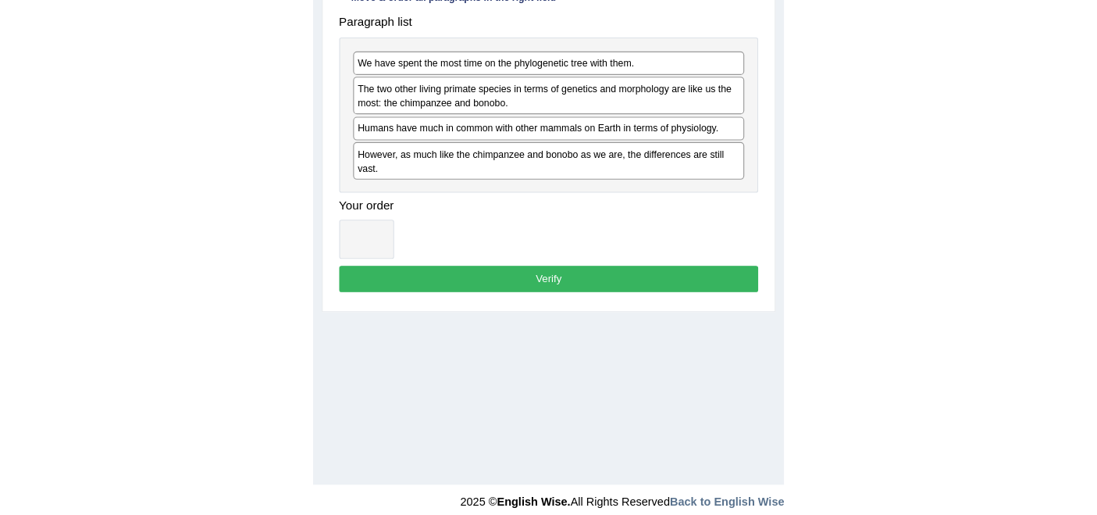
scroll to position [260, 0]
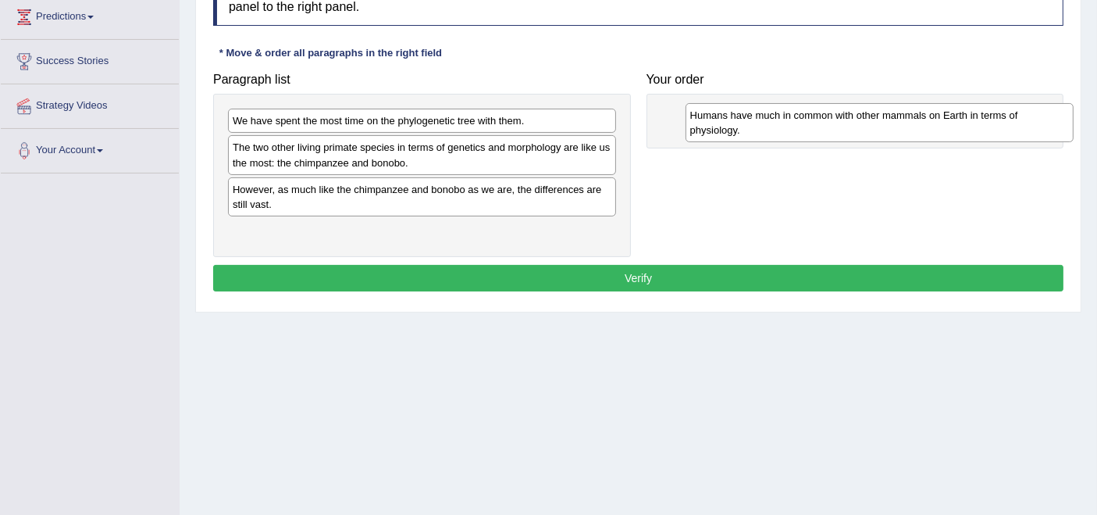
drag, startPoint x: 301, startPoint y: 194, endPoint x: 758, endPoint y: 121, distance: 463.5
click at [422, 121] on div "Humans have much in common with other mammals on Earth in terms of physiology." at bounding box center [880, 122] width 388 height 39
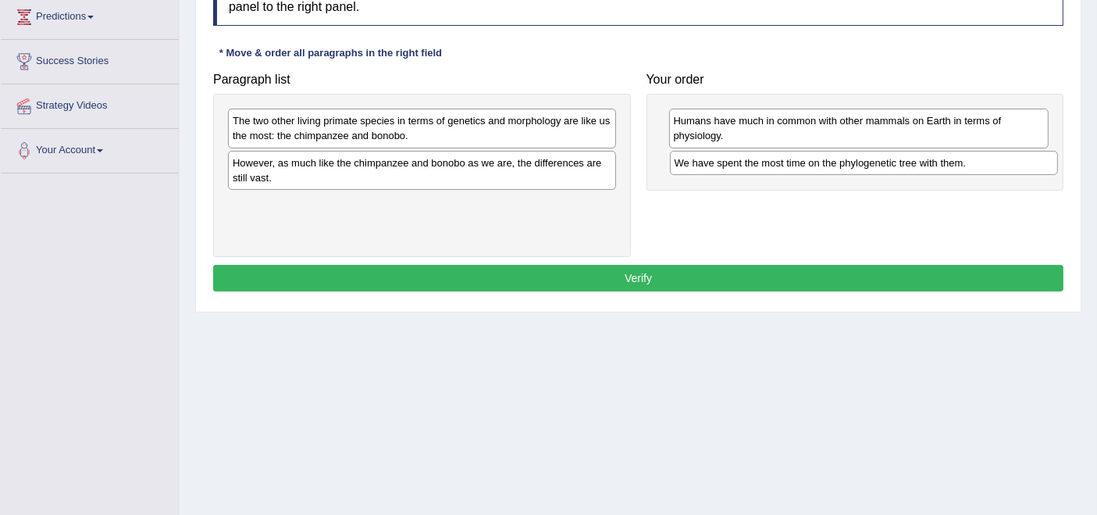
drag, startPoint x: 320, startPoint y: 118, endPoint x: 762, endPoint y: 160, distance: 444.0
click at [422, 160] on div "We have spent the most time on the phylogenetic tree with them." at bounding box center [864, 163] width 388 height 24
drag, startPoint x: 768, startPoint y: 161, endPoint x: 373, endPoint y: 156, distance: 395.2
click at [408, 195] on div "We have spent the most time on the phylogenetic tree with them." at bounding box center [503, 197] width 380 height 24
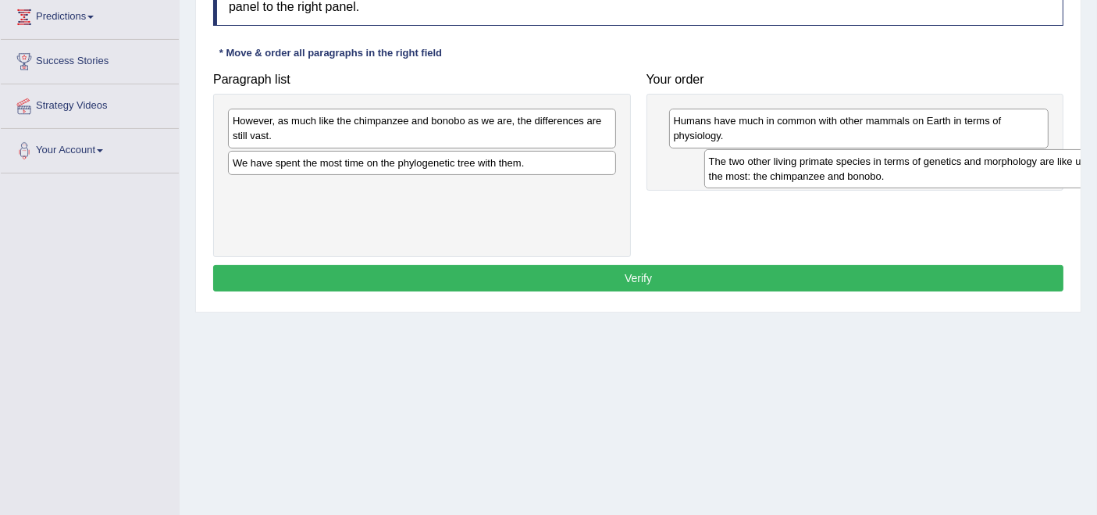
drag, startPoint x: 371, startPoint y: 121, endPoint x: 847, endPoint y: 162, distance: 478.1
click at [422, 162] on div "The two other living primate species in terms of genetics and morphology are li…" at bounding box center [898, 168] width 388 height 39
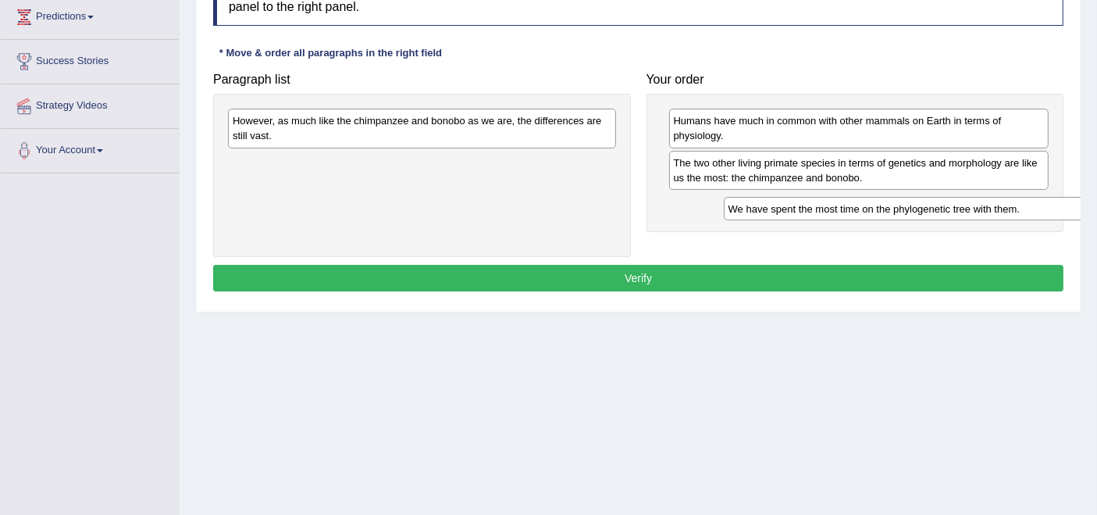
drag, startPoint x: 390, startPoint y: 158, endPoint x: 836, endPoint y: 204, distance: 448.3
click at [422, 204] on div "We have spent the most time on the phylogenetic tree with them." at bounding box center [918, 209] width 388 height 24
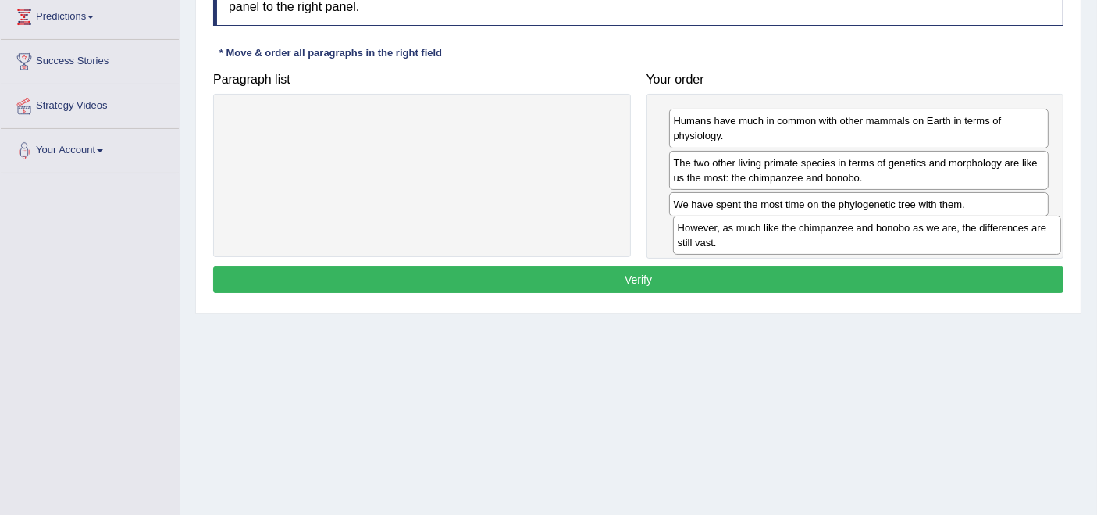
drag, startPoint x: 501, startPoint y: 130, endPoint x: 947, endPoint y: 238, distance: 458.0
click at [422, 238] on div "However, as much like the chimpanzee and bonobo as we are, the differences are …" at bounding box center [867, 235] width 388 height 39
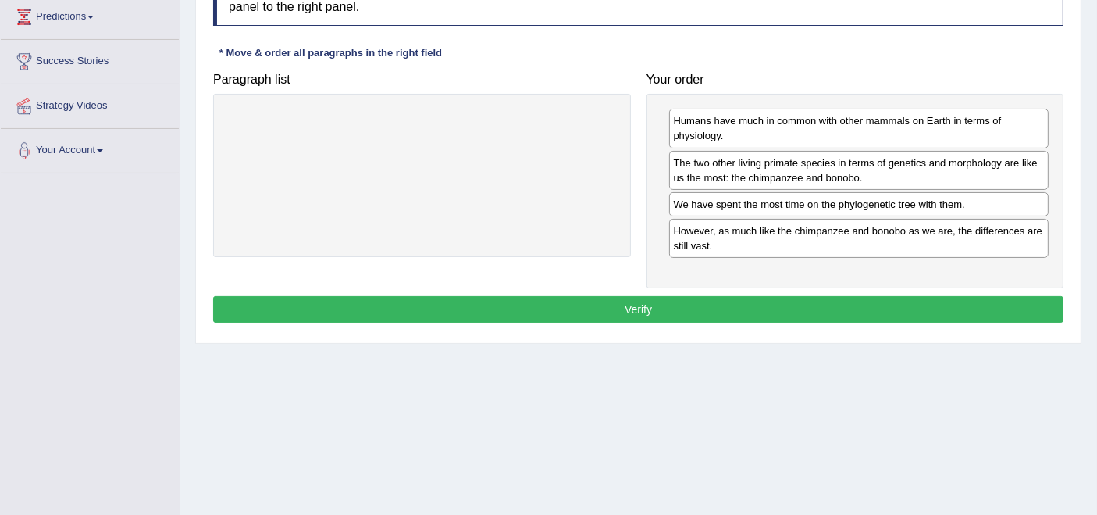
click at [422, 299] on button "Verify" at bounding box center [638, 309] width 850 height 27
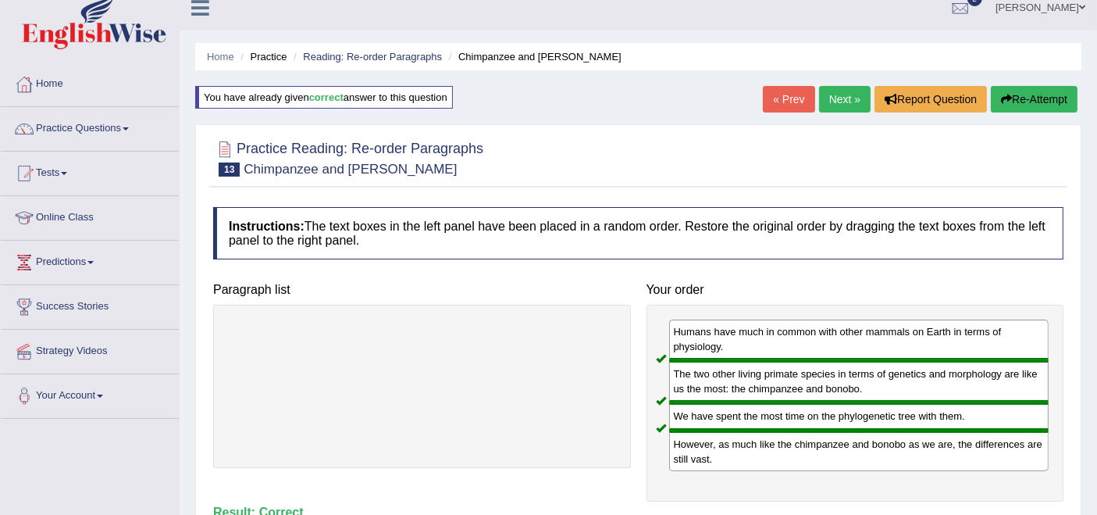
scroll to position [0, 0]
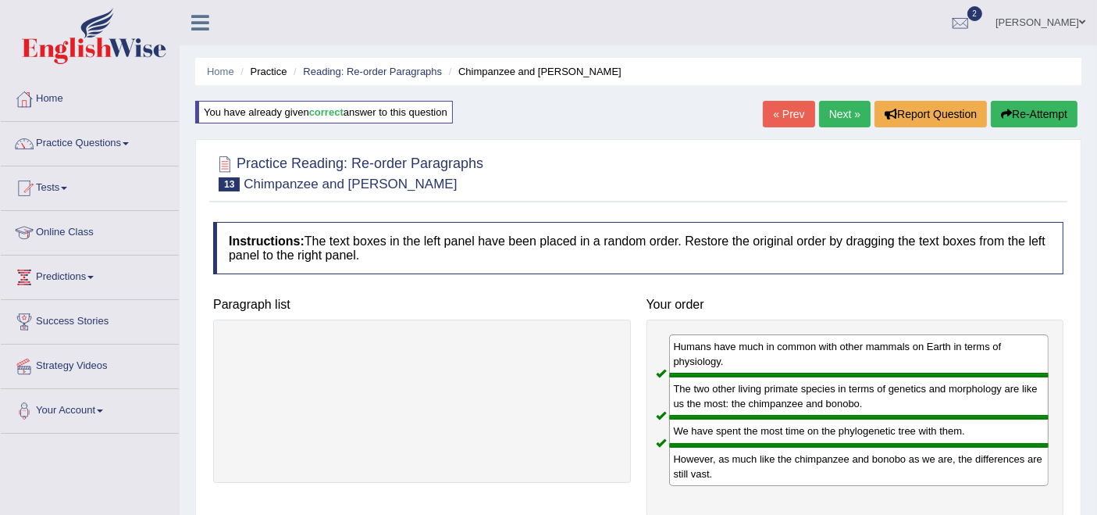
click at [422, 118] on link "Next »" at bounding box center [845, 114] width 52 height 27
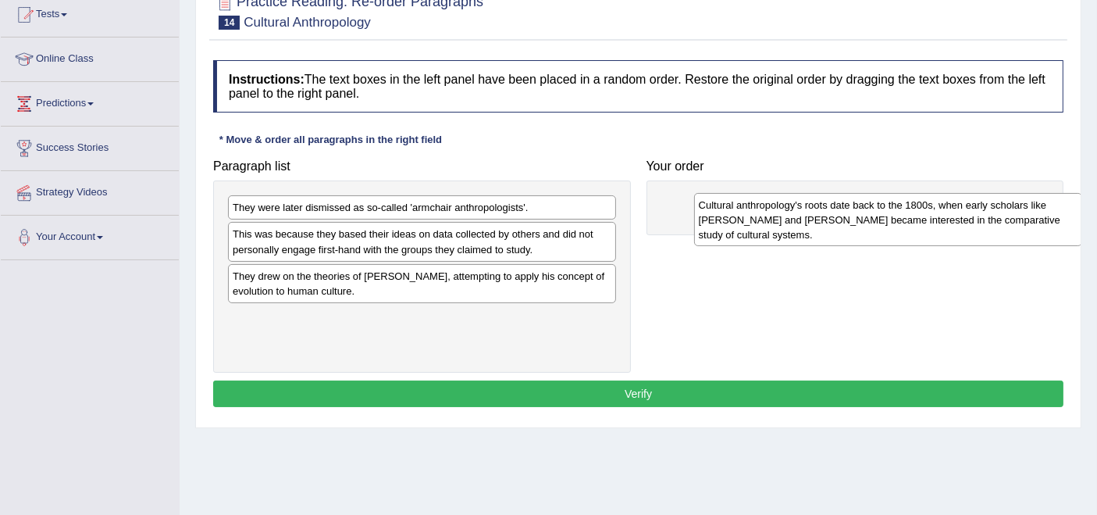
drag, startPoint x: 292, startPoint y: 244, endPoint x: 757, endPoint y: 215, distance: 465.6
click at [757, 215] on div "Cultural anthropology's roots date back to the 1800s, when early scholars like …" at bounding box center [888, 220] width 388 height 54
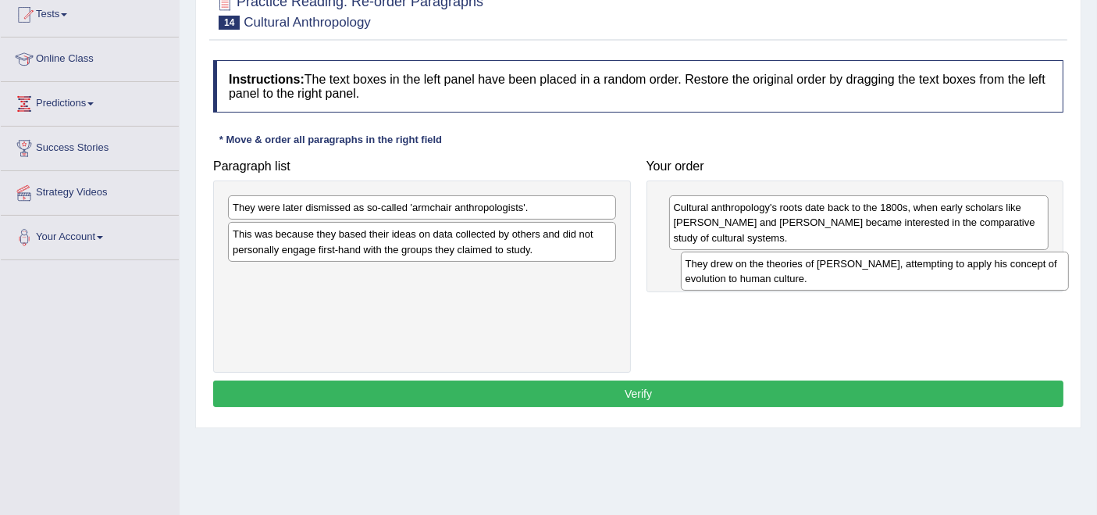
drag, startPoint x: 350, startPoint y: 276, endPoint x: 803, endPoint y: 266, distance: 453.1
click at [803, 266] on div "They drew on the theories of [PERSON_NAME], attempting to apply his concept of …" at bounding box center [875, 270] width 388 height 39
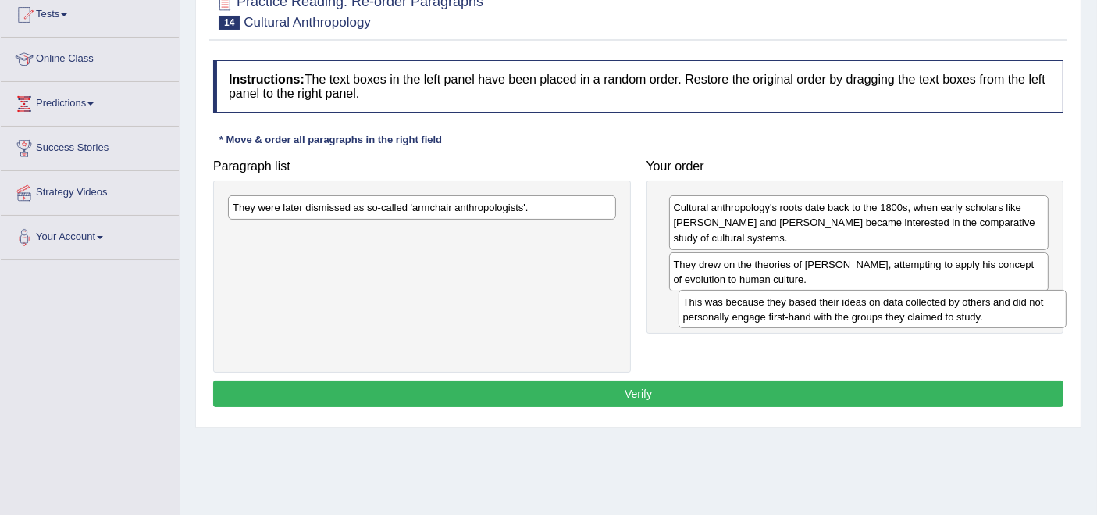
drag, startPoint x: 327, startPoint y: 241, endPoint x: 778, endPoint y: 309, distance: 455.7
click at [778, 309] on div "This was because they based their ideas on data collected by others and did not…" at bounding box center [873, 309] width 388 height 39
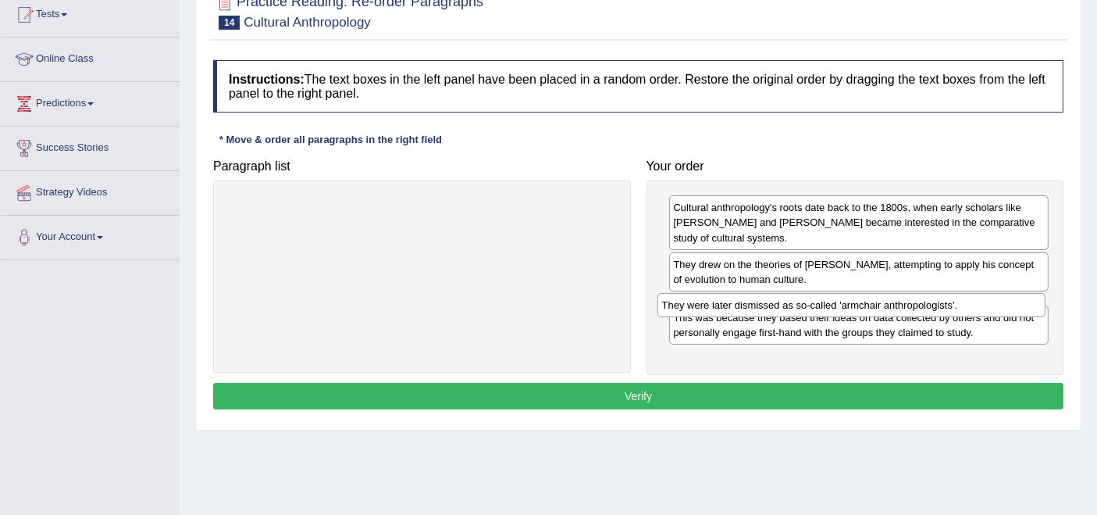
drag, startPoint x: 340, startPoint y: 209, endPoint x: 769, endPoint y: 306, distance: 440.3
click at [769, 306] on div "They were later dismissed as so-called 'armchair anthropologists'." at bounding box center [852, 305] width 388 height 24
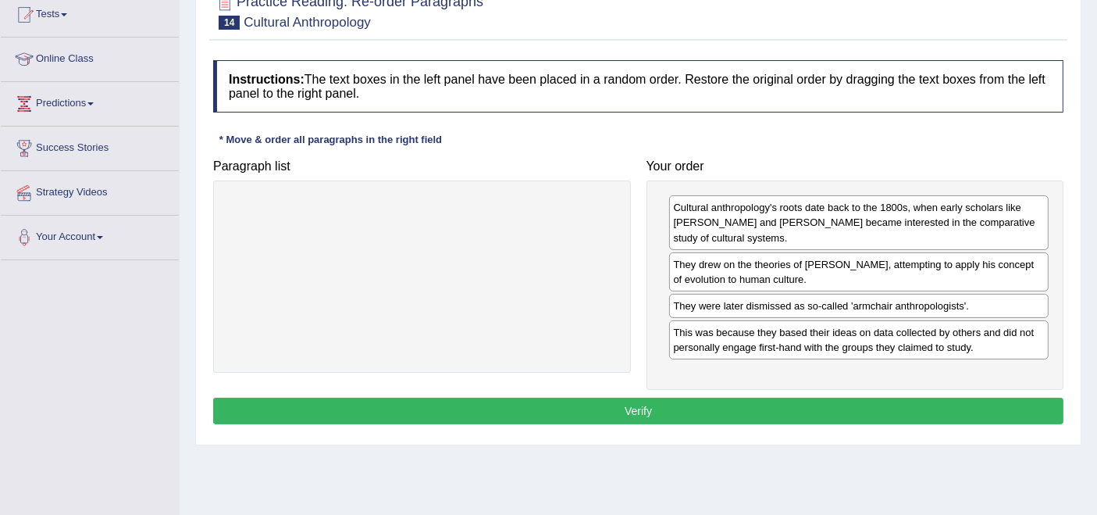
click at [676, 401] on button "Verify" at bounding box center [638, 410] width 850 height 27
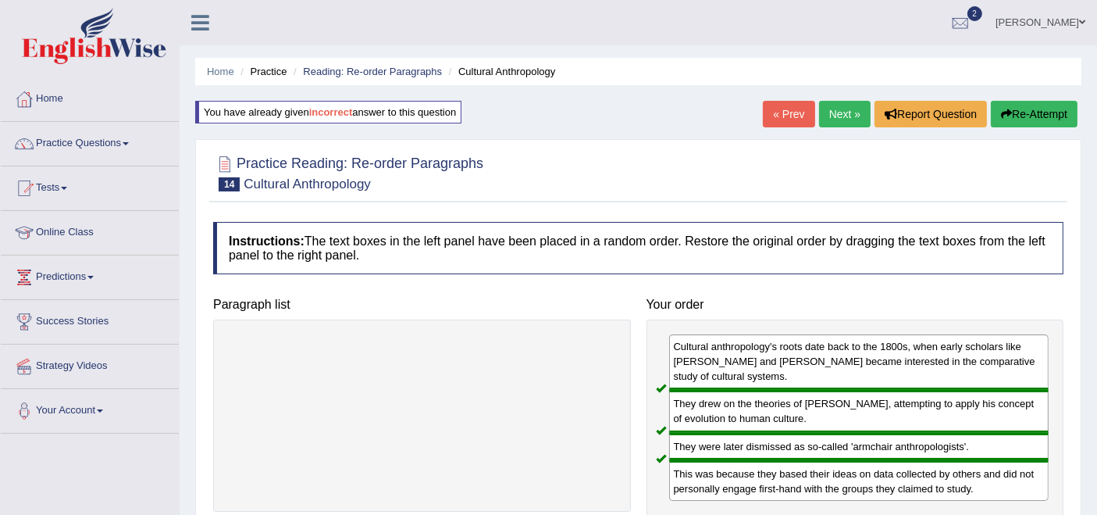
click at [849, 119] on link "Next »" at bounding box center [845, 114] width 52 height 27
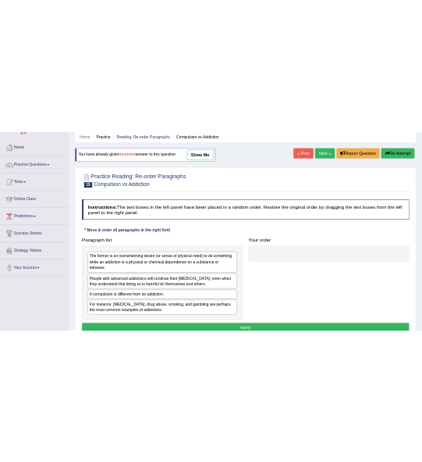
scroll to position [87, 0]
